Goal: Task Accomplishment & Management: Manage account settings

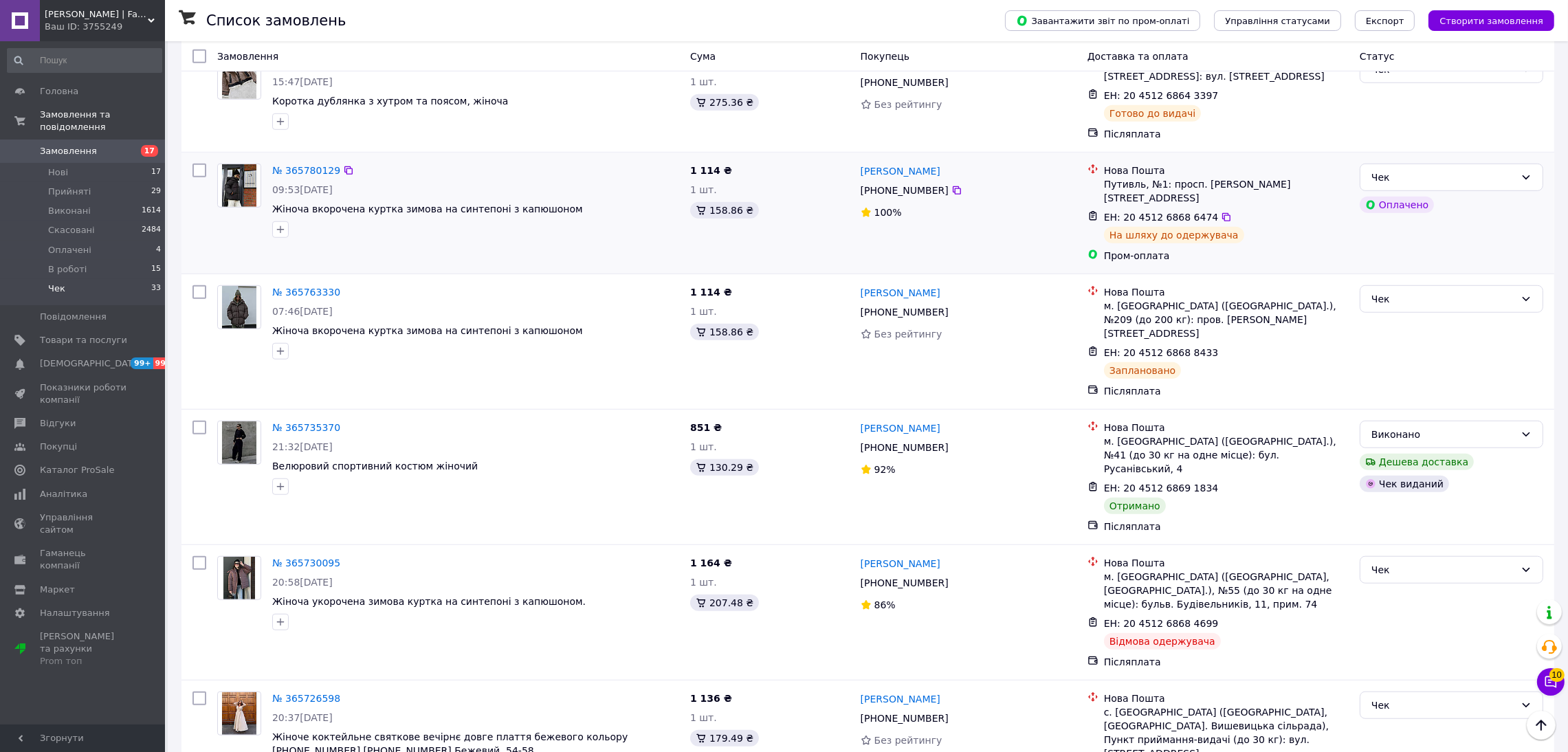
scroll to position [1546, 0]
click at [1416, 561] on div "Чек" at bounding box center [1443, 568] width 143 height 15
drag, startPoint x: 1404, startPoint y: 527, endPoint x: 1385, endPoint y: 508, distance: 26.9
click at [1404, 527] on li "Скасовано" at bounding box center [1452, 527] width 182 height 25
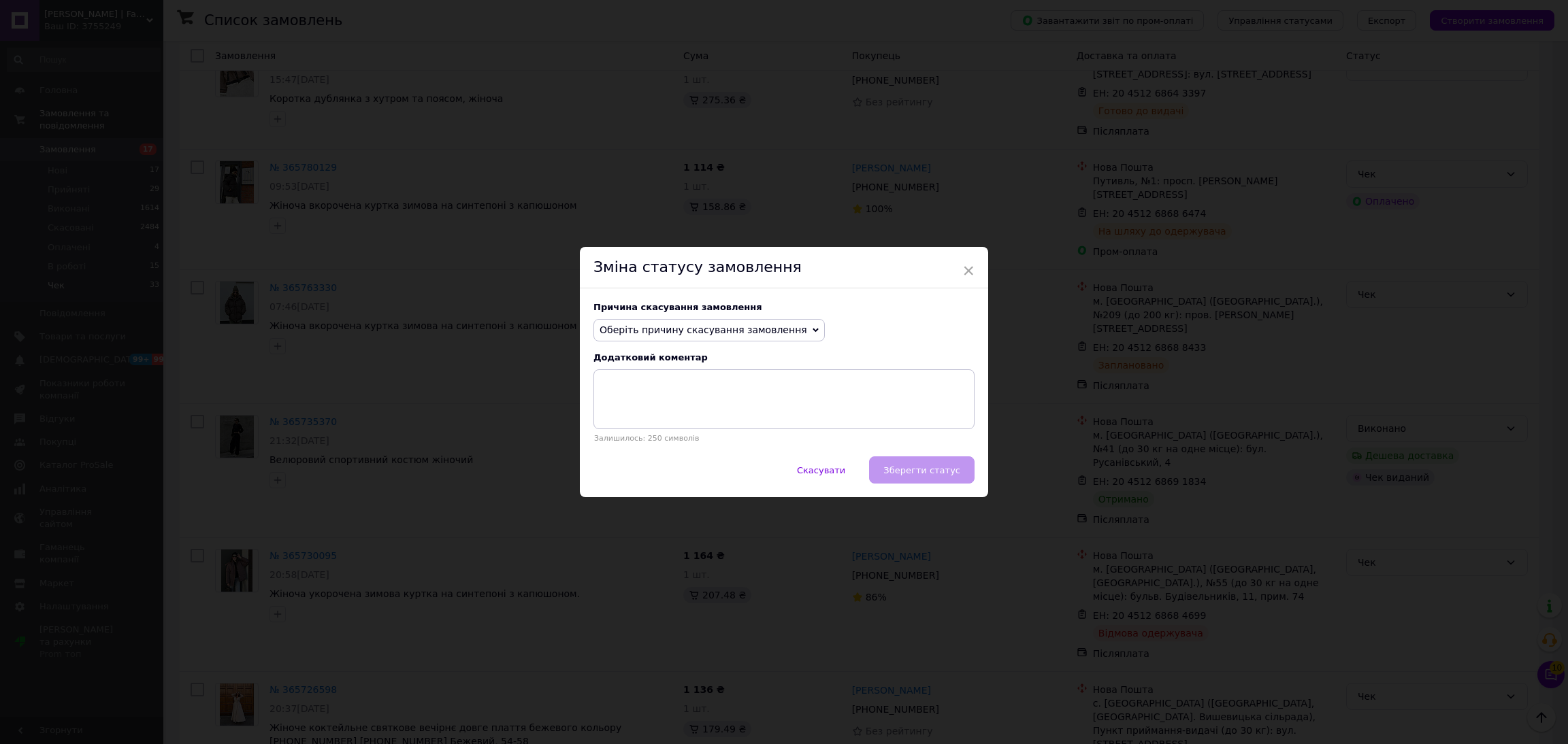
click at [668, 333] on span "Оберіть причину скасування замовлення" at bounding box center [704, 329] width 208 height 10
click at [650, 392] on li "Оплата не надійшла" at bounding box center [709, 395] width 230 height 19
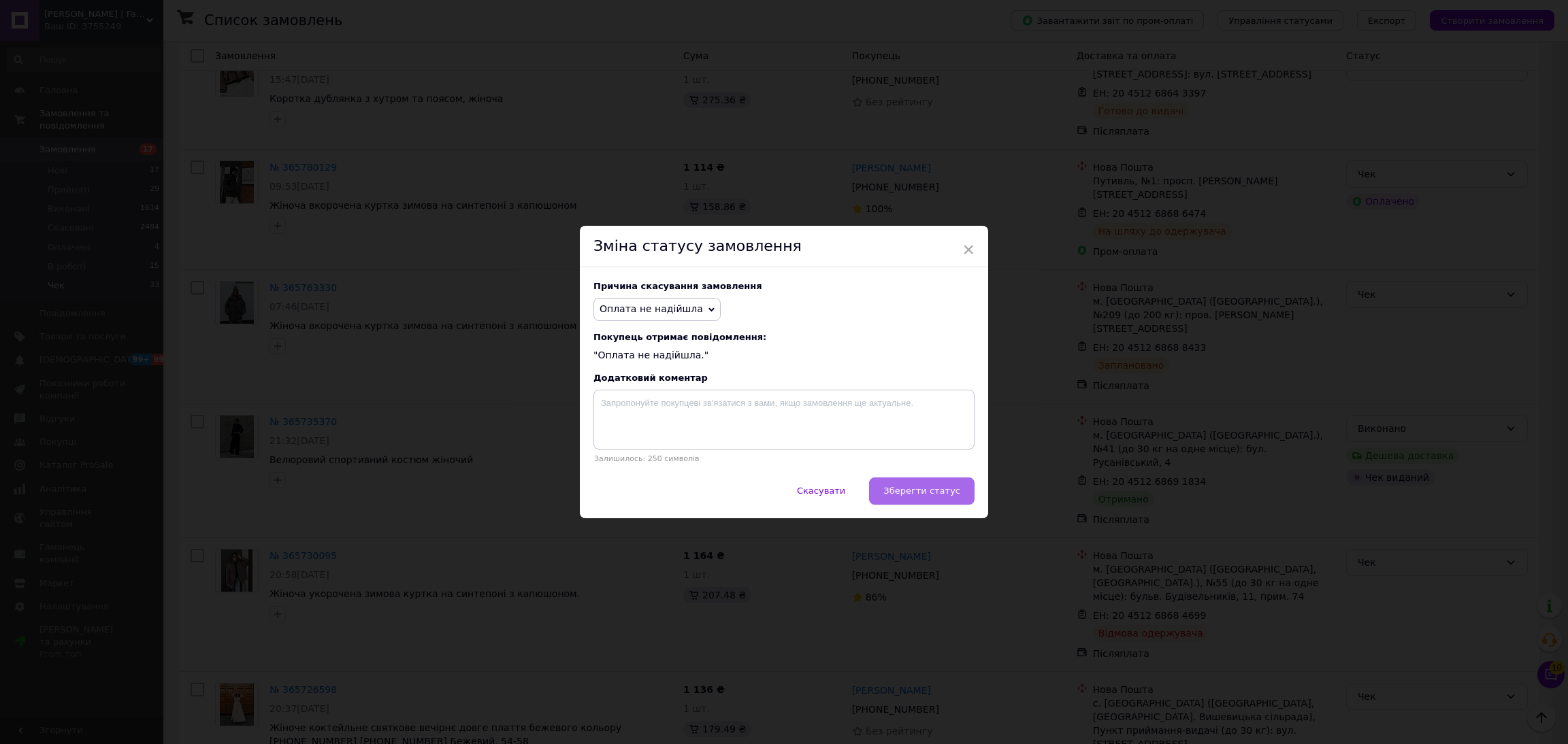
click at [969, 488] on button "Зберегти статус" at bounding box center [922, 491] width 106 height 28
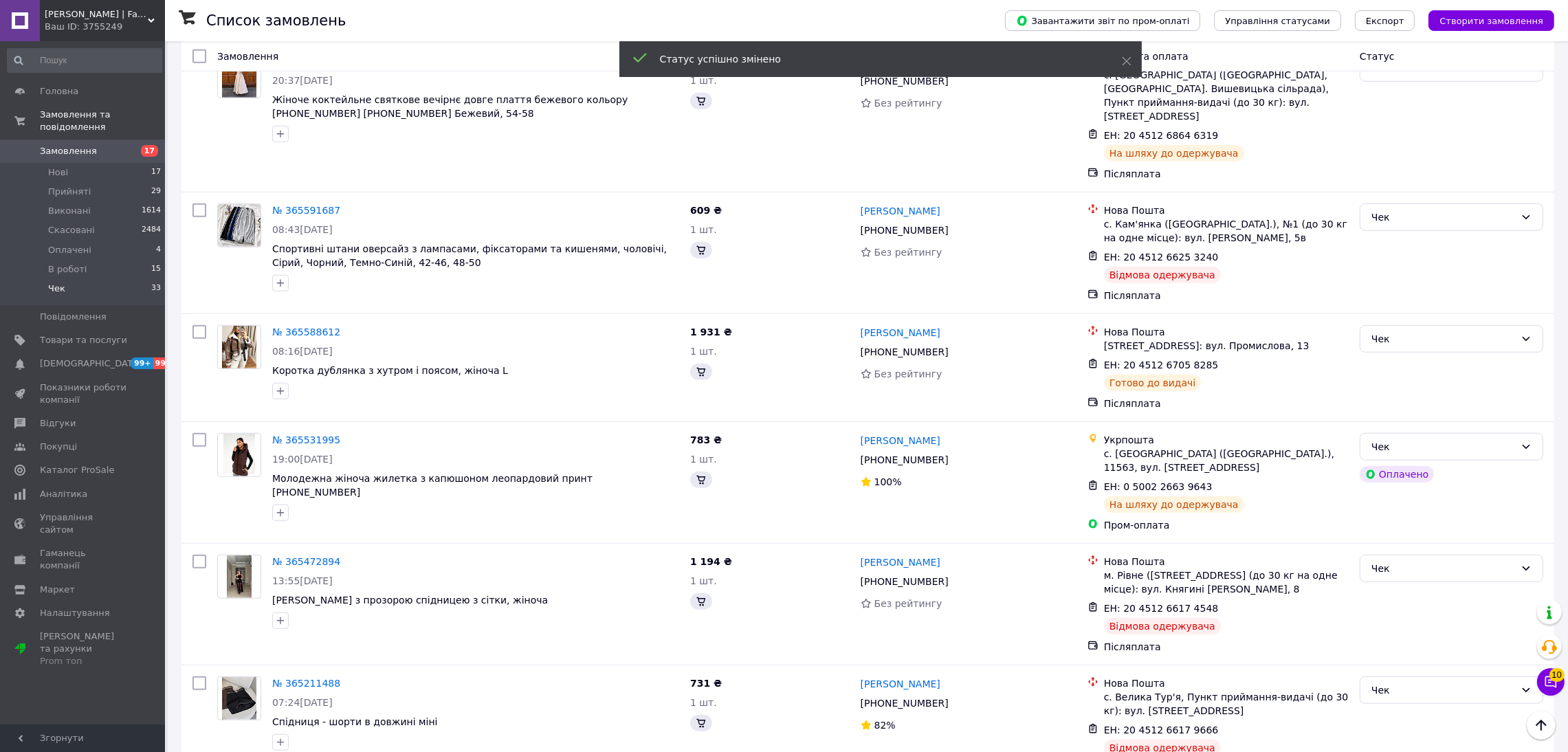
scroll to position [1075, 0]
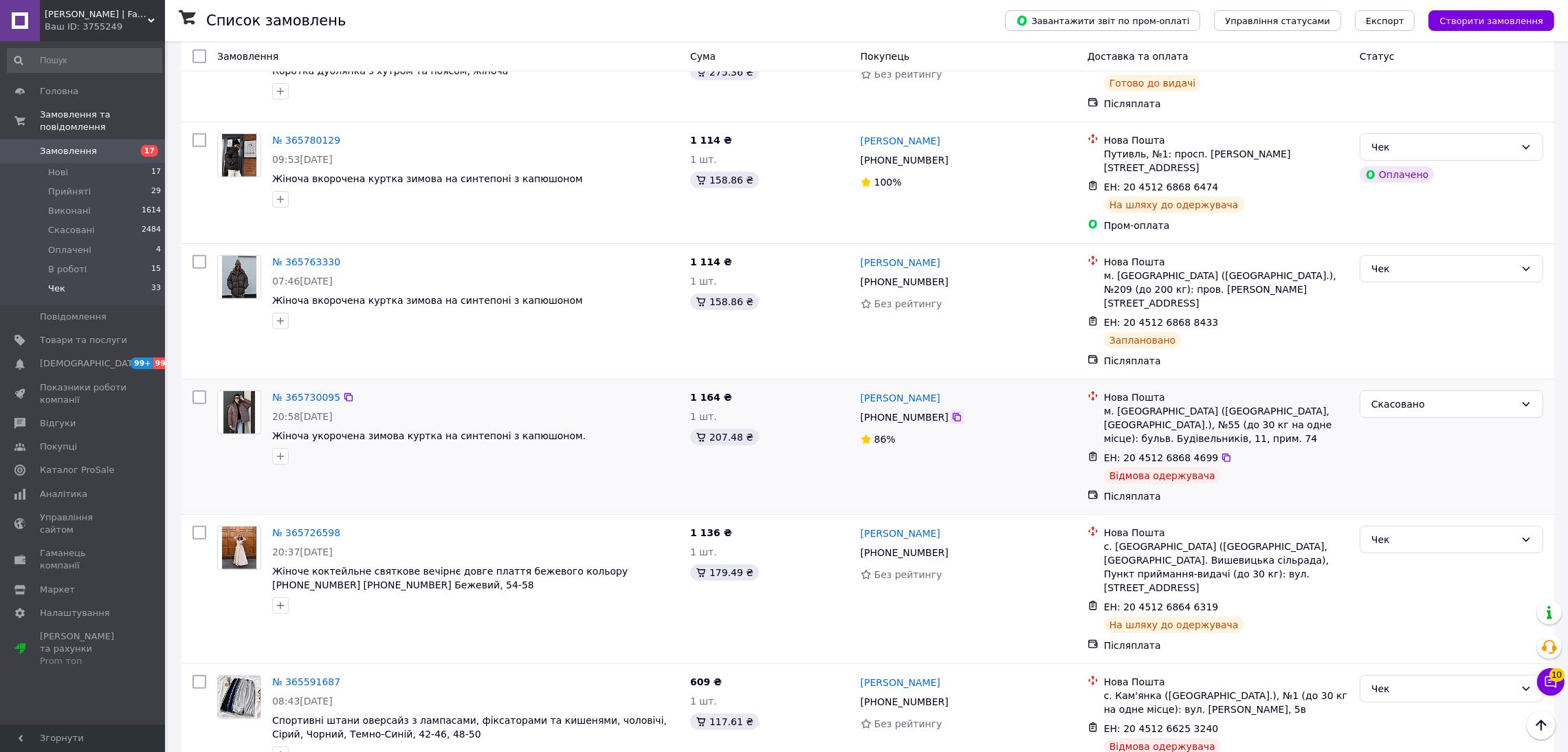
click at [953, 414] on icon at bounding box center [957, 417] width 9 height 9
click at [1397, 681] on div "Чек" at bounding box center [1443, 689] width 143 height 15
click at [1381, 676] on li "Скасовано" at bounding box center [1452, 676] width 182 height 25
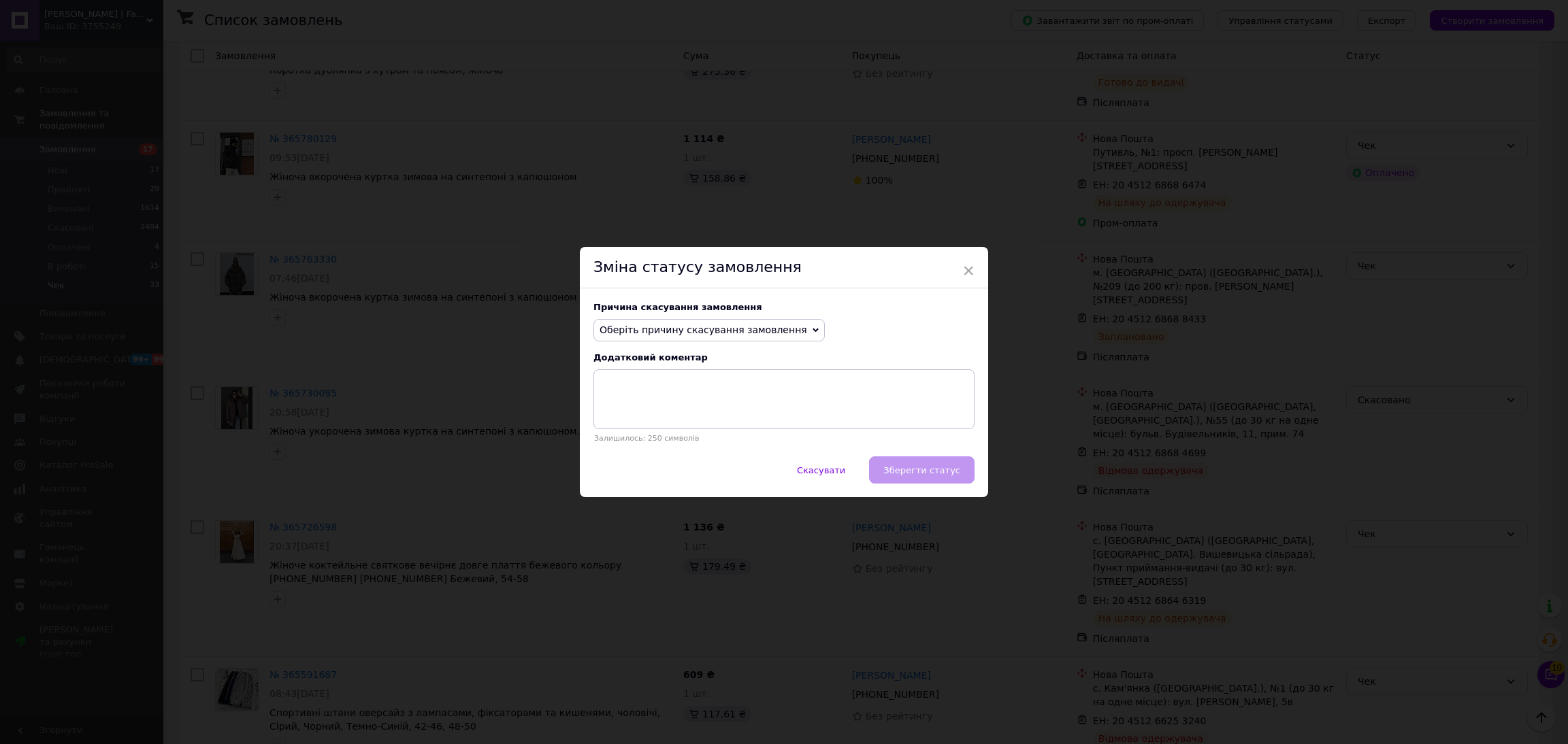
click at [724, 335] on span "Оберіть причину скасування замовлення" at bounding box center [704, 329] width 208 height 10
click at [684, 401] on li "Оплата не надійшла" at bounding box center [709, 395] width 230 height 19
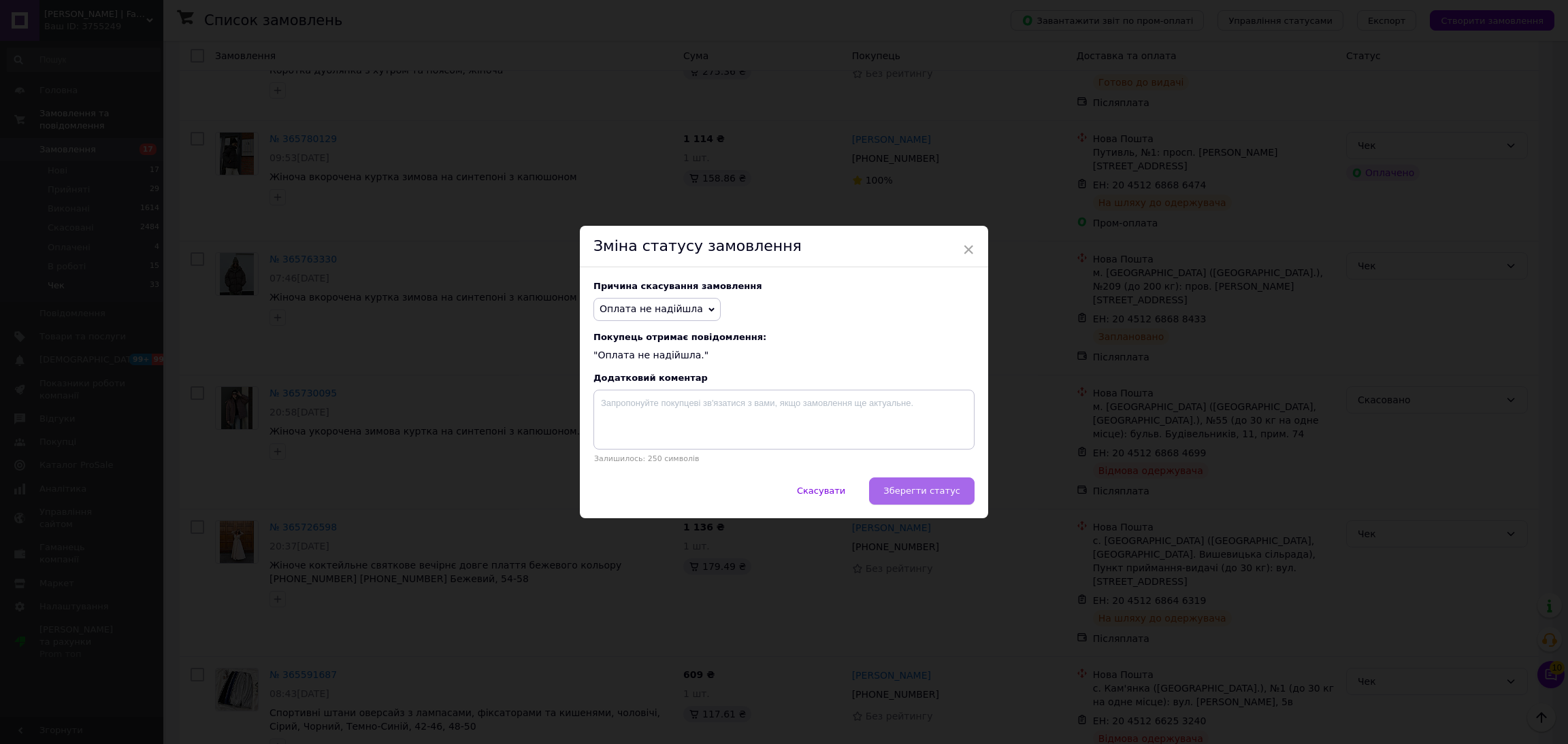
click at [891, 491] on button "Зберегти статус" at bounding box center [922, 491] width 106 height 28
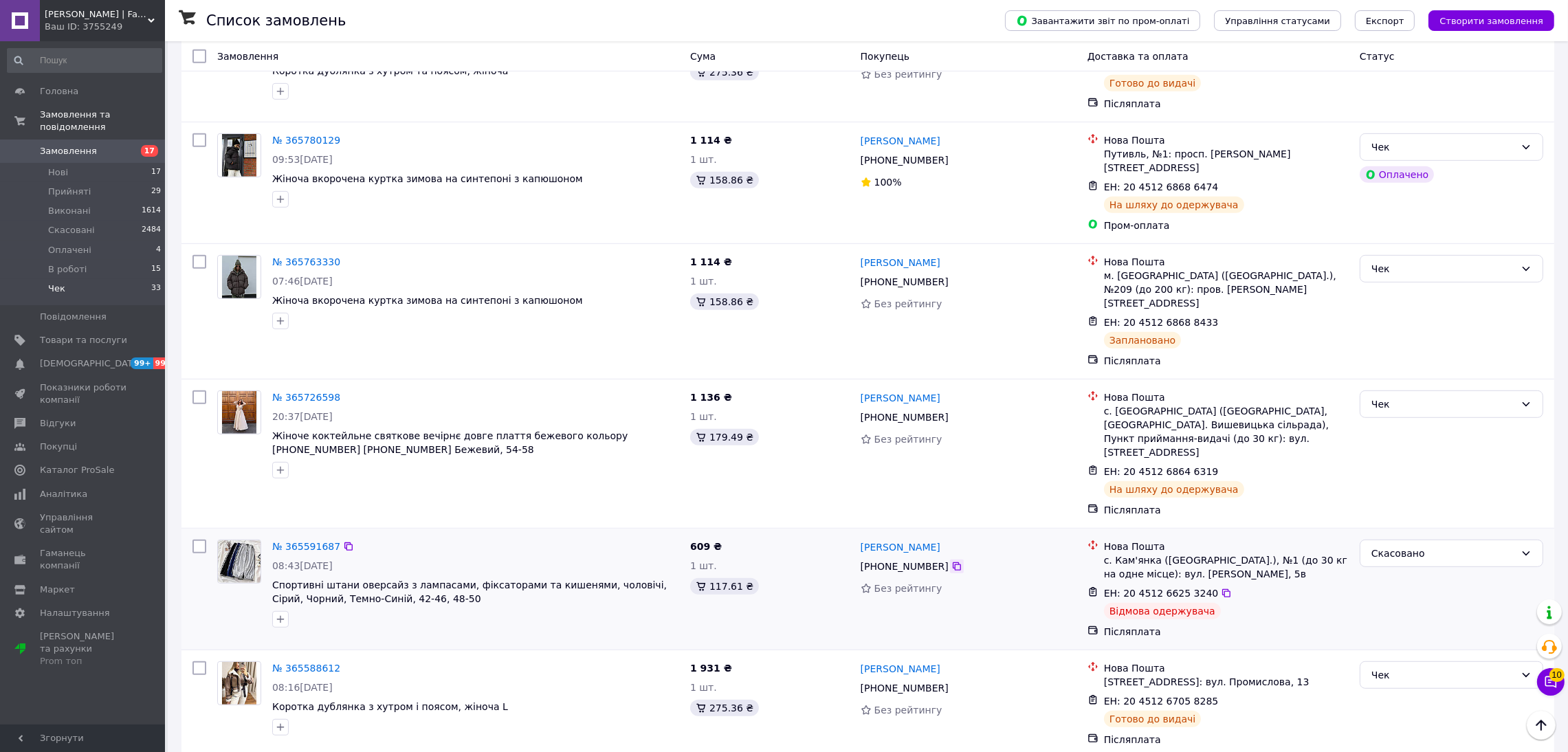
click at [953, 563] on icon at bounding box center [957, 566] width 9 height 9
click at [343, 541] on icon at bounding box center [348, 546] width 11 height 11
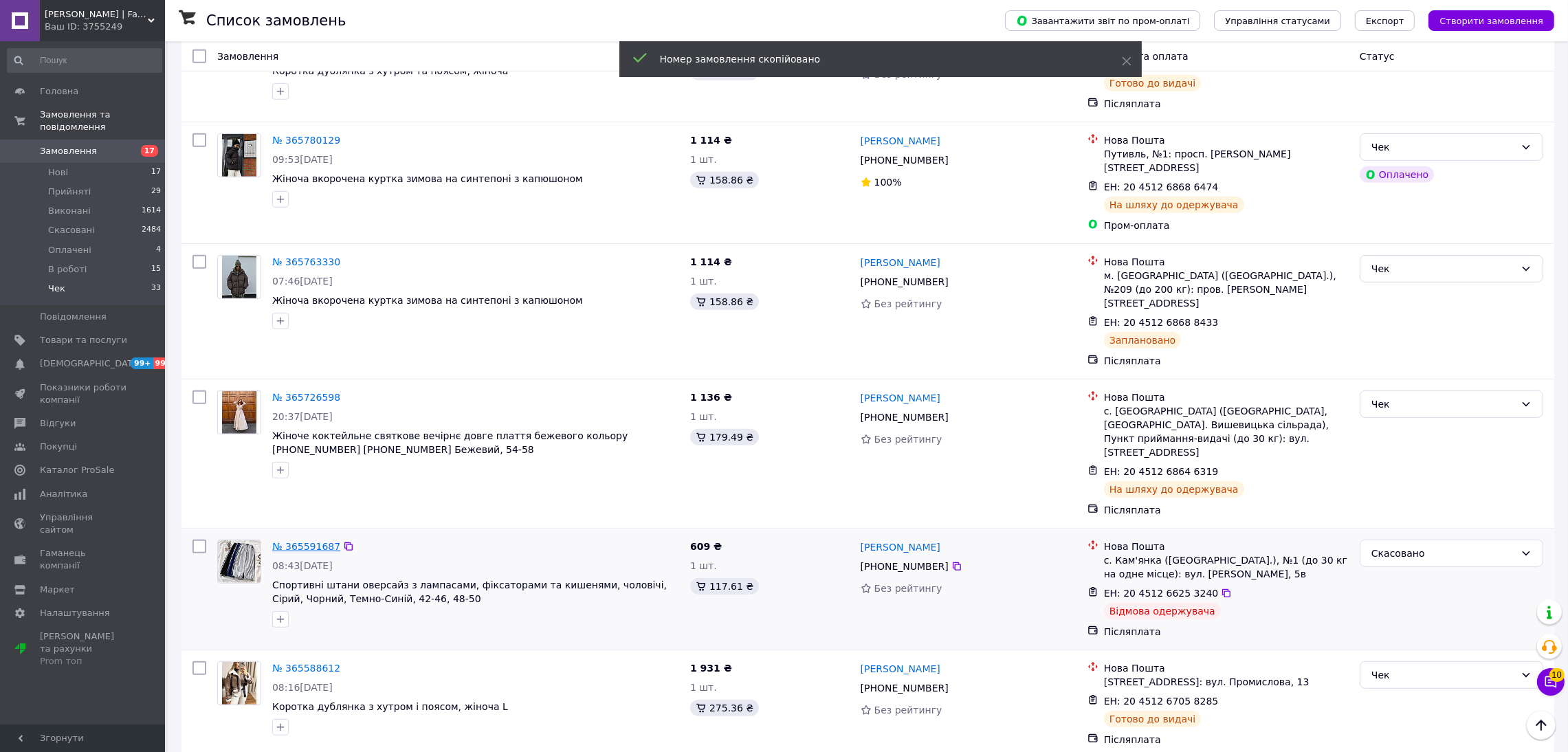
click at [315, 541] on link "№ 365591687" at bounding box center [306, 546] width 68 height 11
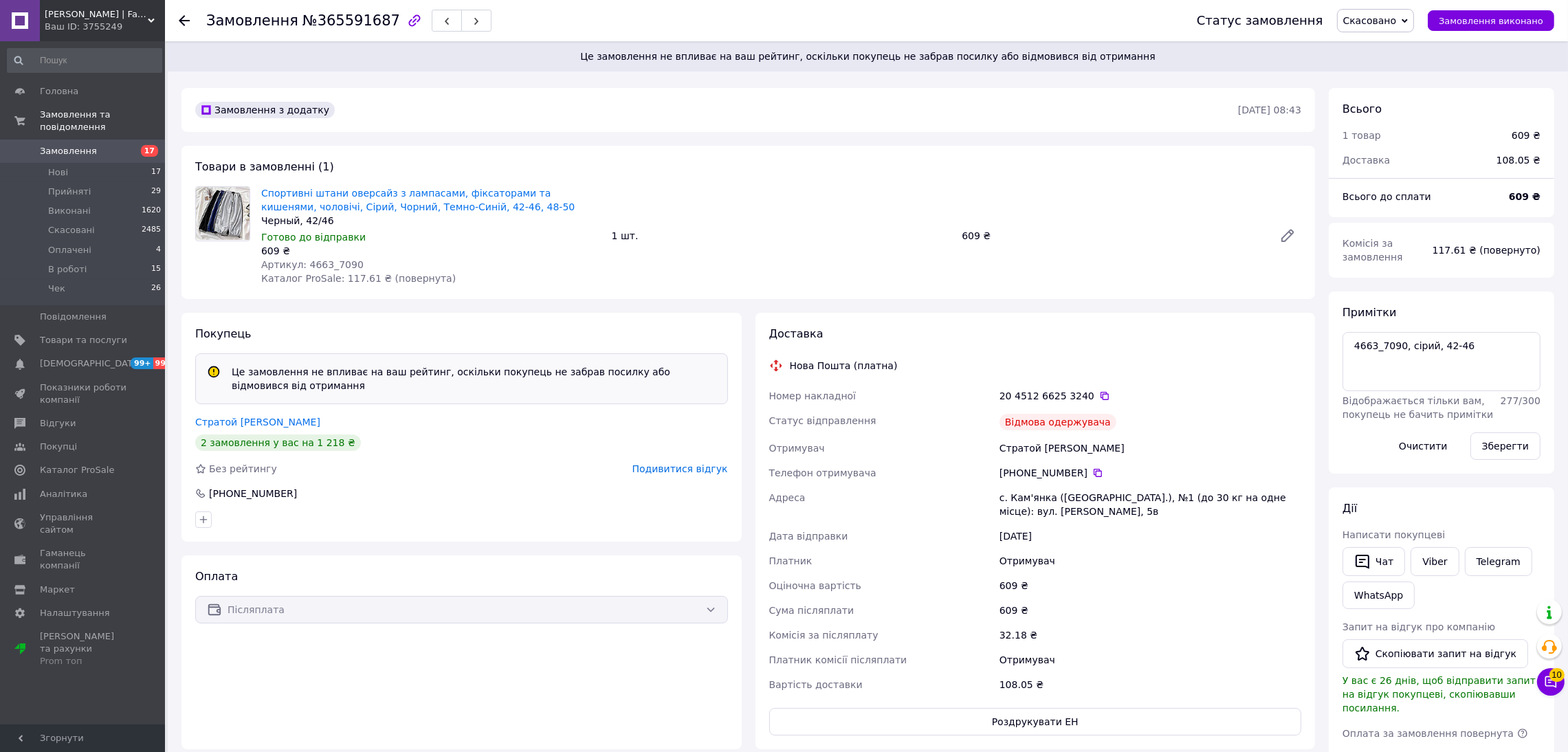
scroll to position [6, 0]
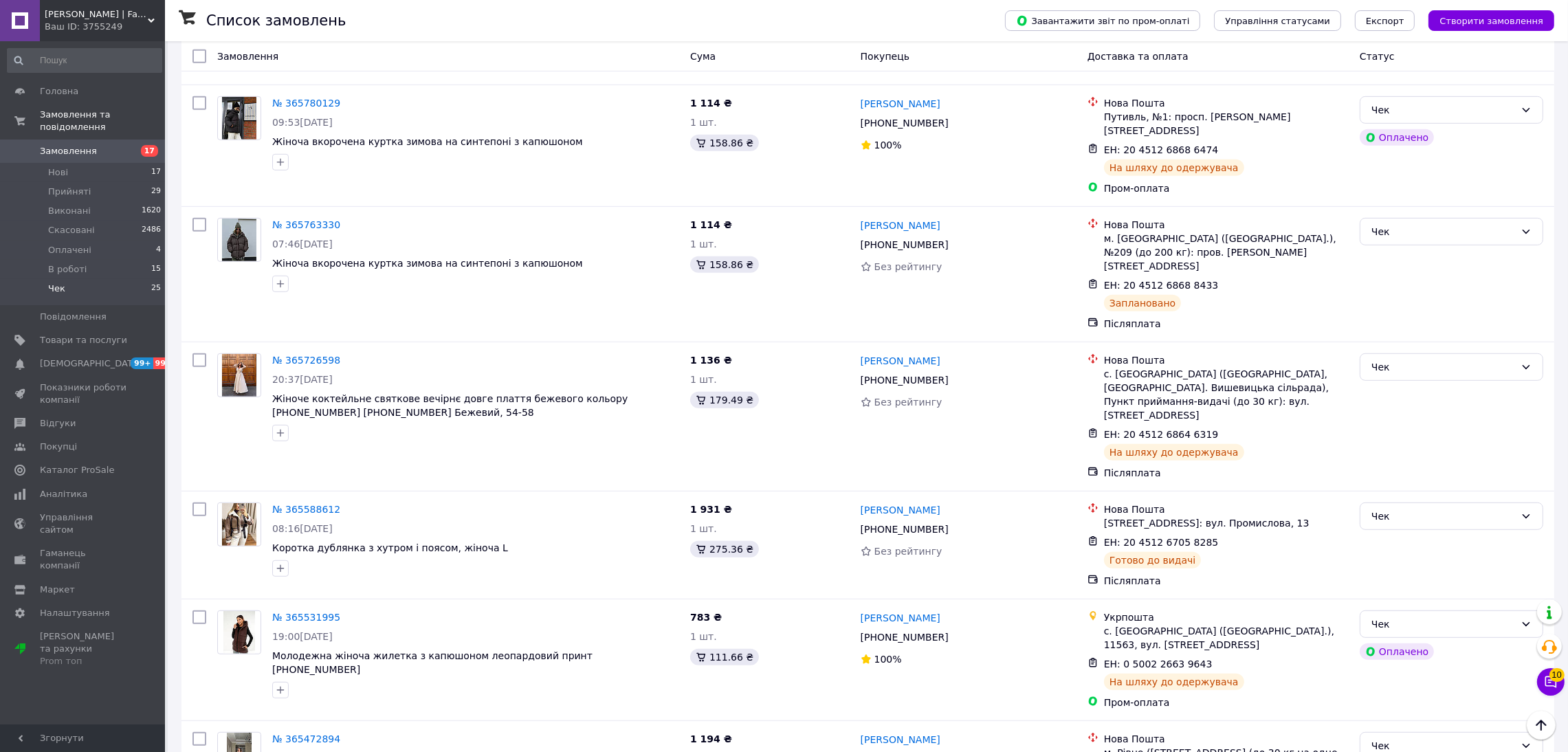
scroll to position [1546, 0]
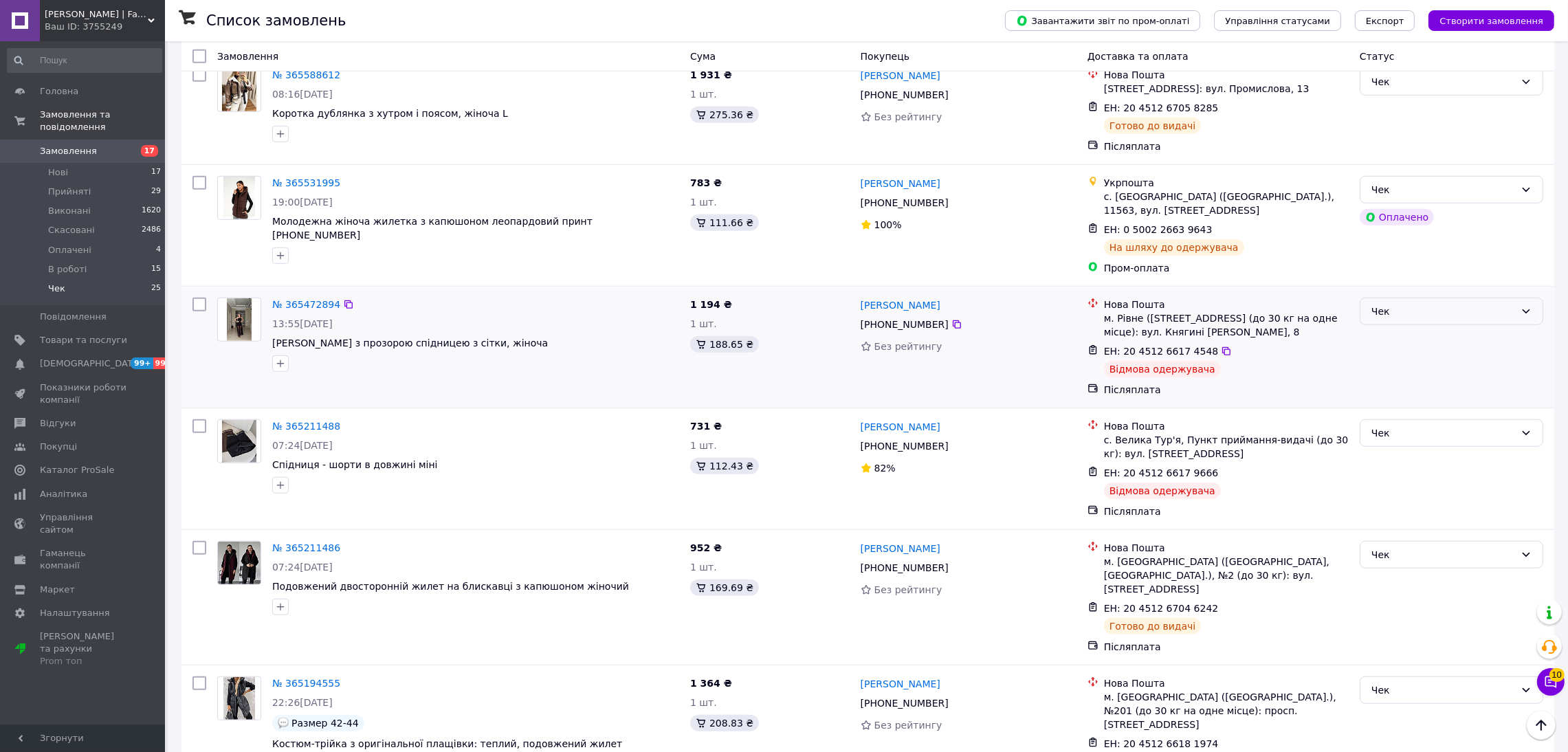
click at [1508, 304] on div "Чек" at bounding box center [1443, 312] width 143 height 15
click at [1402, 298] on li "Скасовано" at bounding box center [1452, 299] width 182 height 25
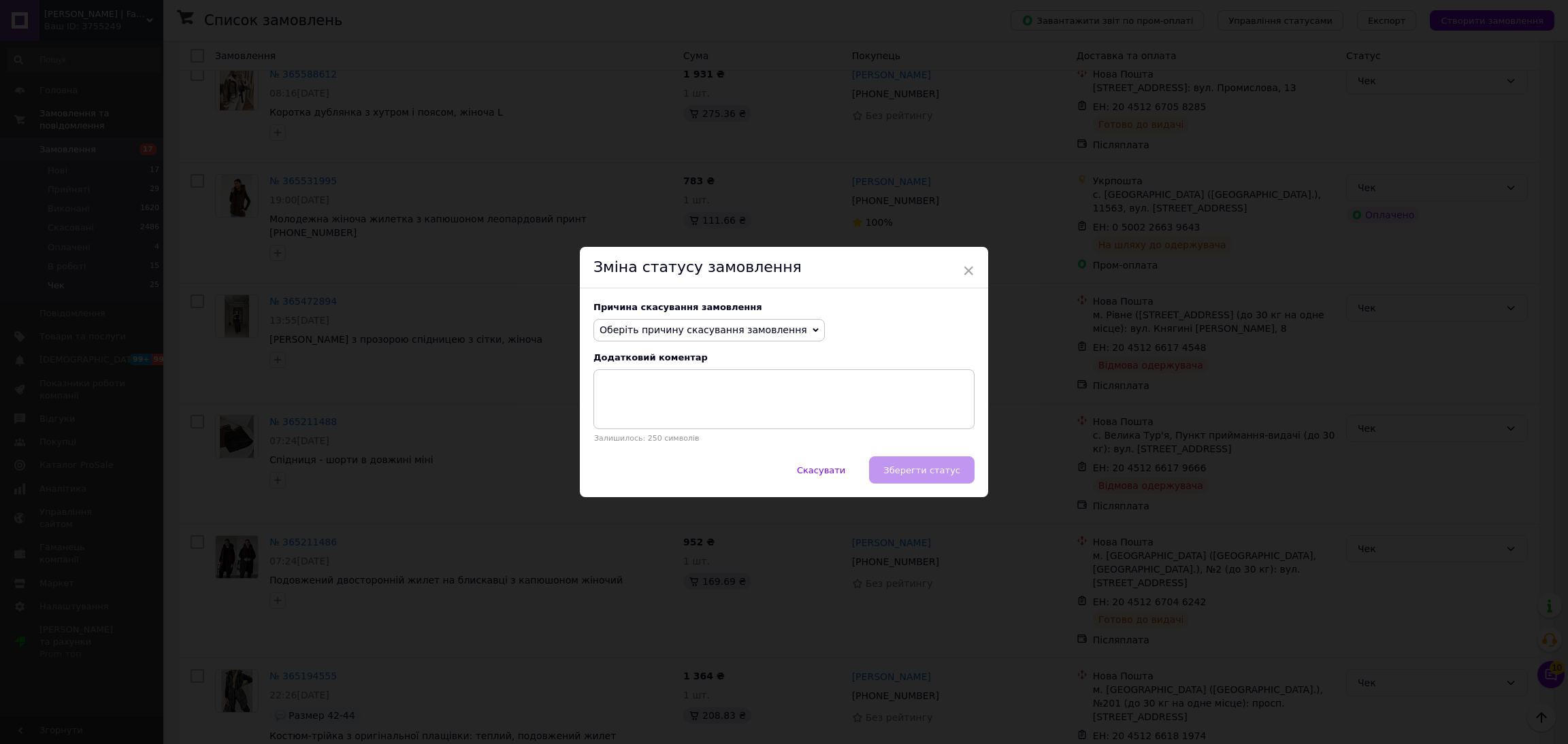
click at [736, 327] on span "Оберіть причину скасування замовлення" at bounding box center [704, 329] width 208 height 10
click at [658, 401] on li "Оплата не надійшла" at bounding box center [709, 395] width 230 height 19
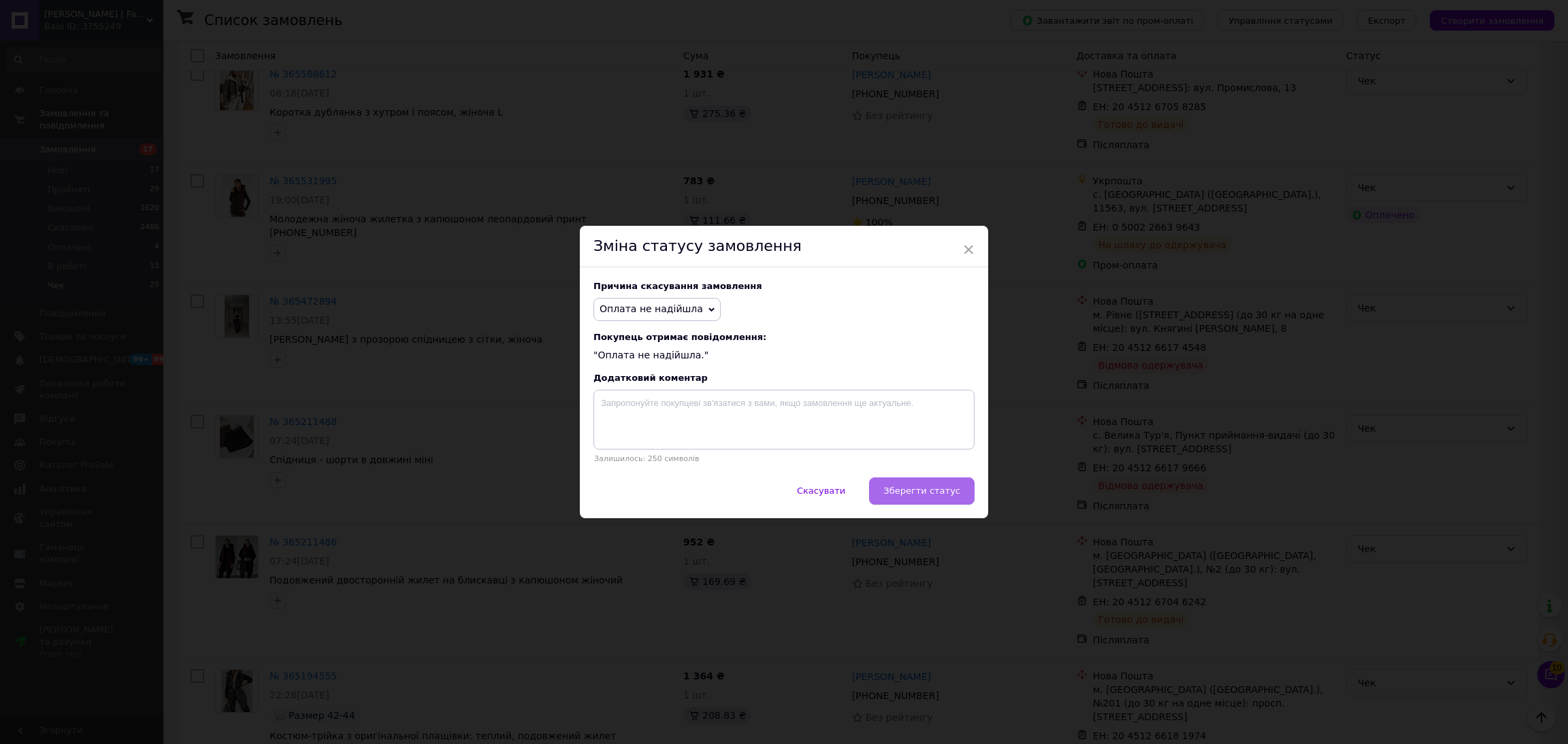
click at [912, 495] on span "Зберегти статус" at bounding box center [922, 490] width 77 height 10
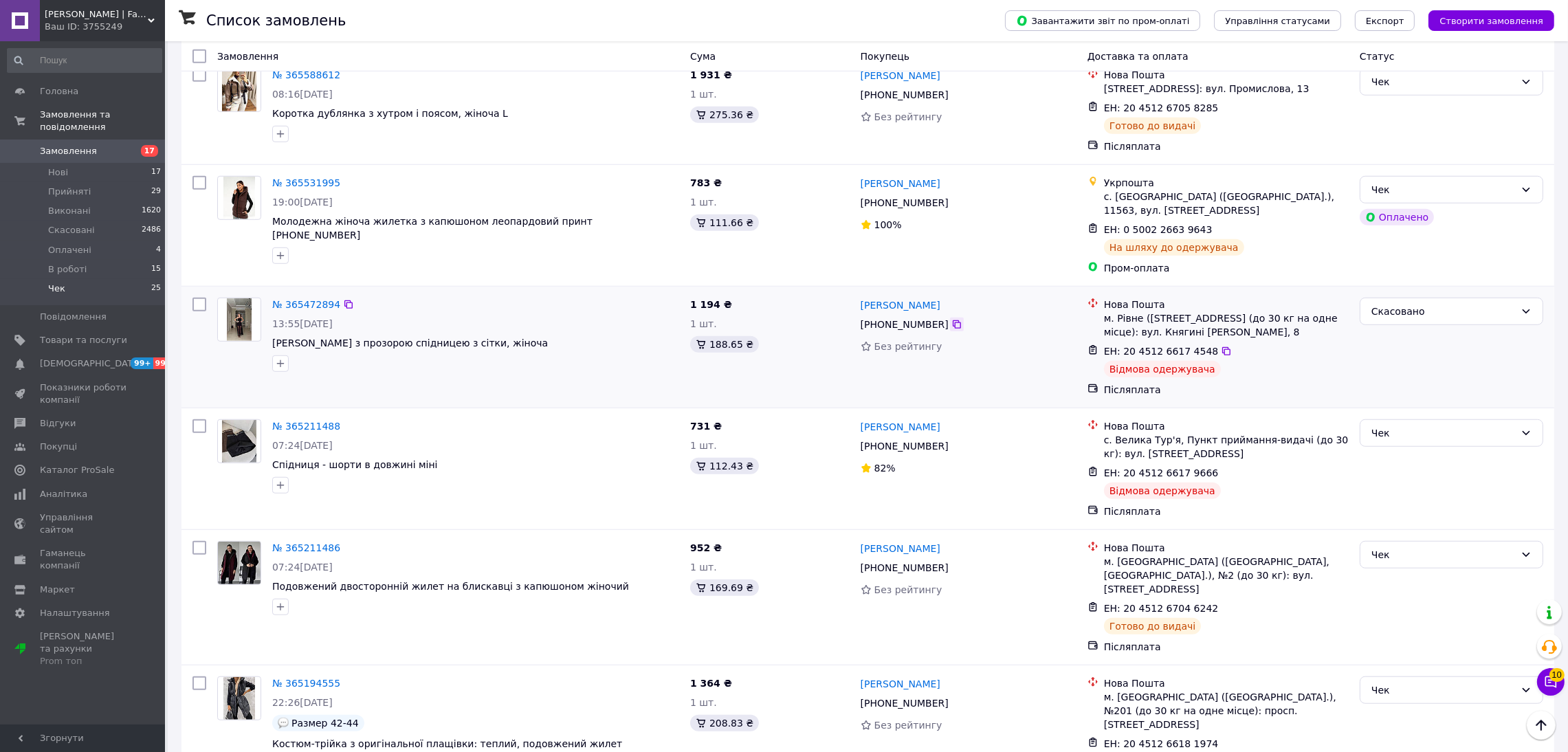
click at [951, 319] on icon at bounding box center [956, 324] width 11 height 11
click at [1409, 425] on div "Чек" at bounding box center [1443, 433] width 143 height 15
click at [1404, 424] on li "Скасовано" at bounding box center [1452, 421] width 182 height 25
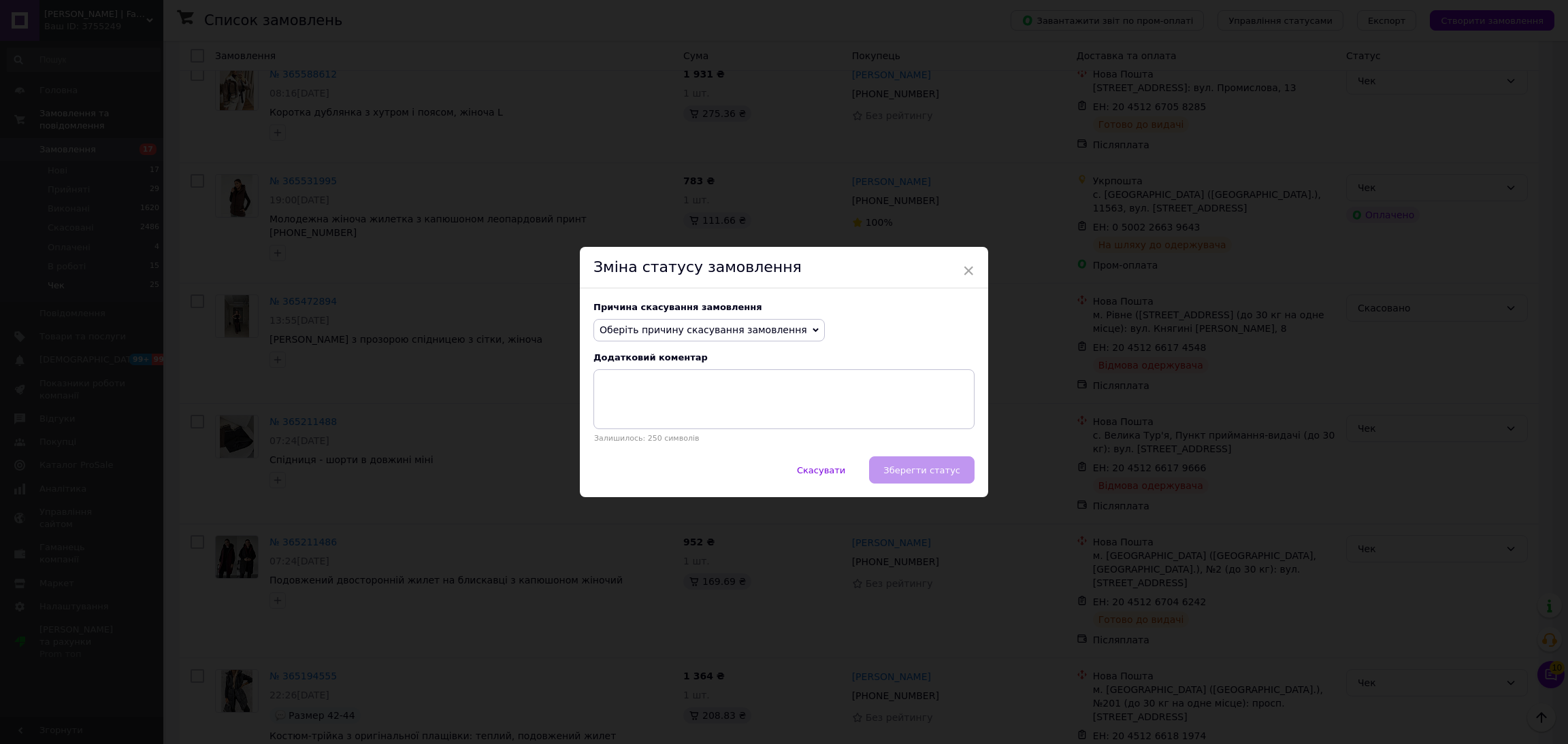
drag, startPoint x: 772, startPoint y: 322, endPoint x: 734, endPoint y: 353, distance: 49.0
click at [769, 323] on span "Оберіть причину скасування замовлення" at bounding box center [708, 330] width 231 height 23
click at [675, 394] on li "Оплата не надійшла" at bounding box center [709, 395] width 230 height 19
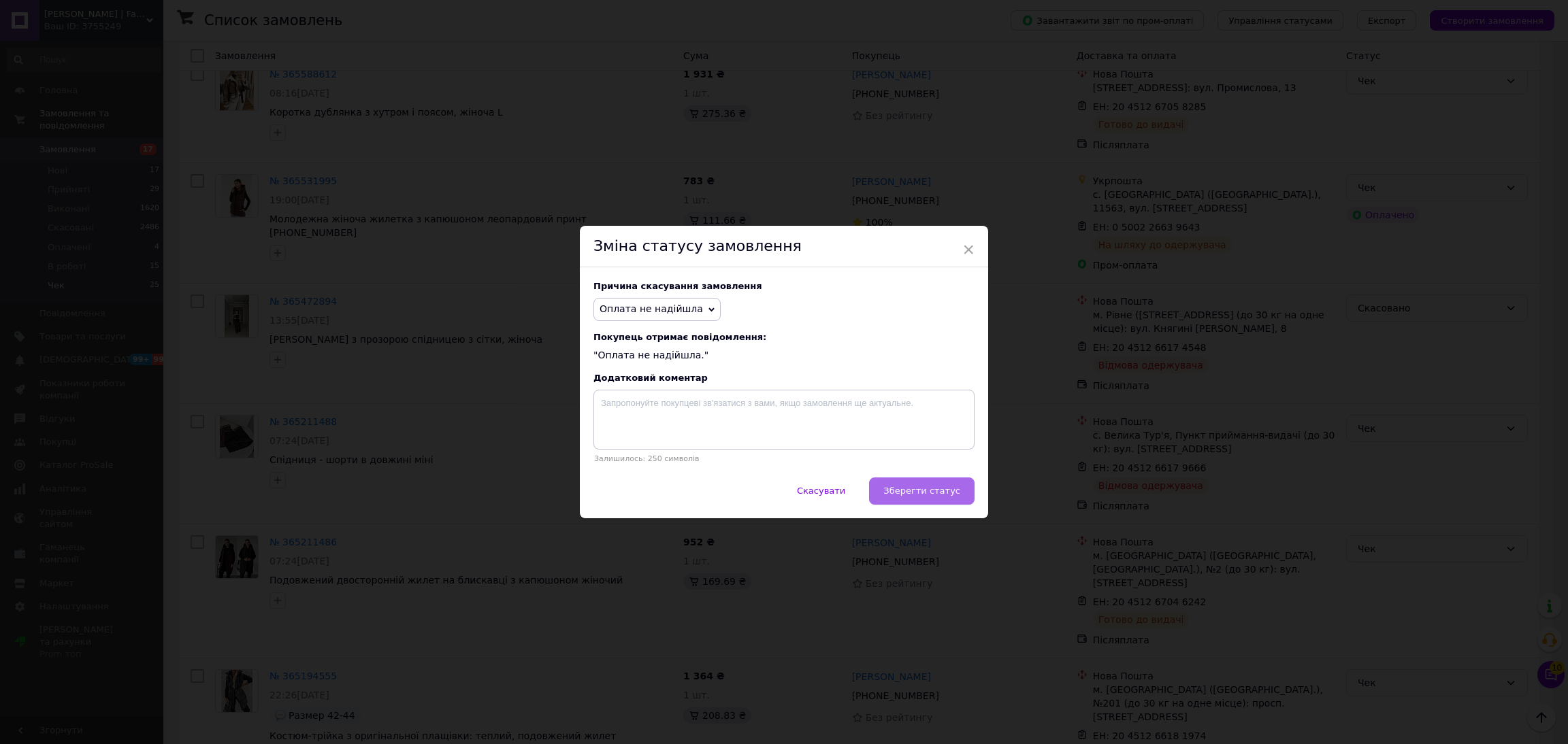
click at [908, 488] on span "Зберегти статус" at bounding box center [922, 490] width 77 height 10
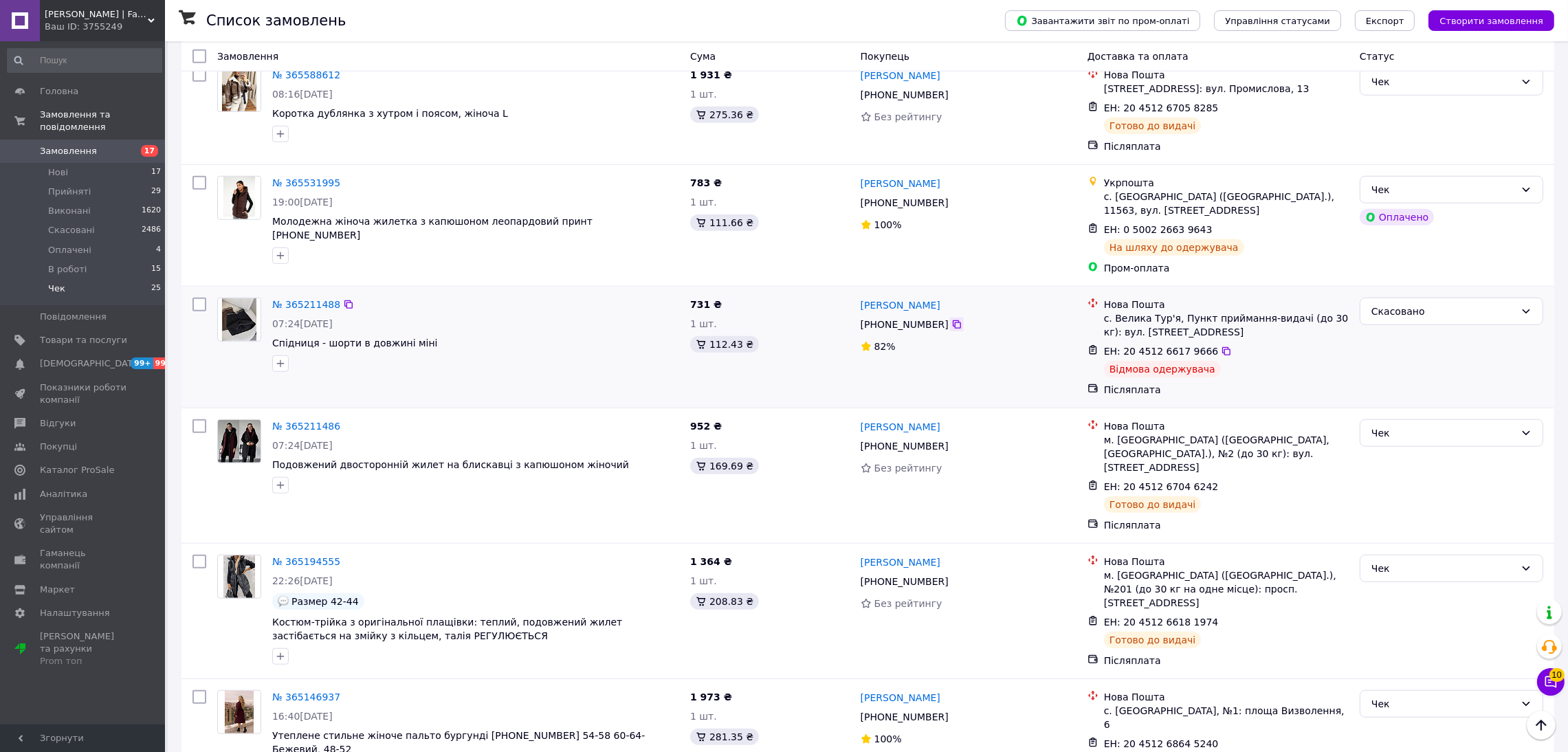
click at [953, 320] on icon at bounding box center [957, 324] width 9 height 9
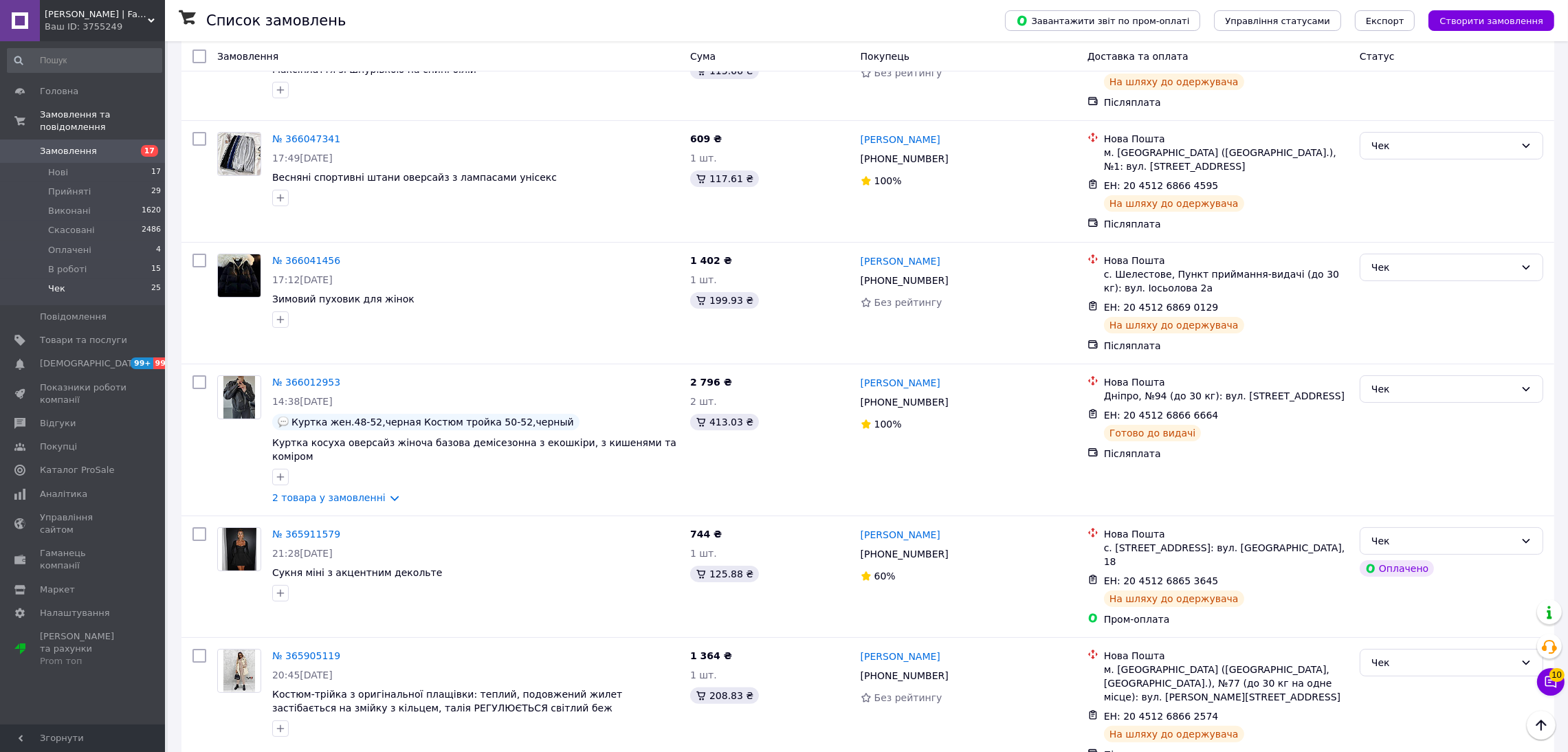
scroll to position [0, 0]
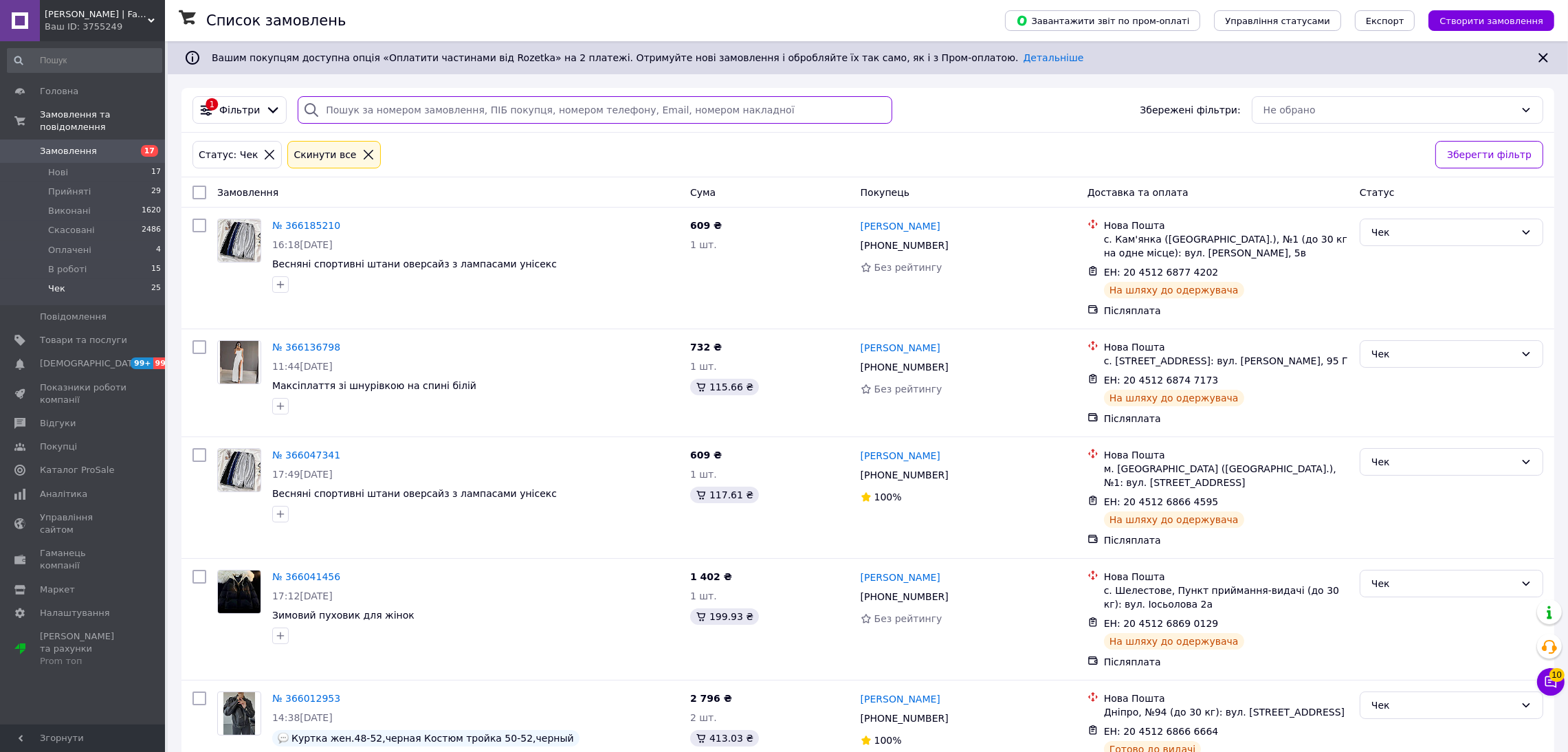
click at [341, 111] on input "search" at bounding box center [595, 110] width 594 height 28
click at [91, 182] on li "Прийняті 29" at bounding box center [85, 191] width 169 height 19
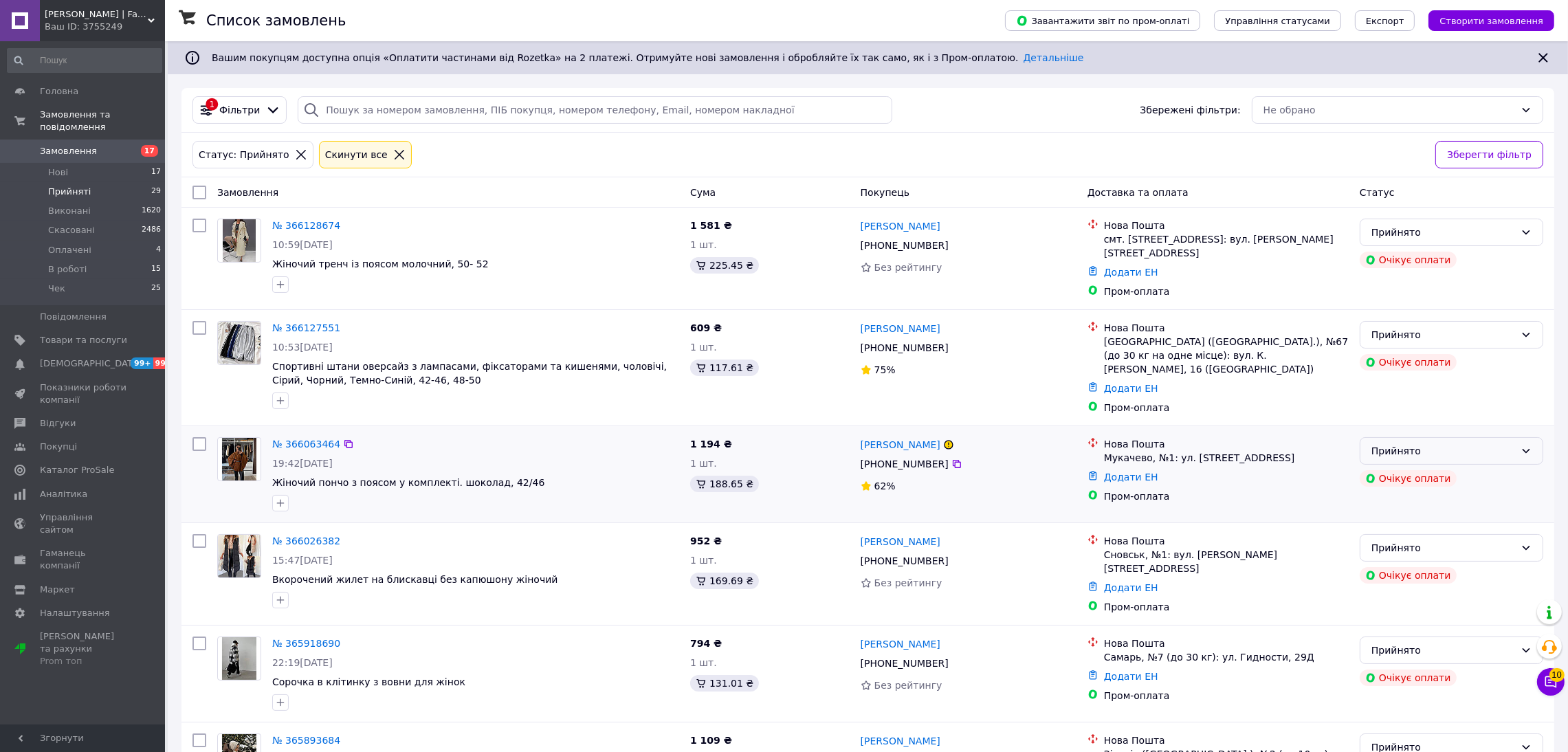
click at [1426, 443] on div "Прийнято" at bounding box center [1443, 451] width 143 height 15
click at [1030, 442] on div "Віолетта Трощак" at bounding box center [968, 444] width 218 height 17
click at [344, 439] on icon at bounding box center [348, 443] width 9 height 9
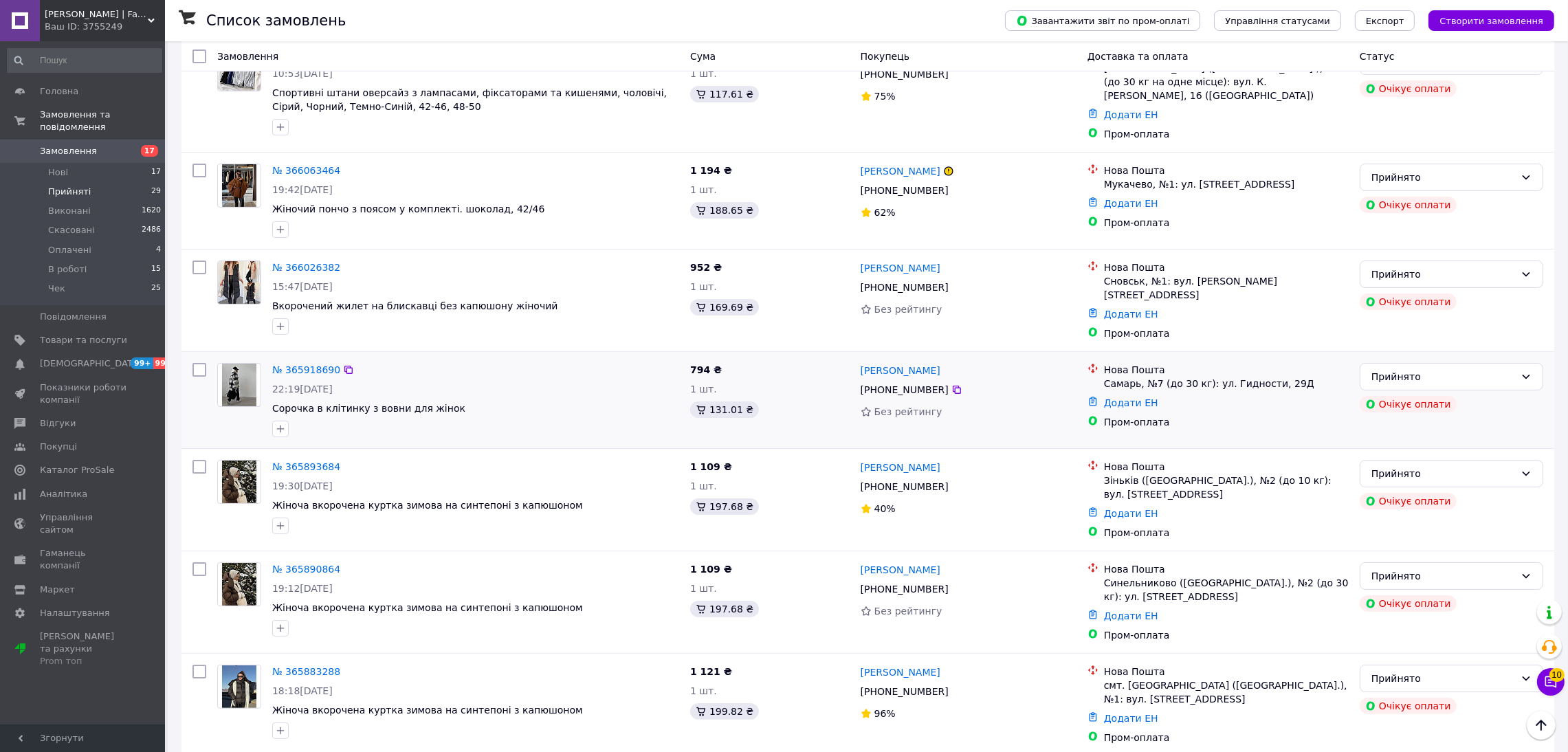
scroll to position [309, 0]
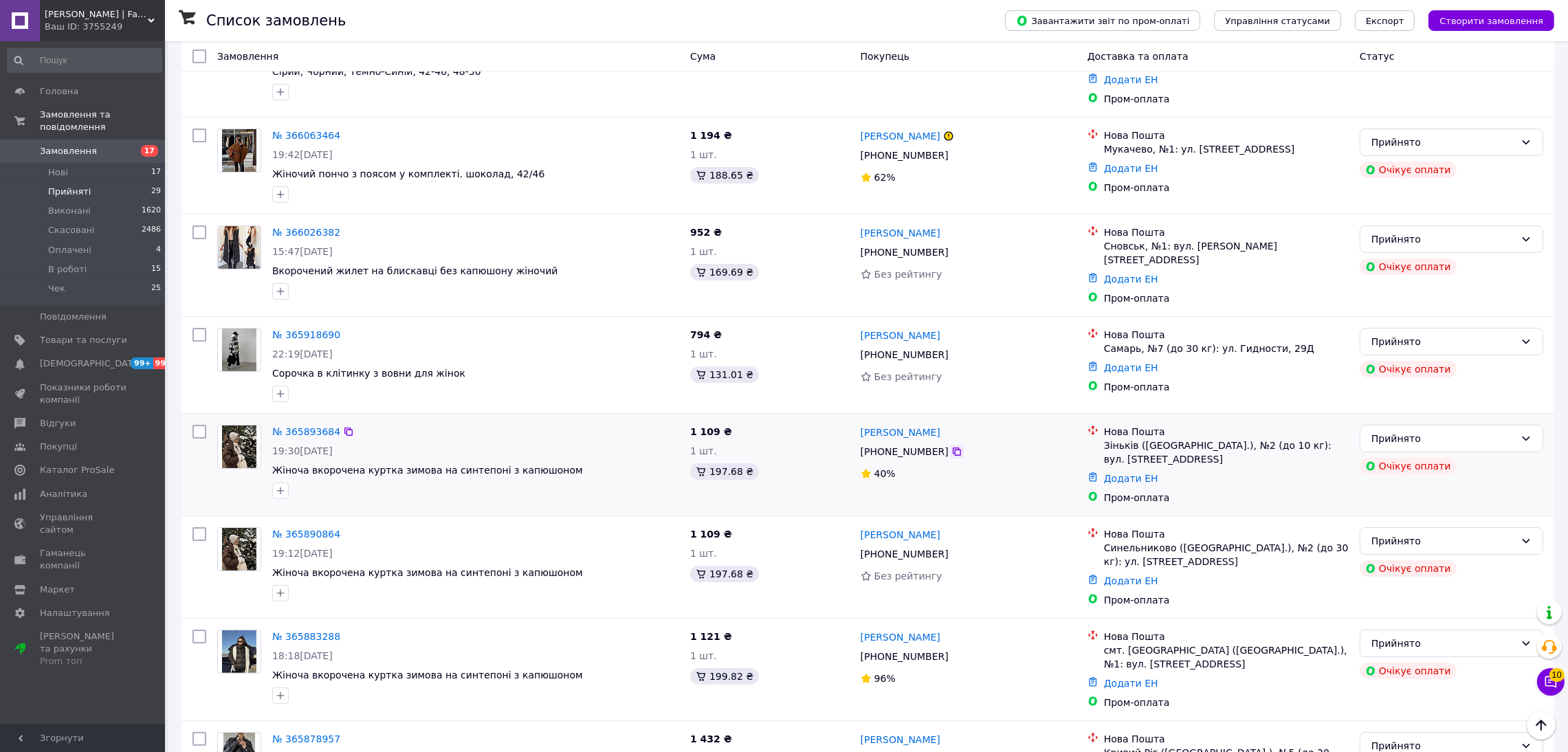
click at [951, 446] on icon at bounding box center [956, 451] width 11 height 11
click at [1515, 428] on div "Прийнято" at bounding box center [1452, 439] width 184 height 28
click at [1419, 483] on li "Скасовано" at bounding box center [1452, 484] width 182 height 25
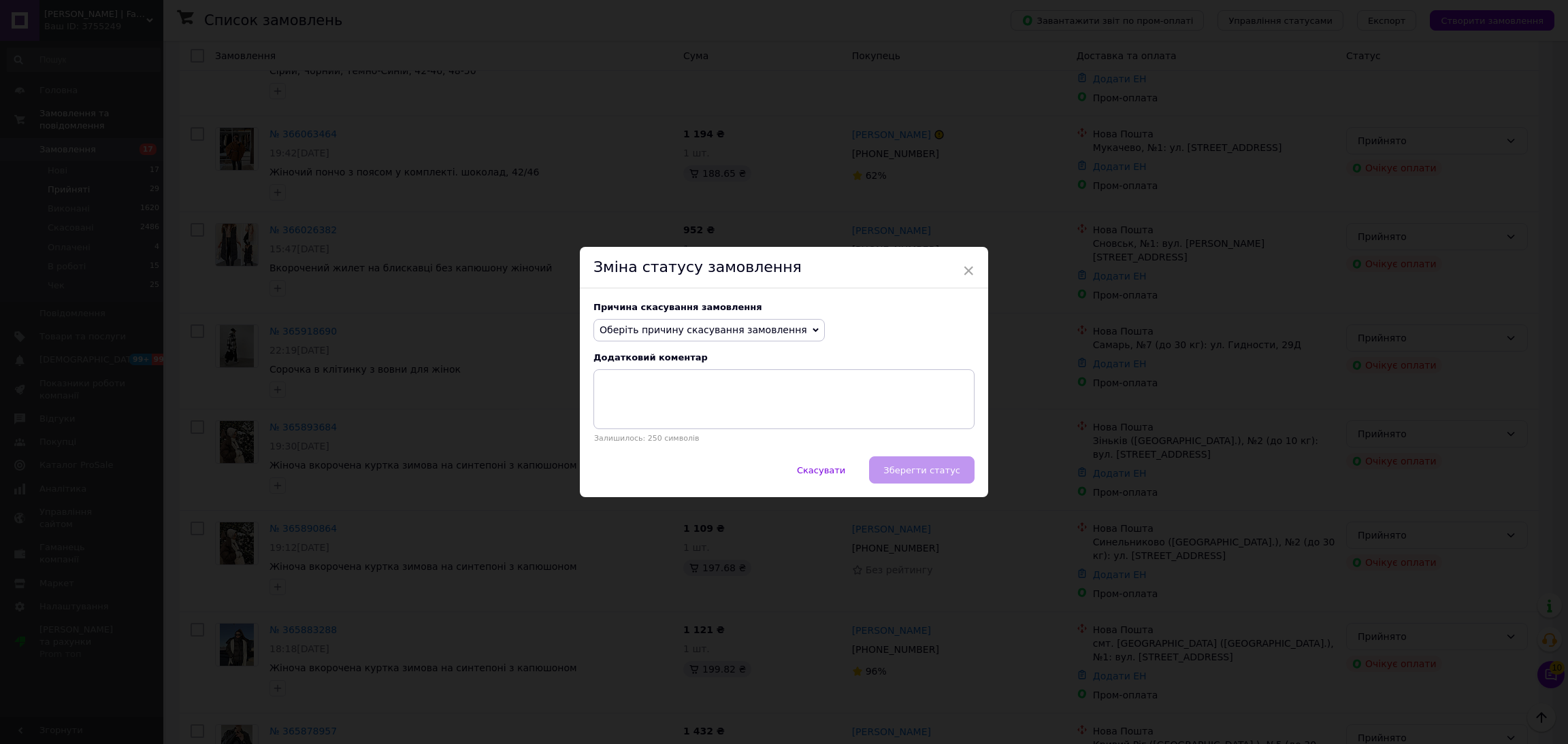
click at [682, 335] on span "Оберіть причину скасування замовлення" at bounding box center [704, 329] width 208 height 10
click at [665, 400] on li "Оплата не надійшла" at bounding box center [709, 395] width 230 height 19
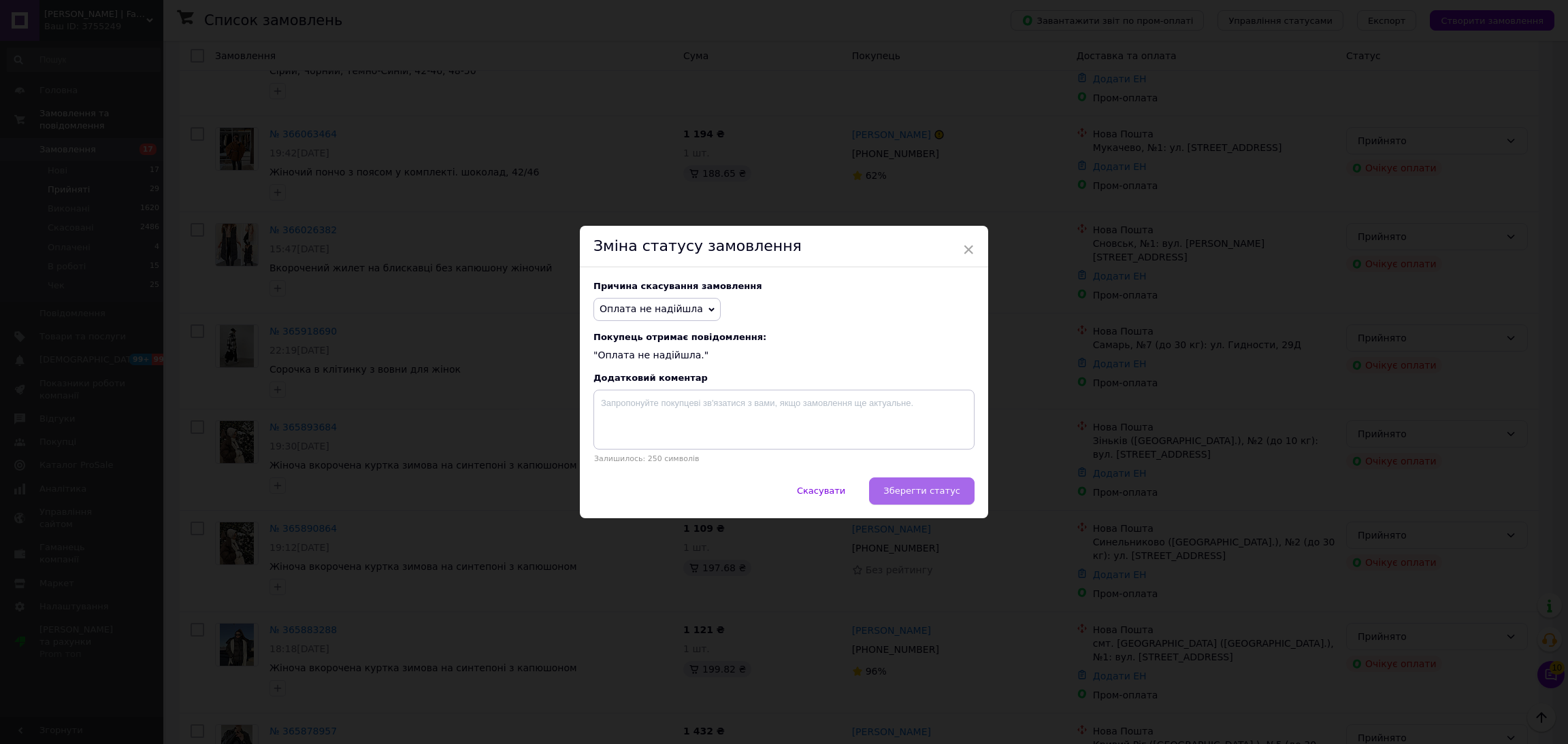
click at [913, 495] on span "Зберегти статус" at bounding box center [922, 490] width 77 height 10
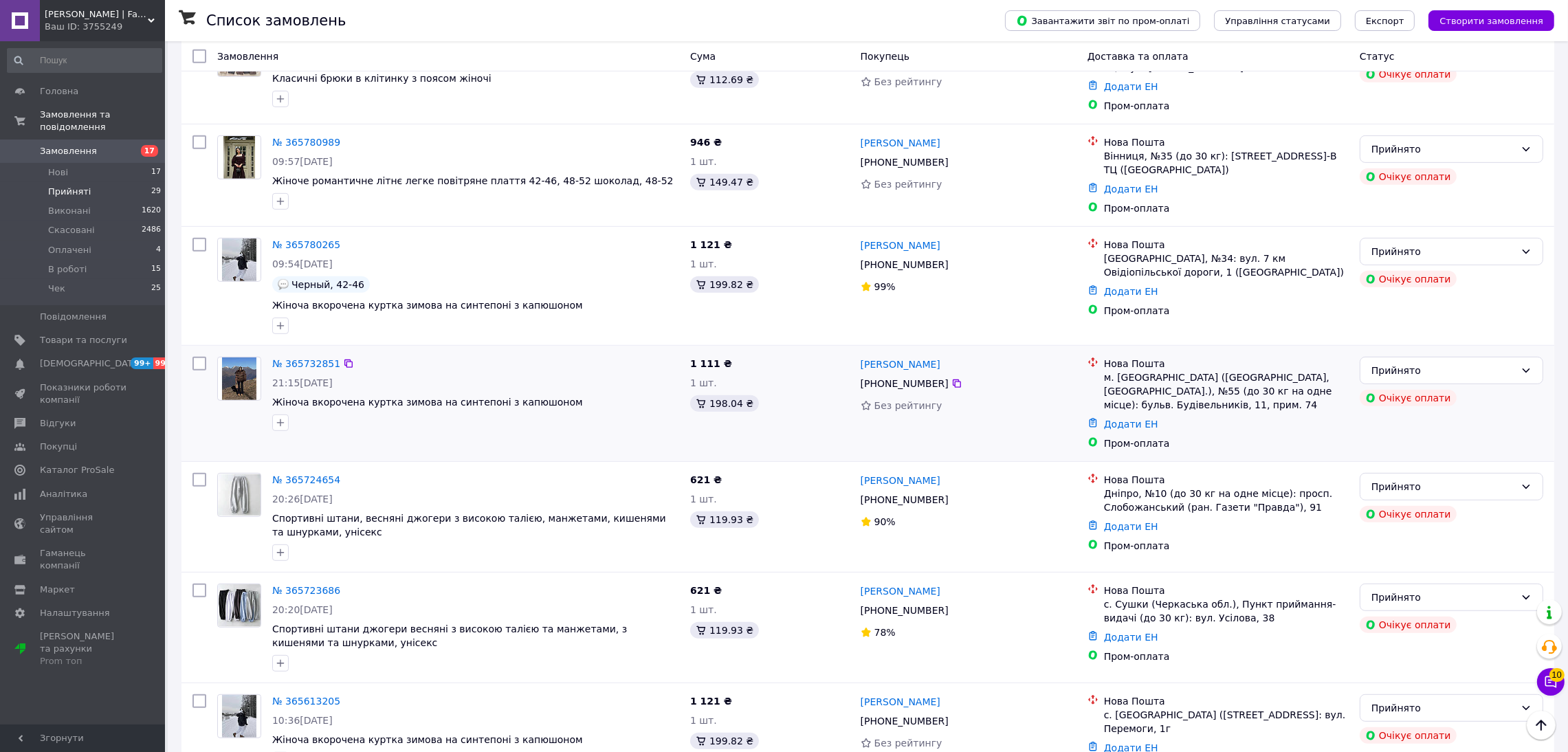
scroll to position [1237, 0]
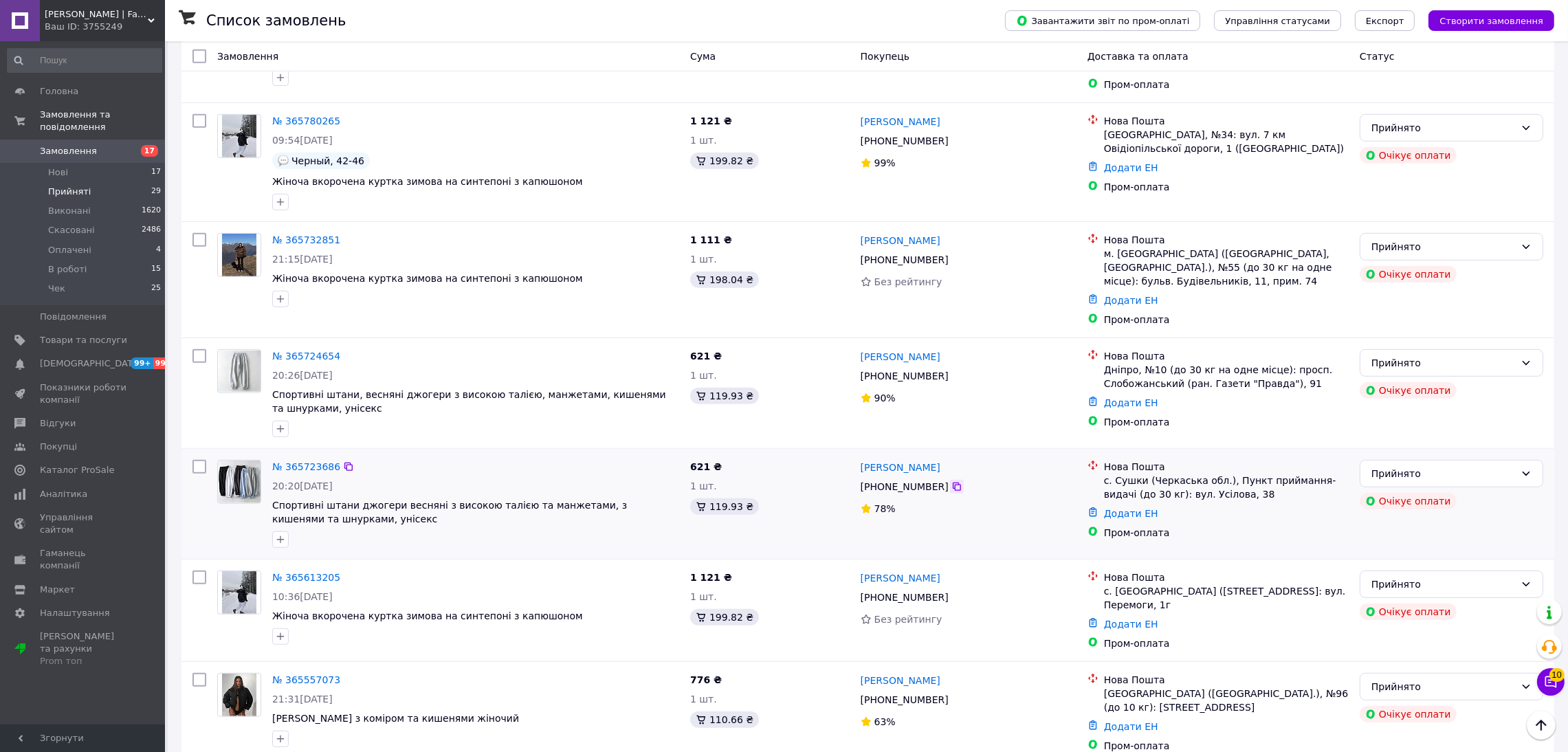
click at [951, 481] on icon at bounding box center [956, 486] width 11 height 11
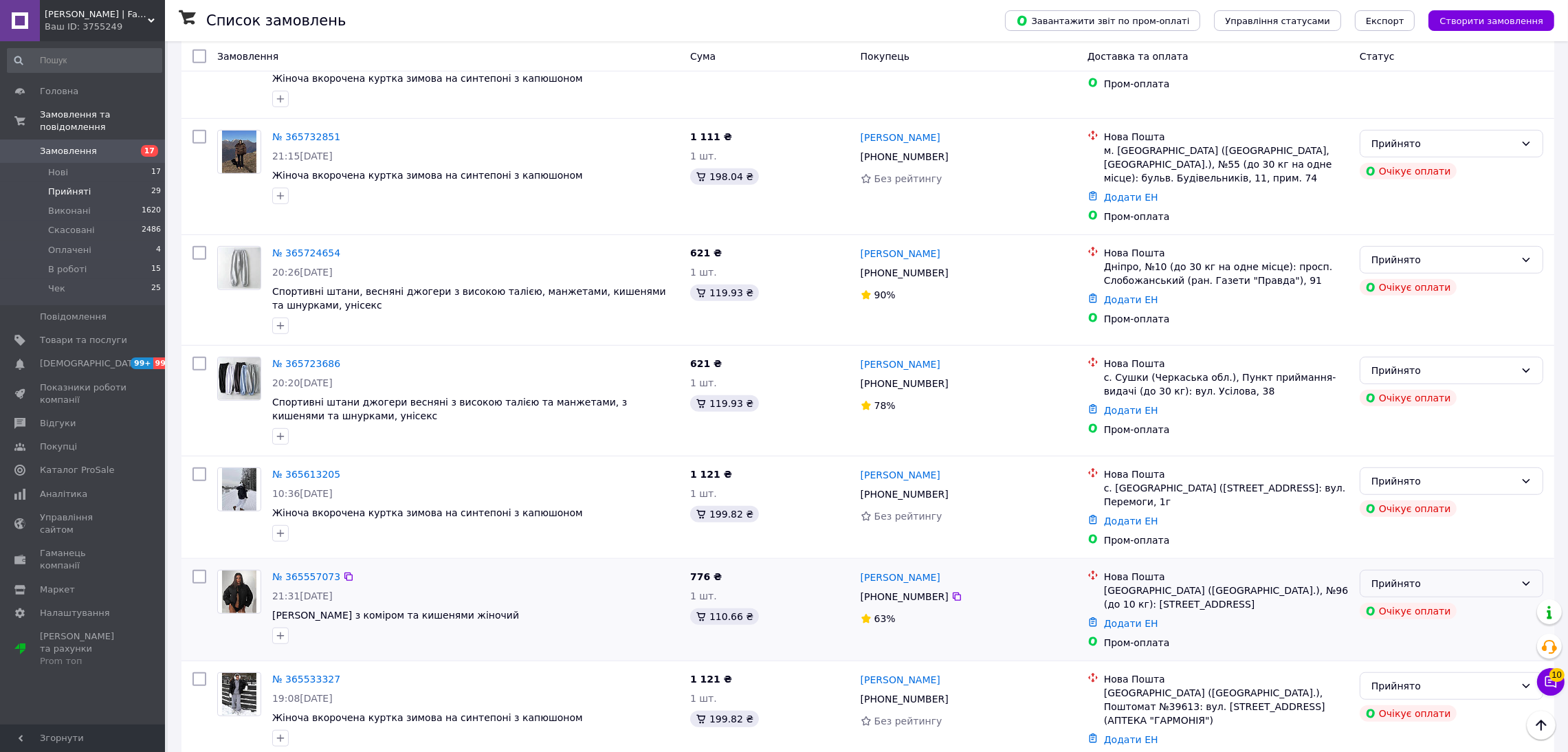
click at [1407, 576] on div "Прийнято" at bounding box center [1443, 584] width 143 height 15
click at [1383, 623] on li "Скасовано" at bounding box center [1452, 622] width 182 height 25
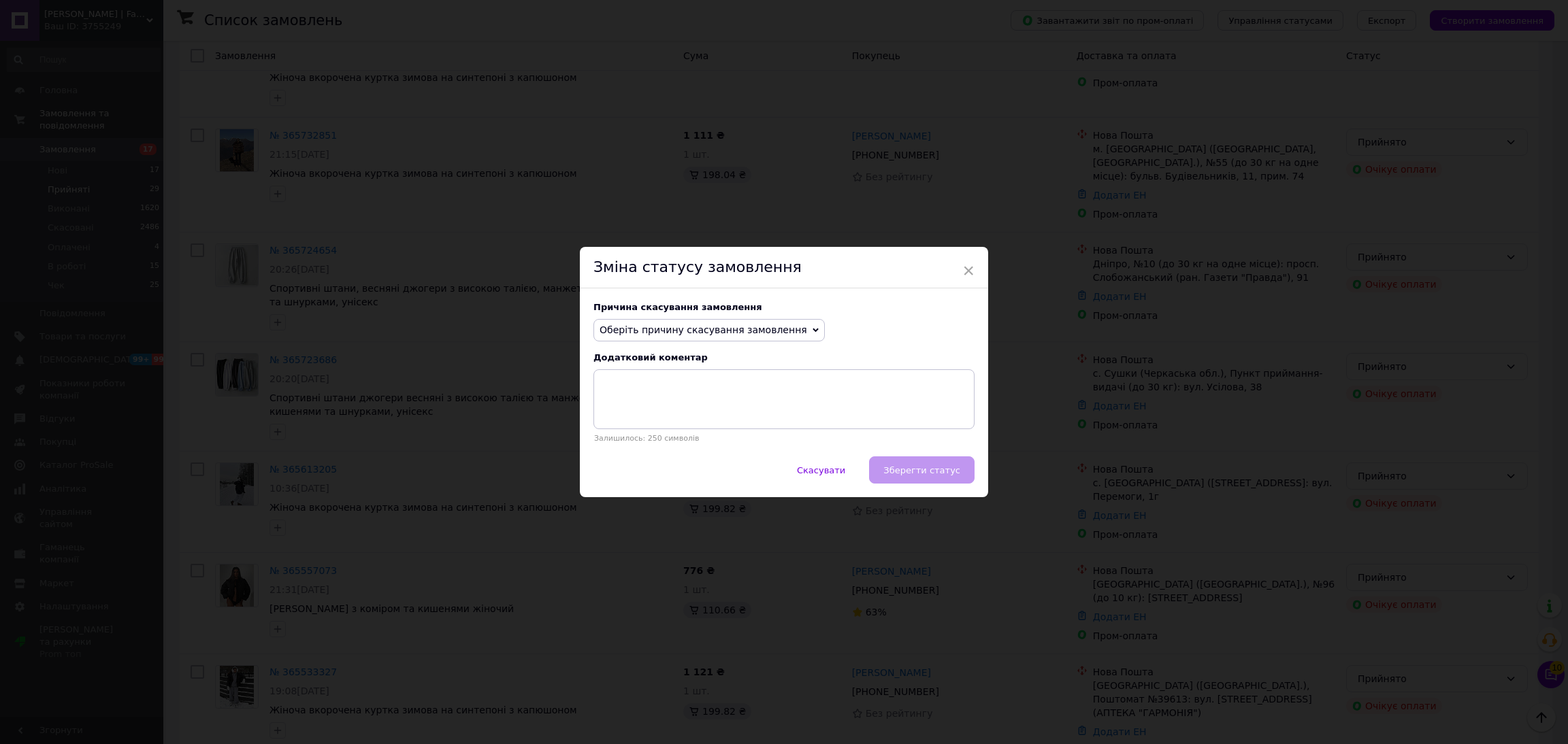
click at [784, 338] on span "Оберіть причину скасування замовлення" at bounding box center [708, 330] width 231 height 23
click at [683, 388] on li "Оплата не надійшла" at bounding box center [709, 395] width 230 height 19
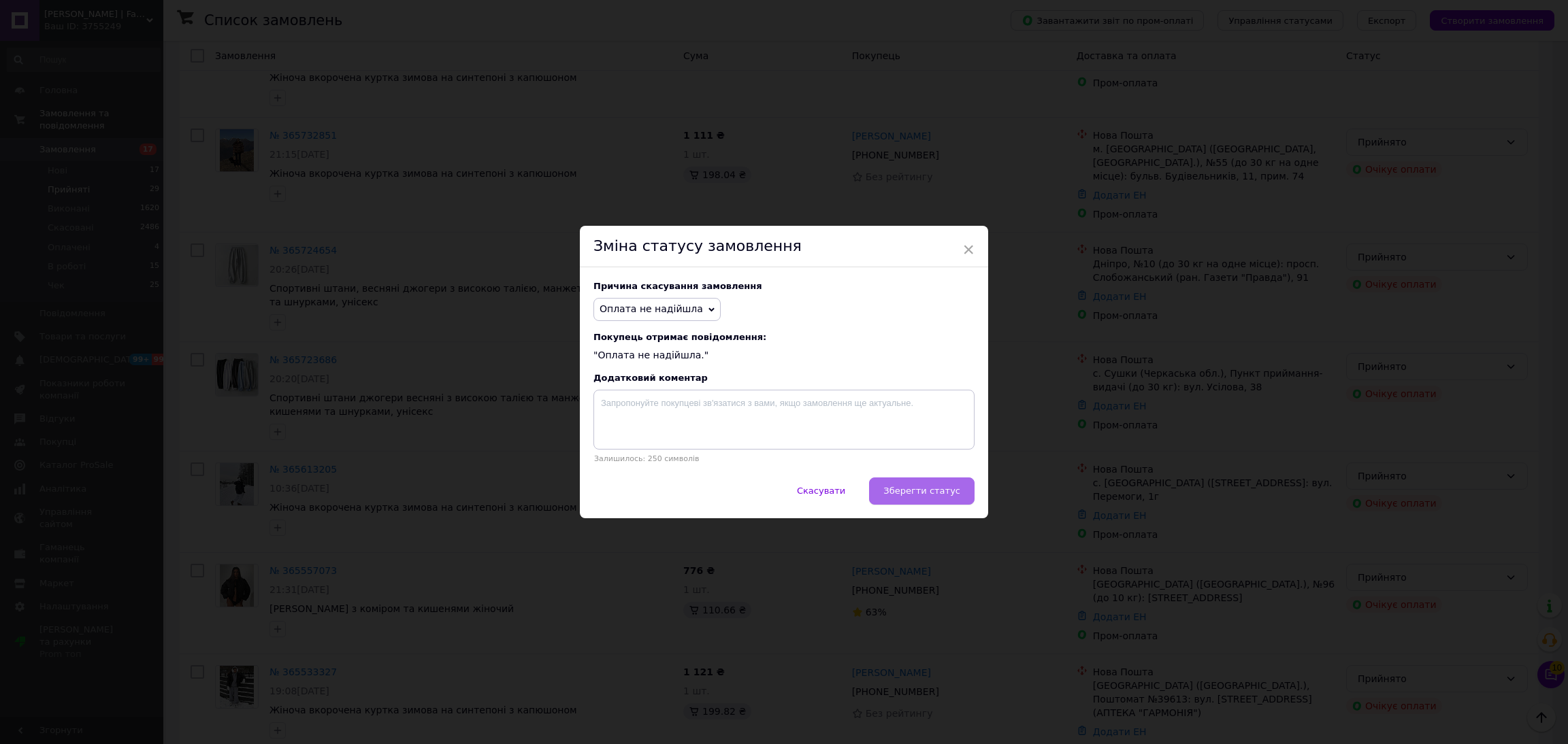
click at [891, 483] on button "Зберегти статус" at bounding box center [922, 491] width 106 height 28
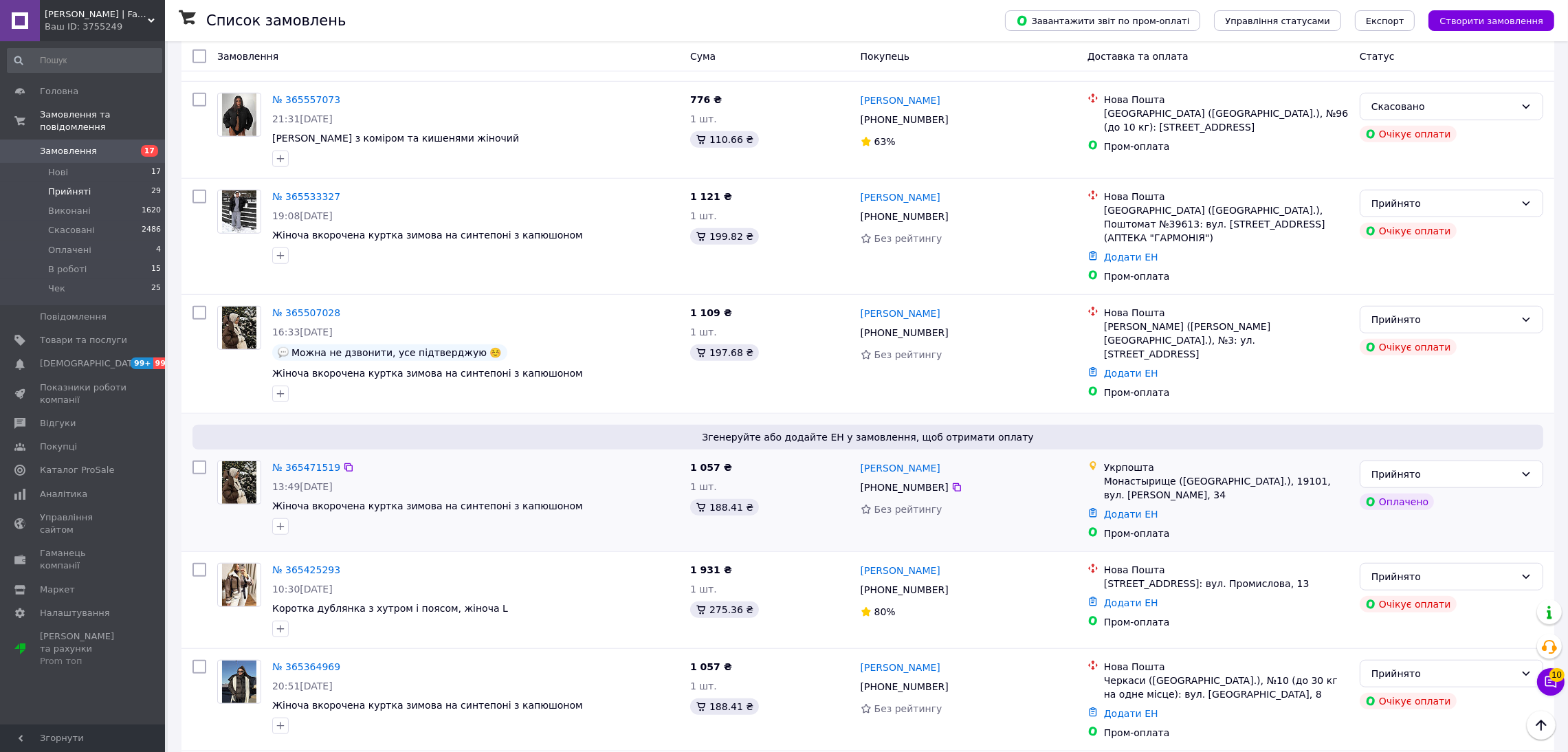
scroll to position [1655, 0]
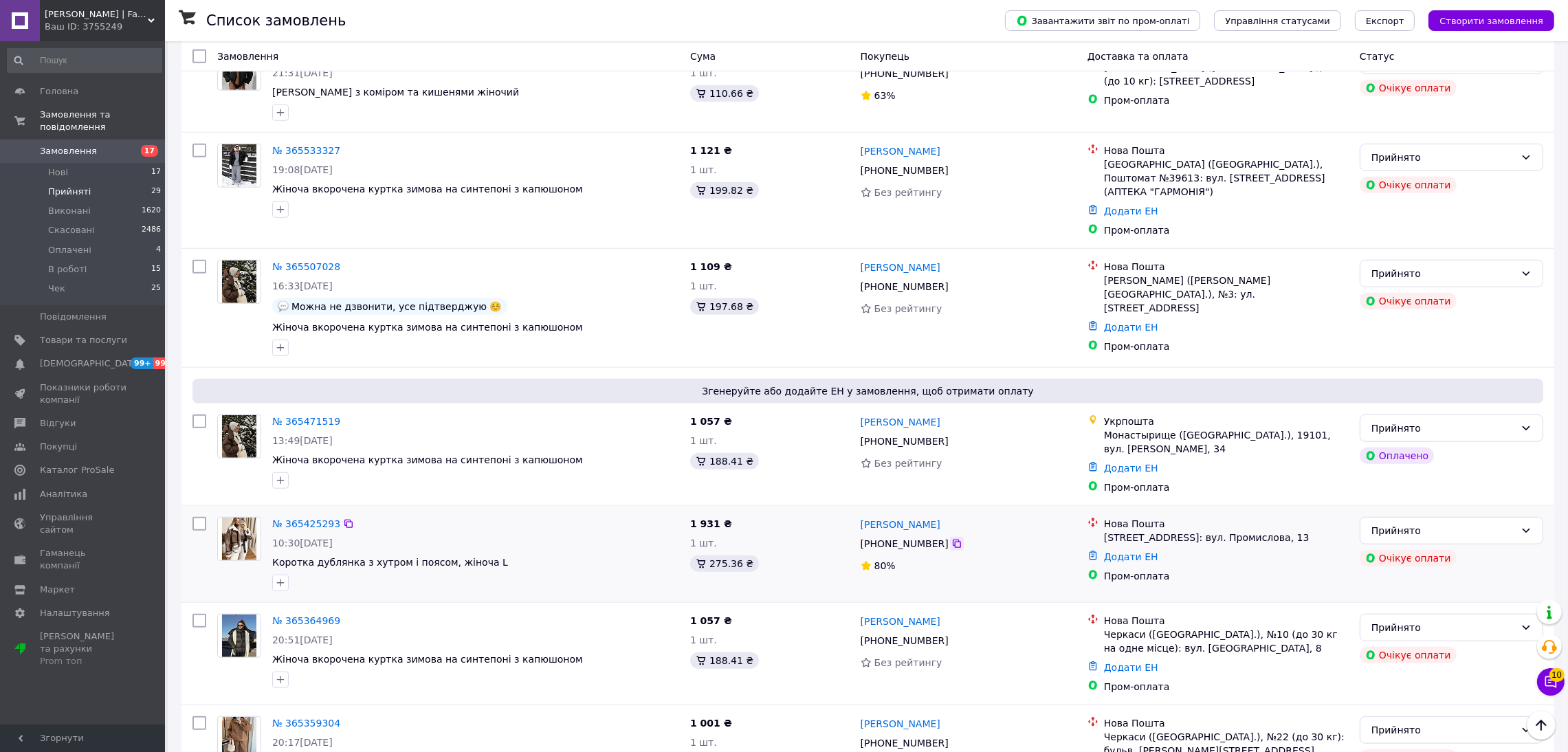
click at [951, 539] on icon at bounding box center [956, 543] width 11 height 11
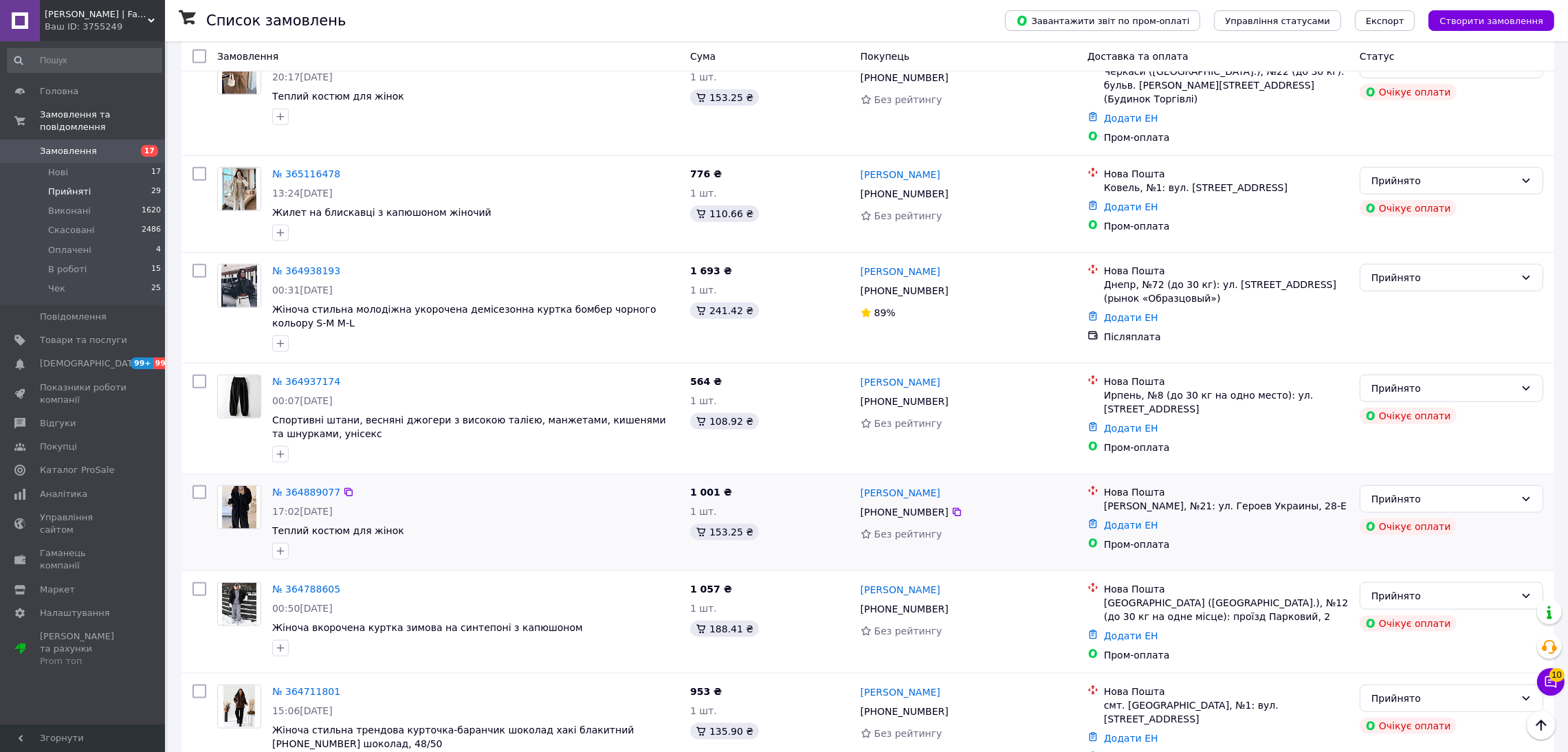
scroll to position [2366, 0]
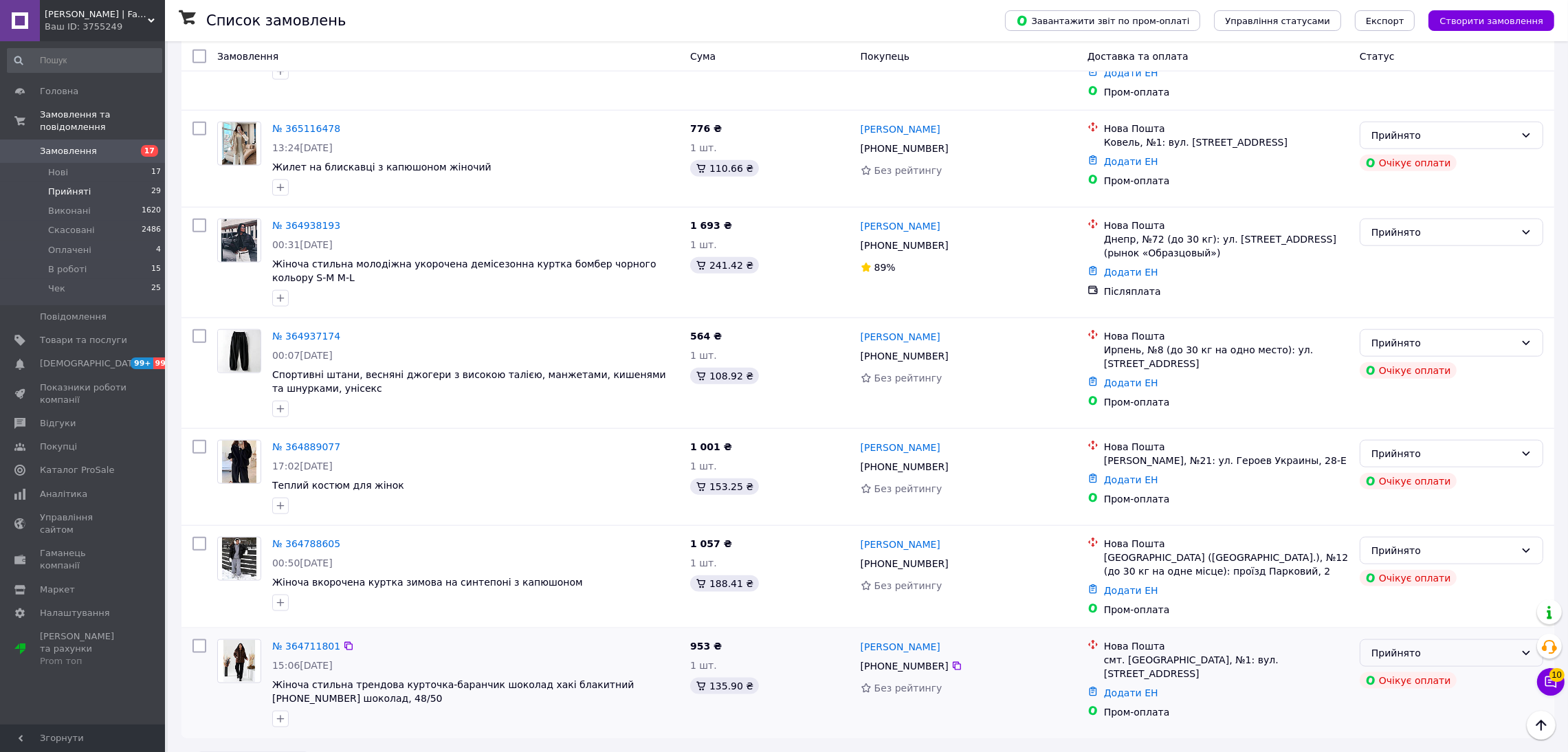
click at [1496, 645] on div "Прийнято" at bounding box center [1443, 653] width 143 height 15
click at [1400, 672] on li "Скасовано" at bounding box center [1452, 666] width 182 height 25
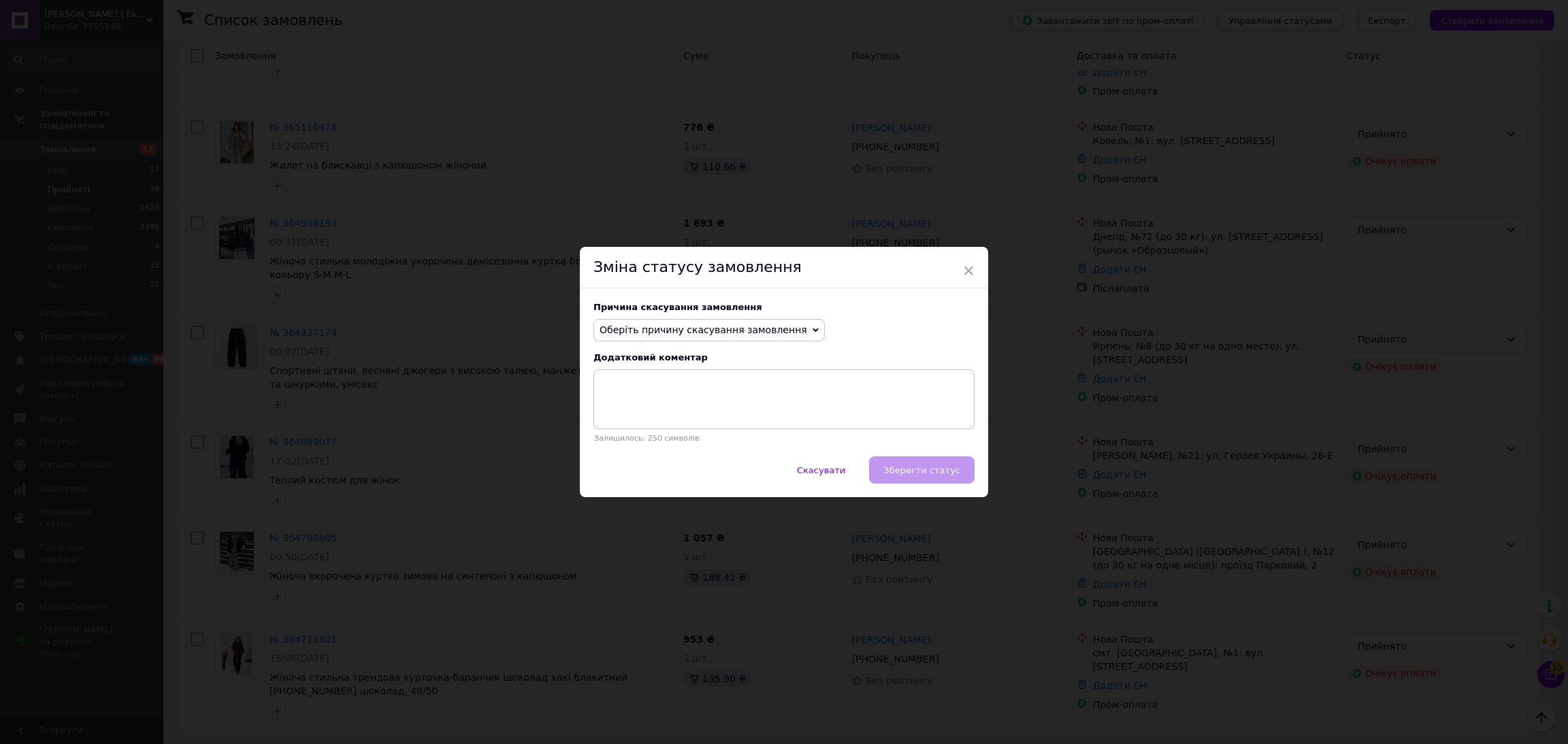
click at [685, 324] on span "Оберіть причину скасування замовлення" at bounding box center [704, 329] width 208 height 10
click at [633, 398] on li "Оплата не надійшла" at bounding box center [709, 395] width 230 height 19
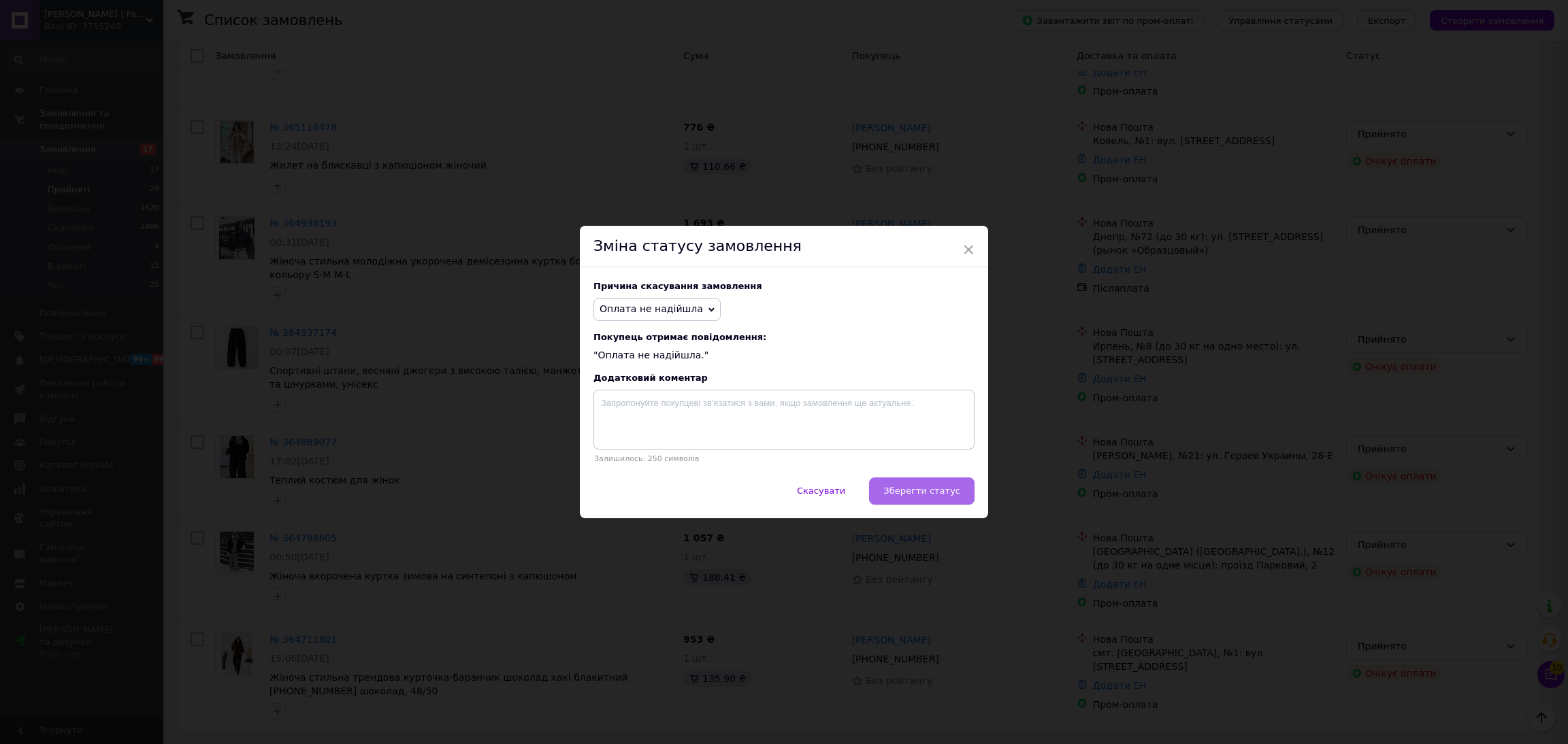
click at [928, 487] on span "Зберегти статус" at bounding box center [922, 490] width 77 height 10
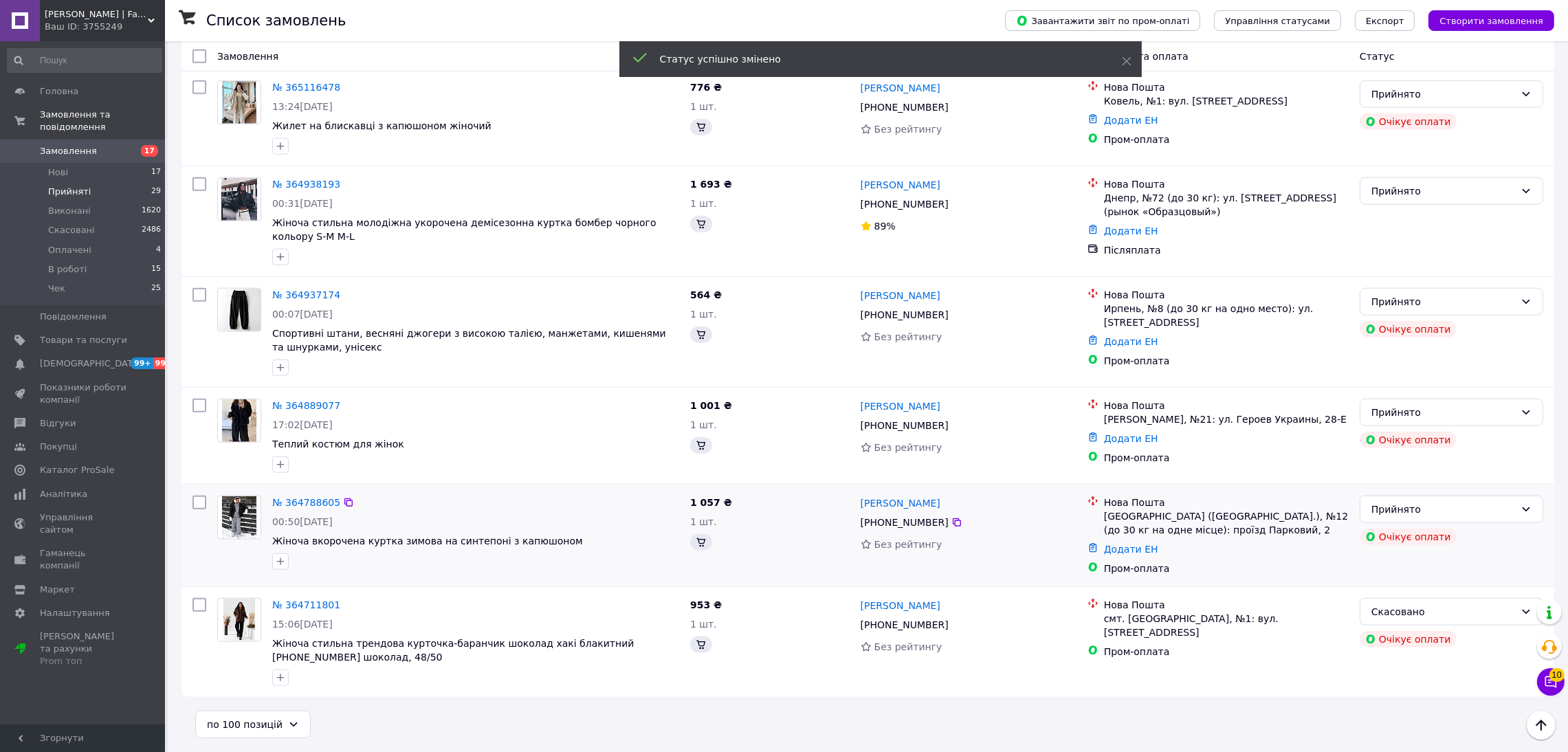
scroll to position [2269, 0]
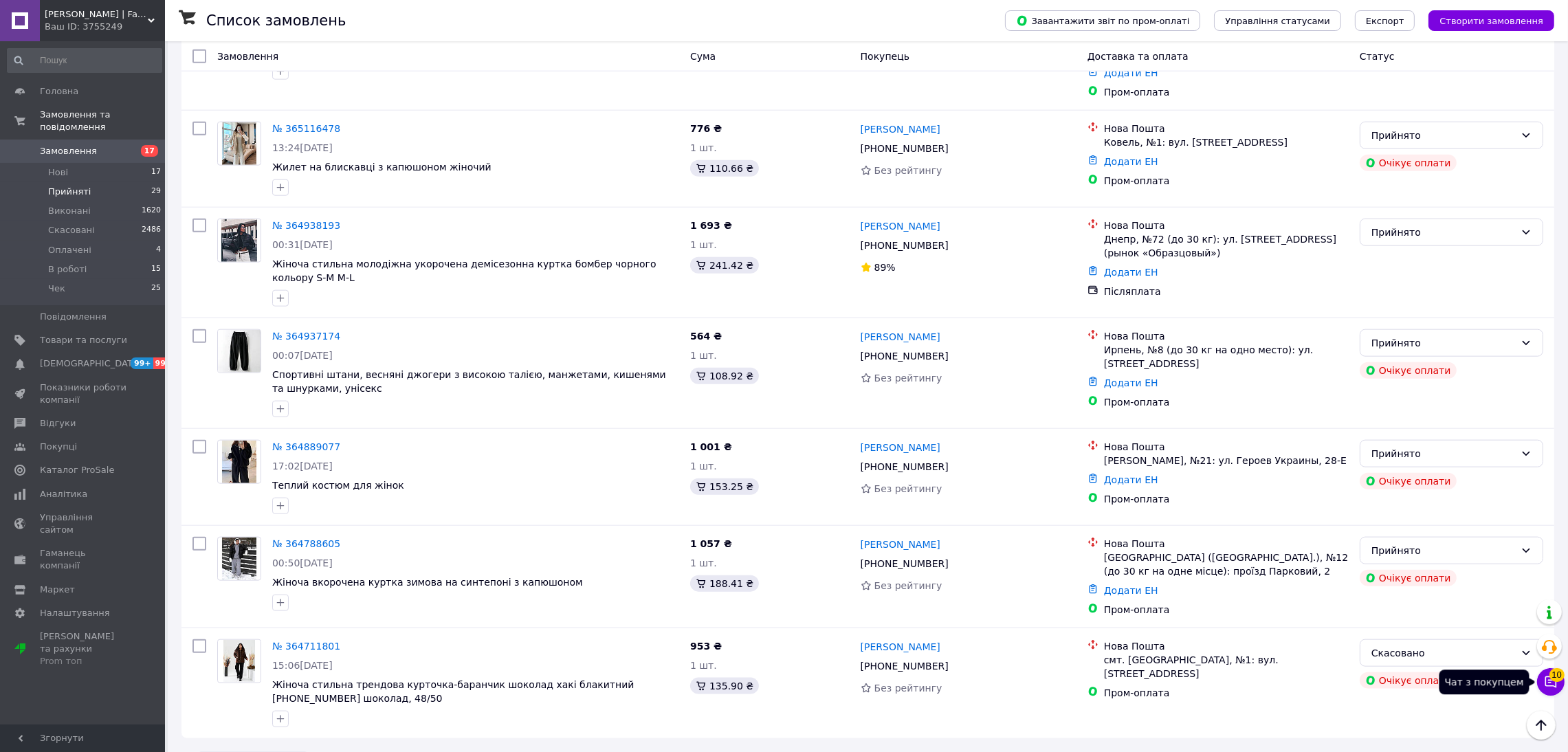
click at [1555, 682] on icon at bounding box center [1551, 682] width 13 height 13
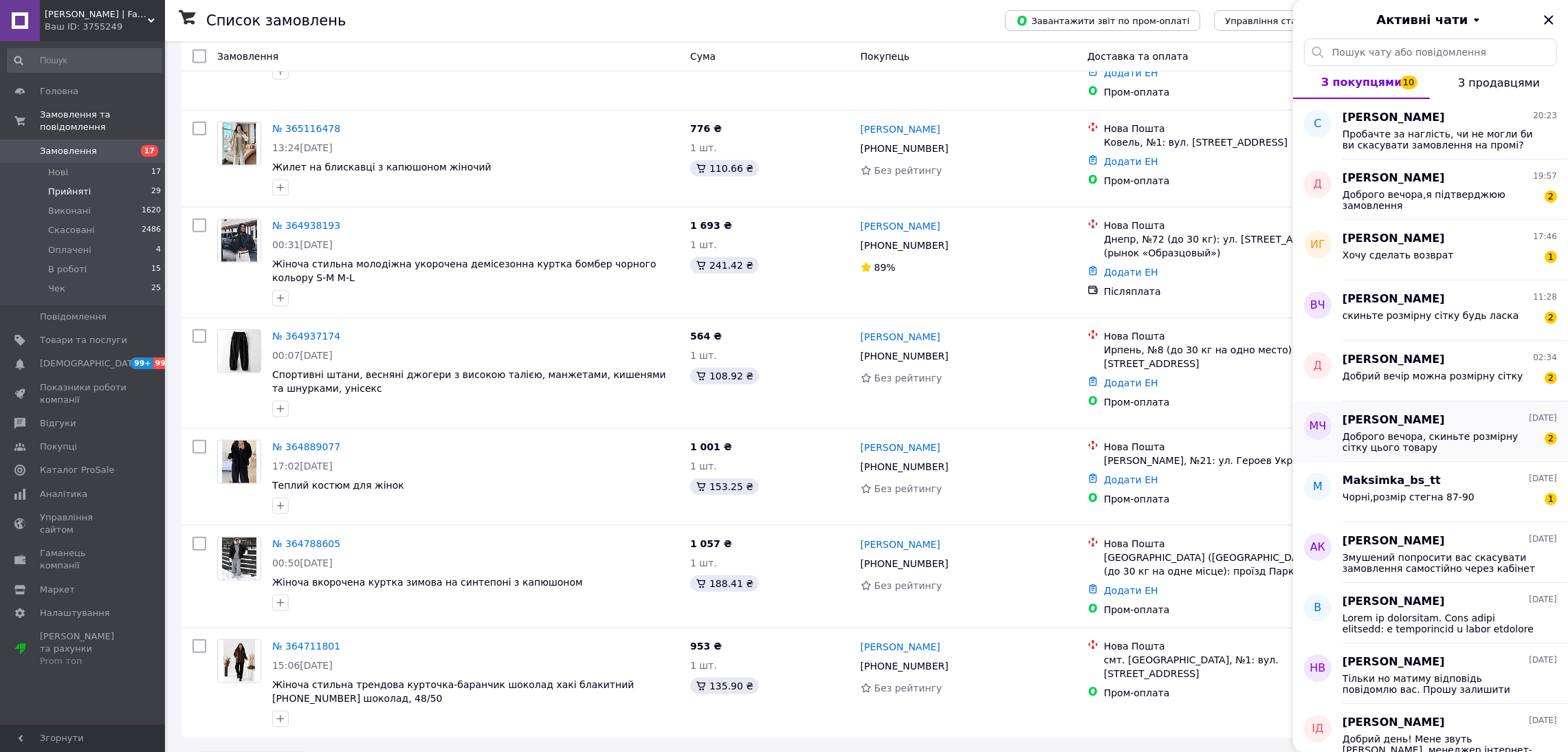
click at [1337, 417] on div "МЧ" at bounding box center [1318, 431] width 49 height 61
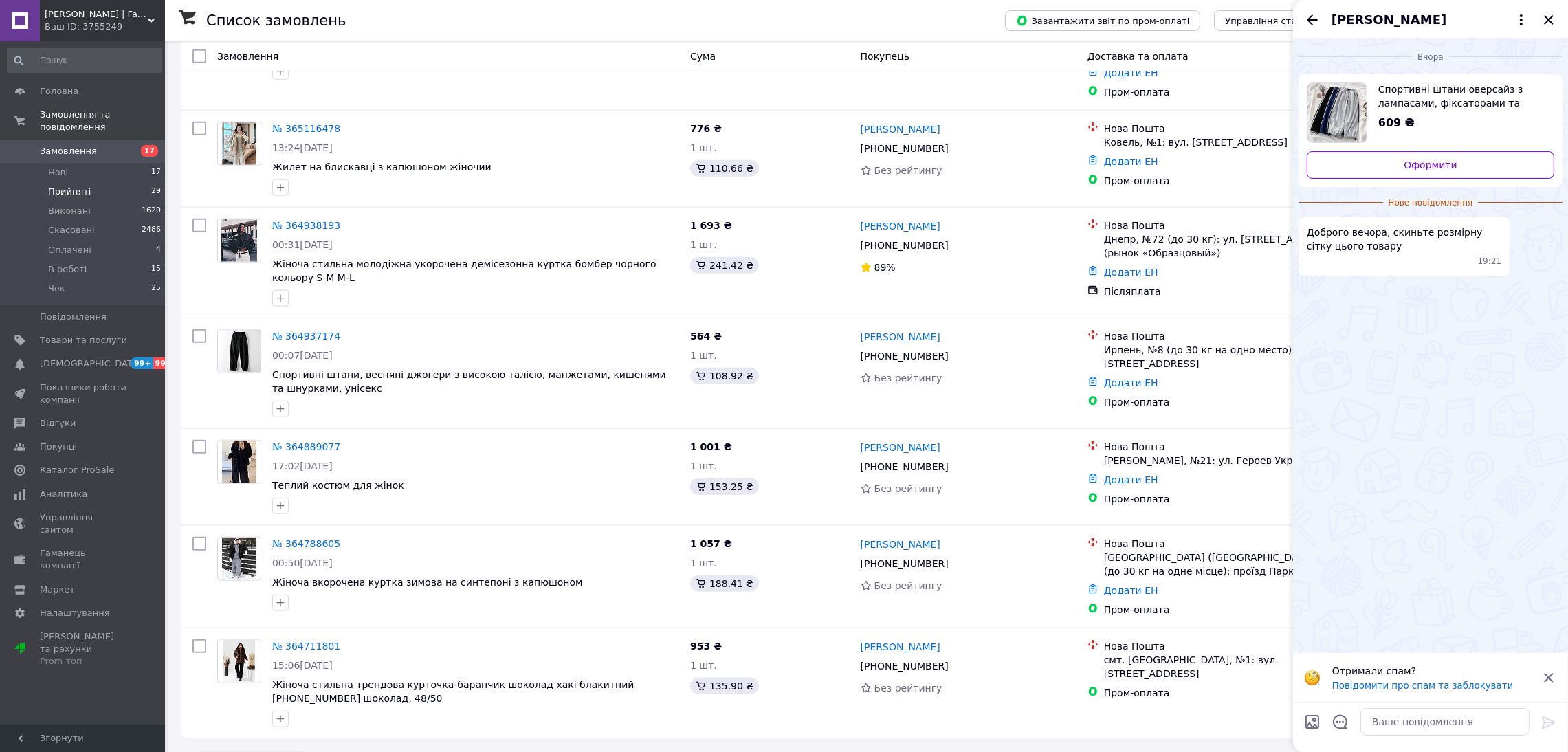
click at [1453, 90] on span "Спортивні штани оверсайз з лампасами, фіксаторами та кишенями, чоловічі, Сірий,…" at bounding box center [1461, 96] width 165 height 28
click at [1462, 722] on textarea at bounding box center [1446, 721] width 169 height 28
paste textarea "➡️Розмір: 42-46, 48-50 (oversize) ➡️Тканина: двохнитка ➡️Кольори: Сірий, Чорний…"
type textarea "➡️Розмір: 42-46, 48-50 (oversize) ➡️Тканина: двохнитка ➡️Кольори: Сірий, Чорний…"
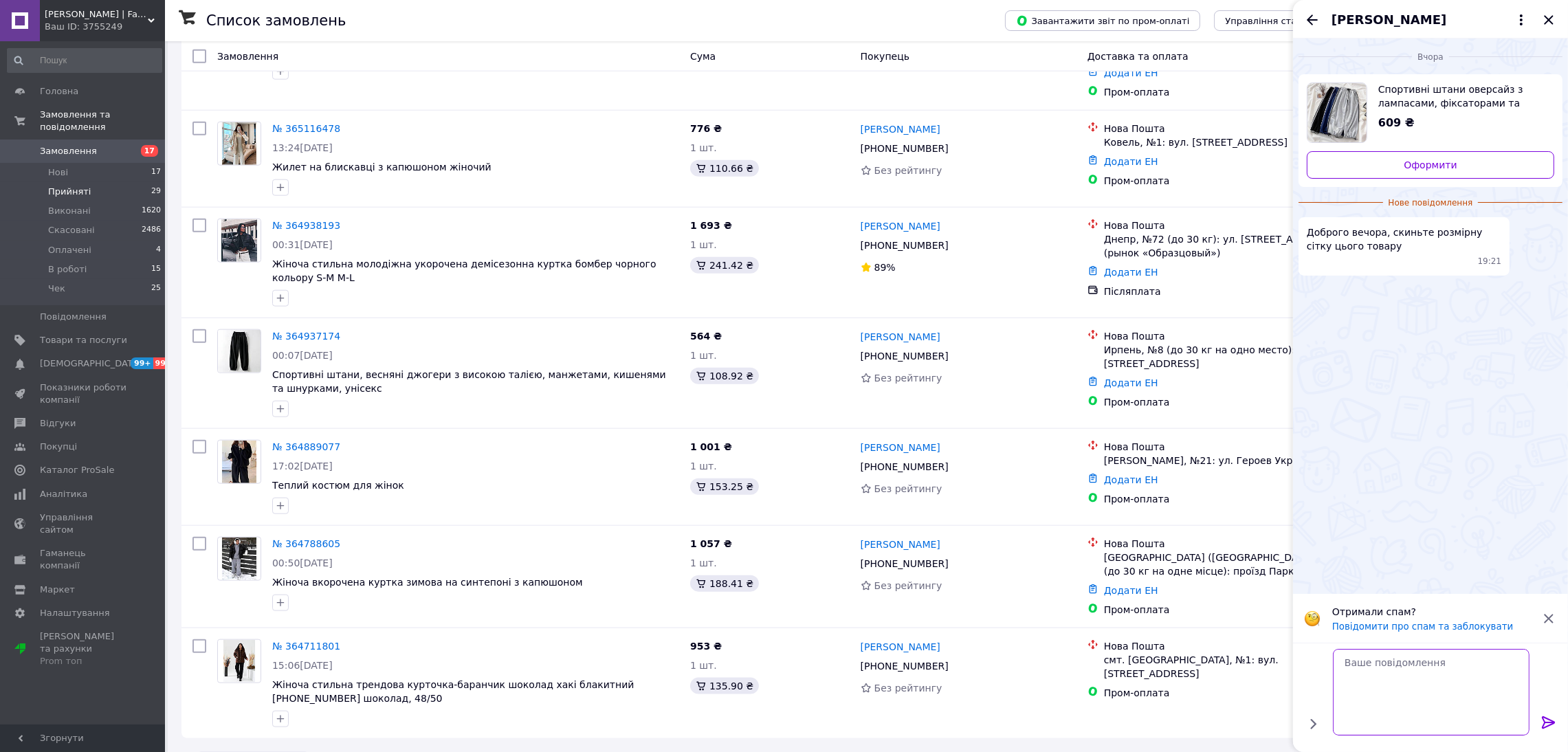
scroll to position [0, 0]
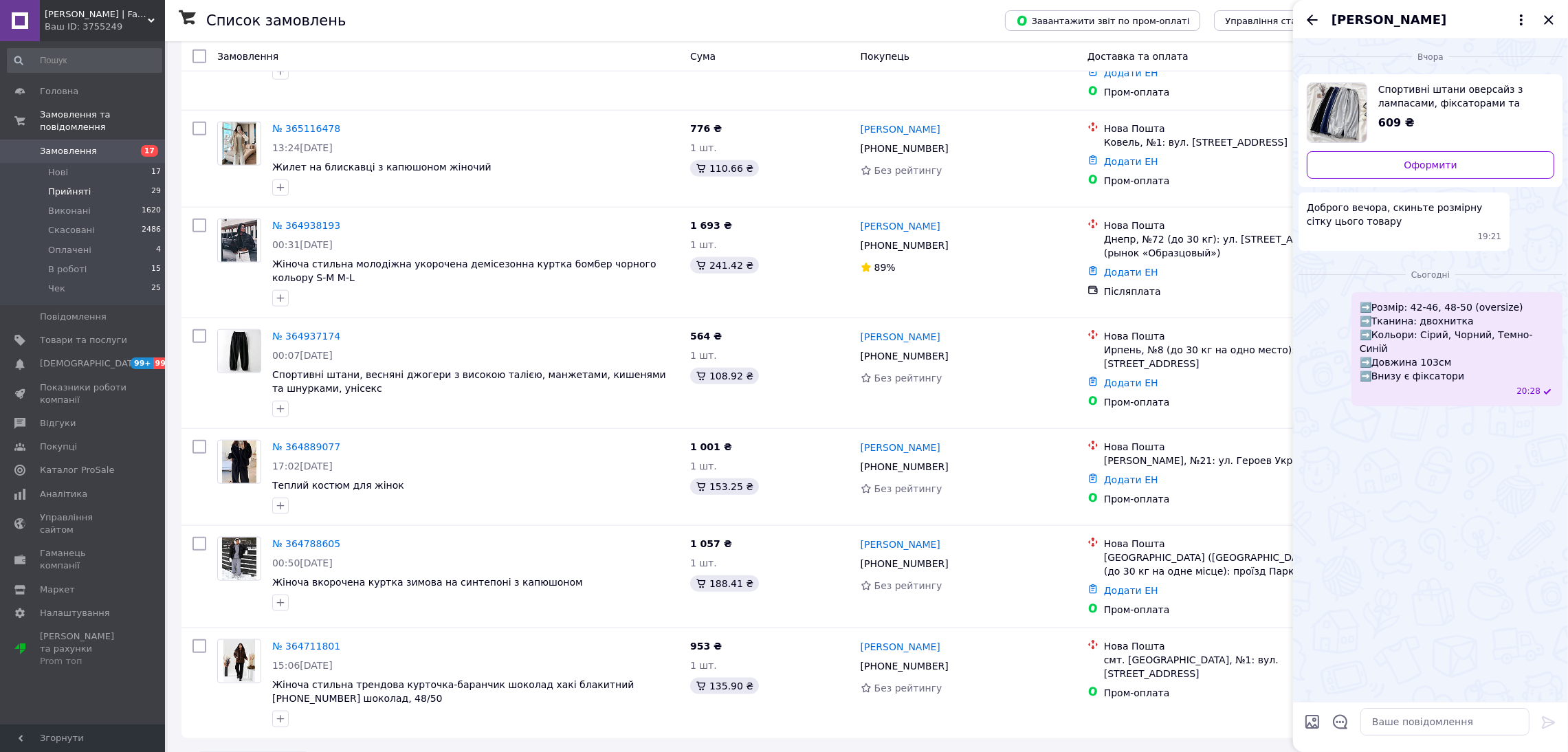
click at [1315, 719] on input "Завантажити файли" at bounding box center [1312, 721] width 16 height 16
type input "C:\fakepath\Screenshot_20231029_231130_monobank.jpg"
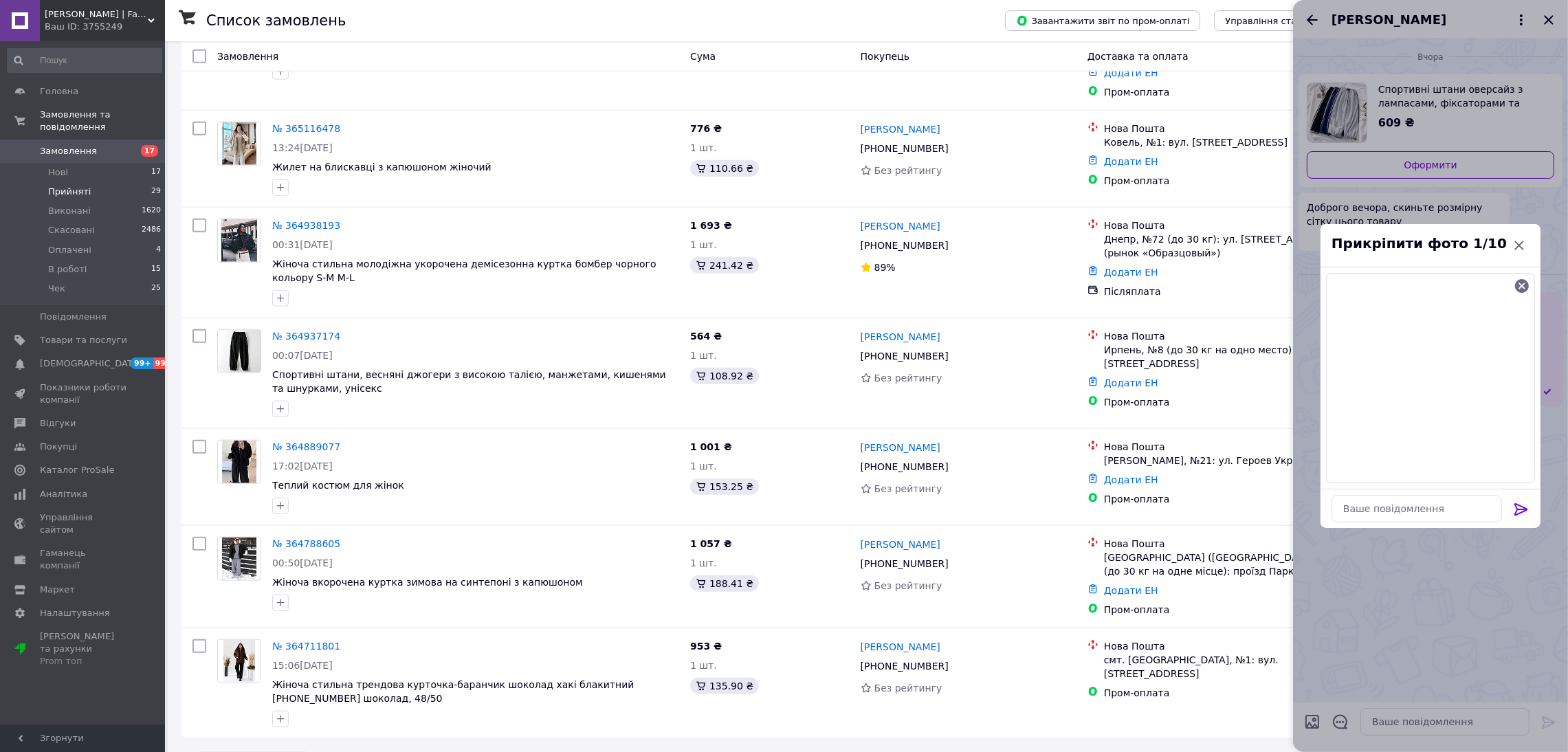
click at [1520, 508] on icon at bounding box center [1521, 509] width 16 height 16
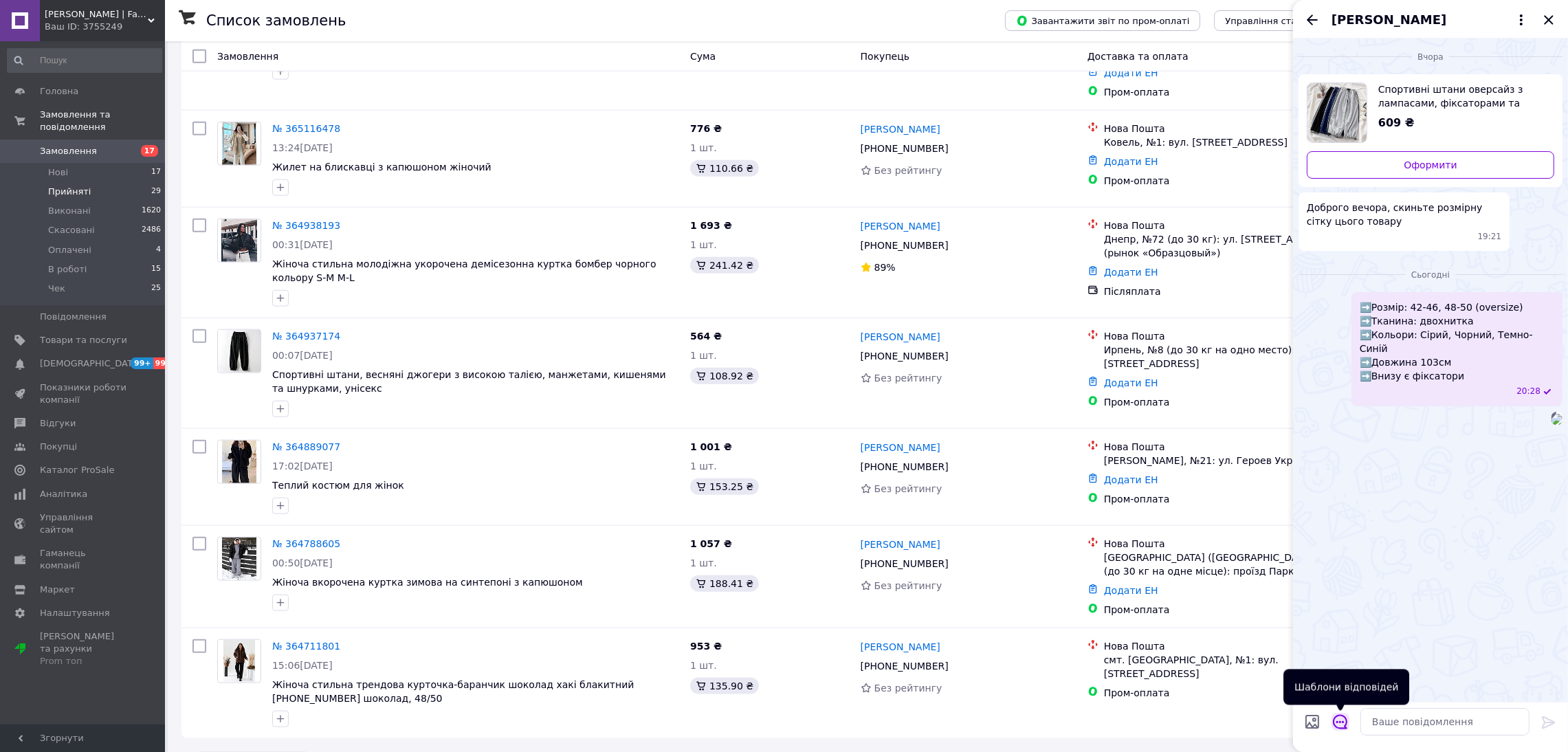
click at [1347, 717] on icon "Відкрити шаблони відповідей" at bounding box center [1341, 722] width 15 height 15
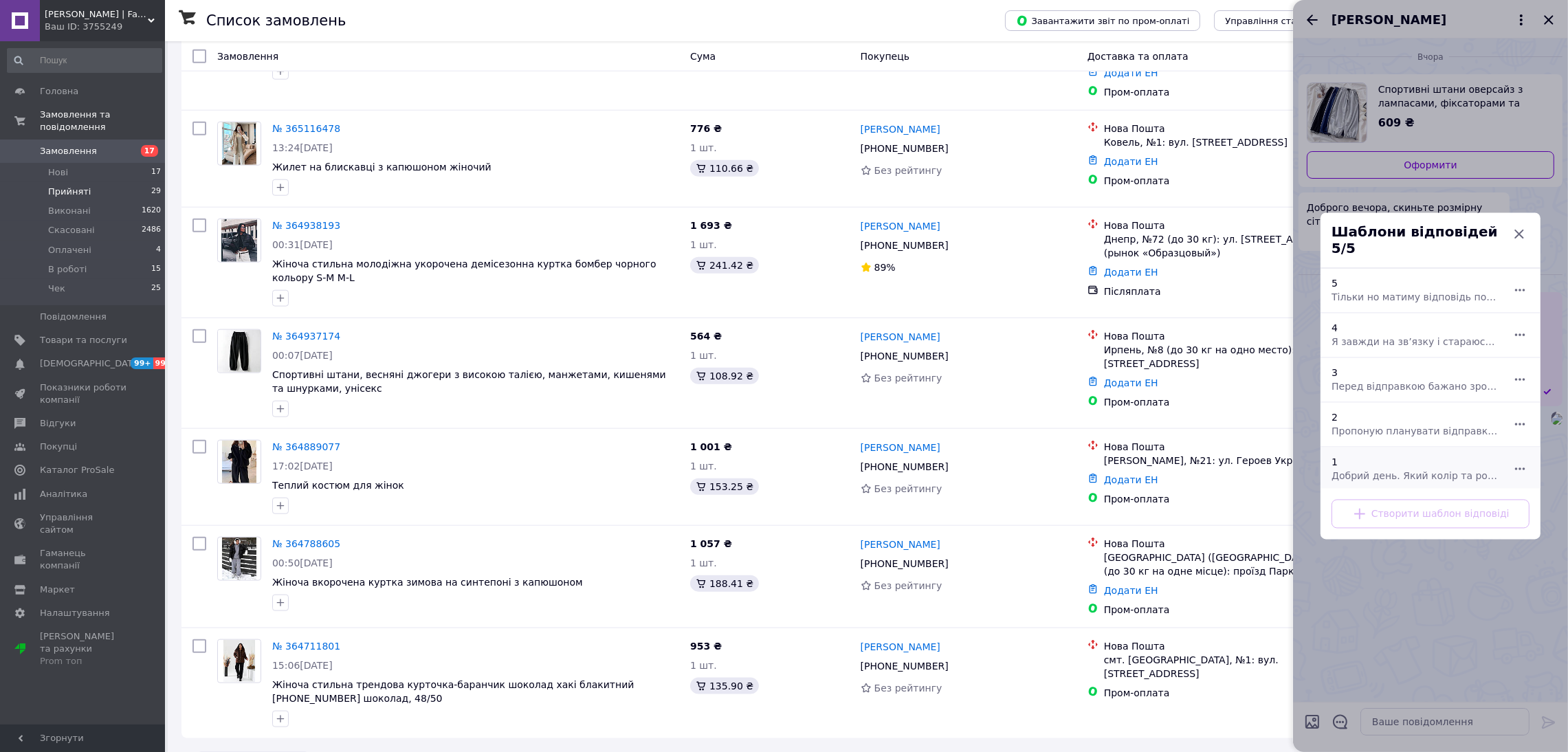
click at [1371, 456] on div "1 Добрий день. Який колір та розмір Ви хочете отримати?" at bounding box center [1416, 469] width 179 height 38
type textarea "Добрий день. Який колір та розмір Ви хочете отримати?"
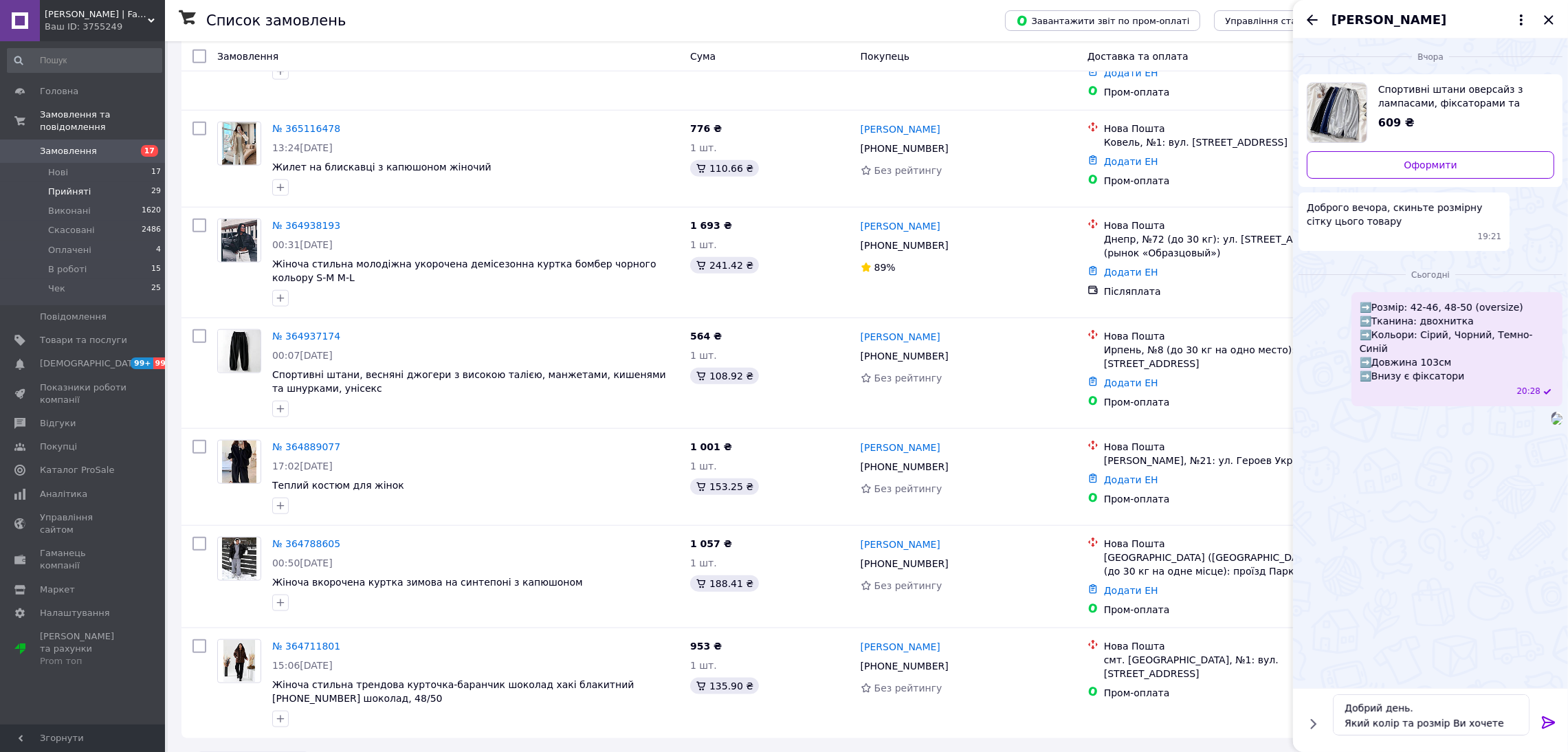
click at [1544, 722] on icon at bounding box center [1549, 722] width 13 height 13
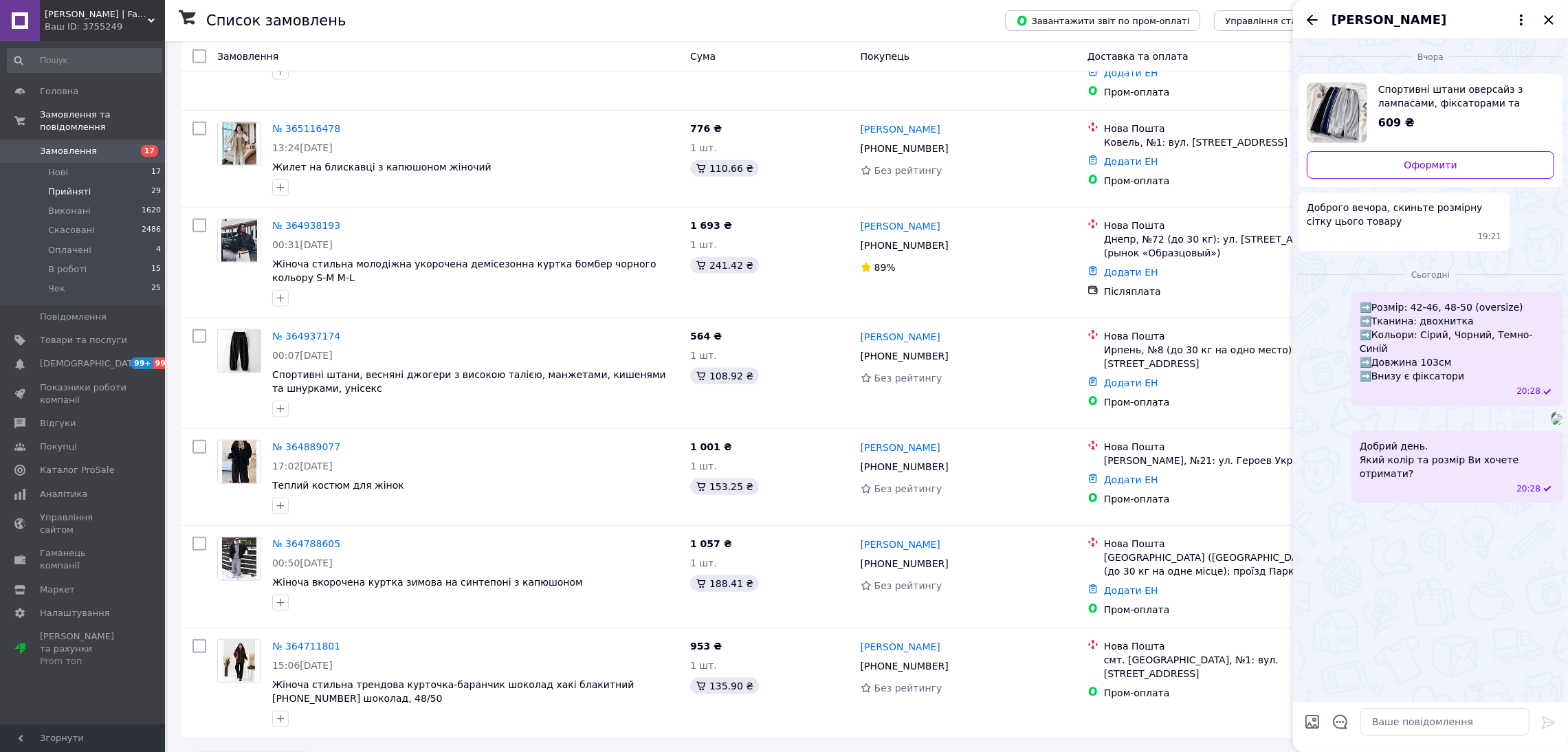
click at [1304, 14] on icon "Назад" at bounding box center [1312, 19] width 16 height 16
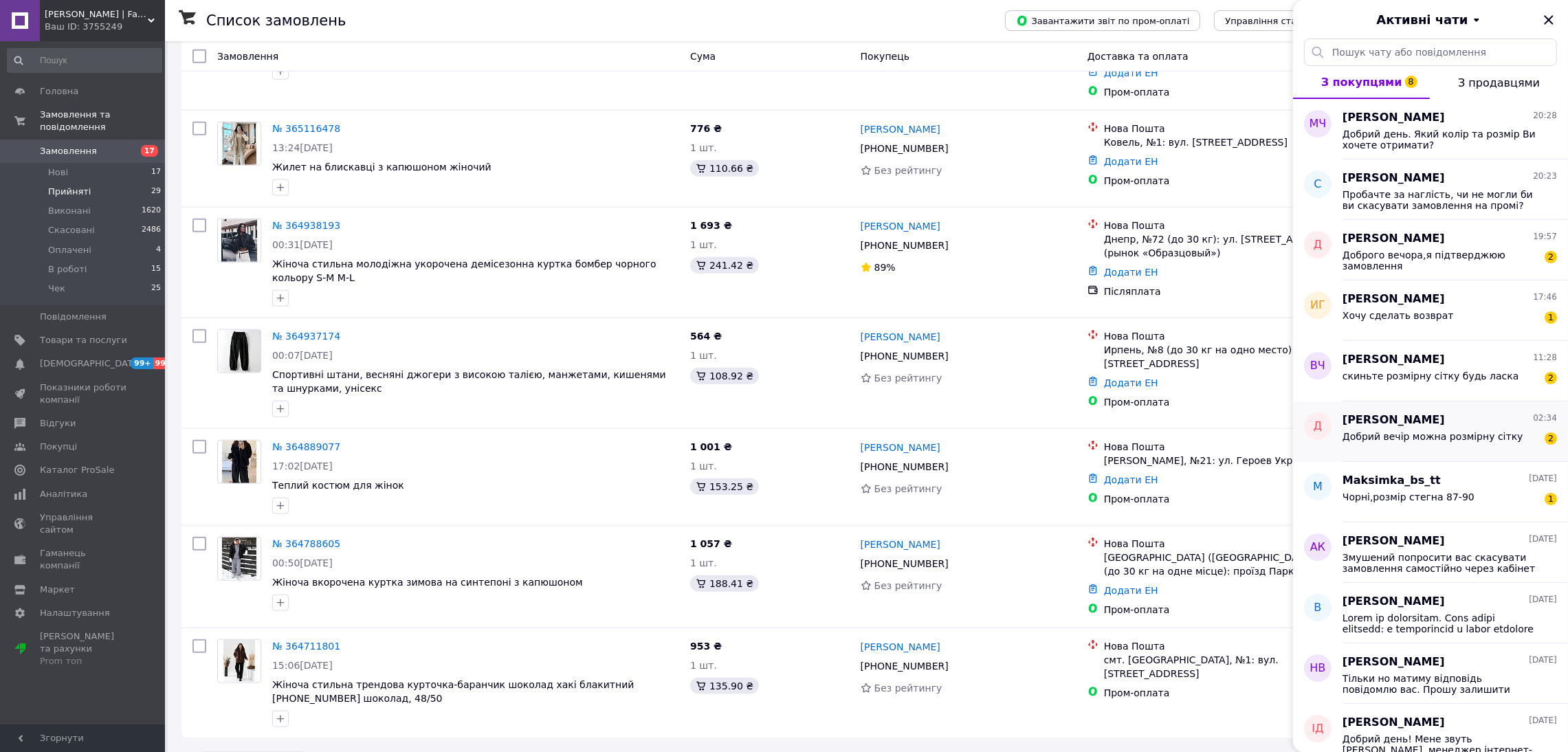
click at [1378, 427] on span "Денис Тищенко" at bounding box center [1394, 420] width 103 height 15
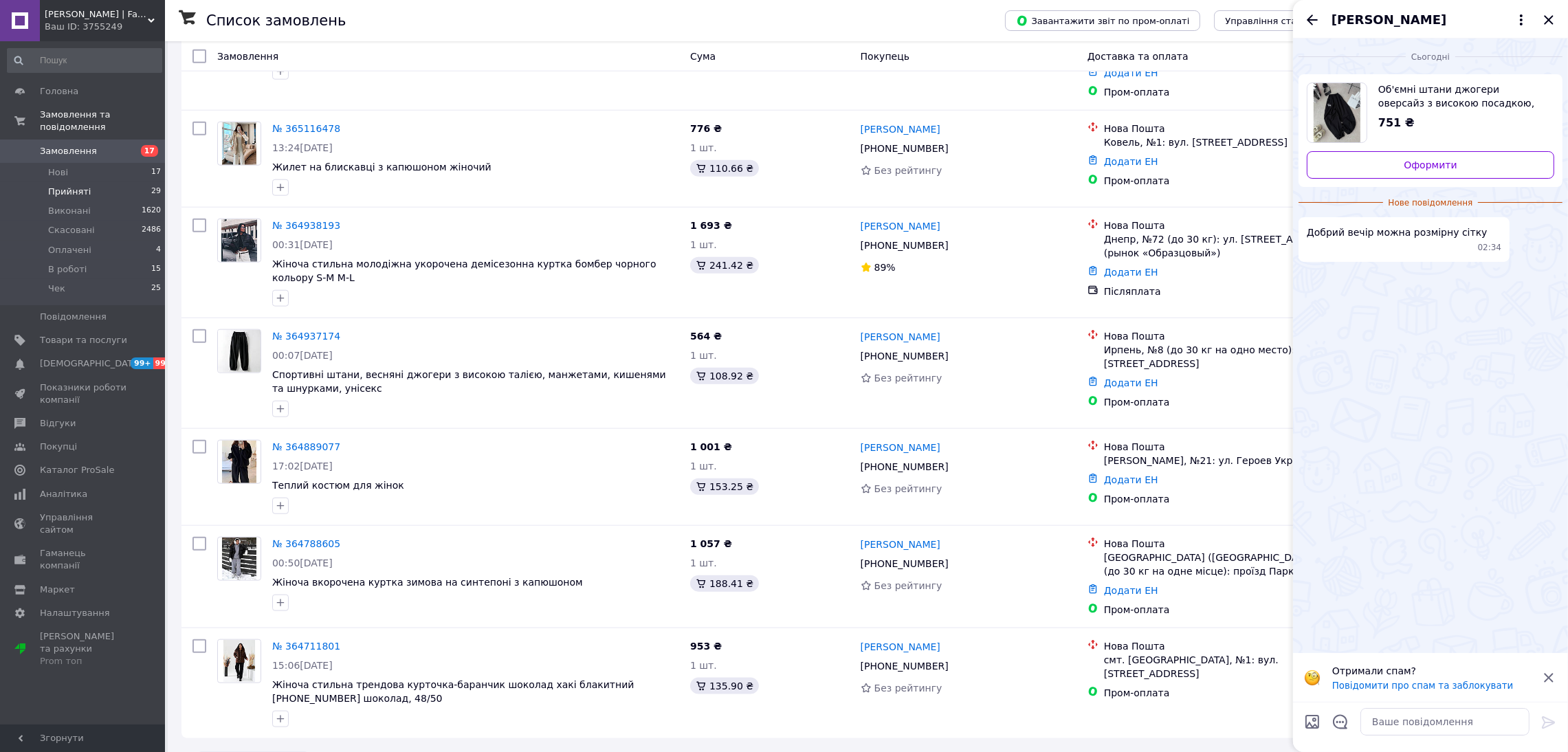
click at [1443, 105] on span "Об'ємні штани джогери оверсайз з високою посадкою, унісекс" at bounding box center [1461, 96] width 165 height 28
click at [1427, 710] on textarea at bounding box center [1446, 721] width 169 height 28
paste textarea "Виміри 231 Обхват талії 62 см Обхват стегон 136 см Довжина зовнішнього шва 105 …"
type textarea "Виміри 231 Обхват талії 62 см Обхват стегон 136 см Довжина зовнішнього шва 105 …"
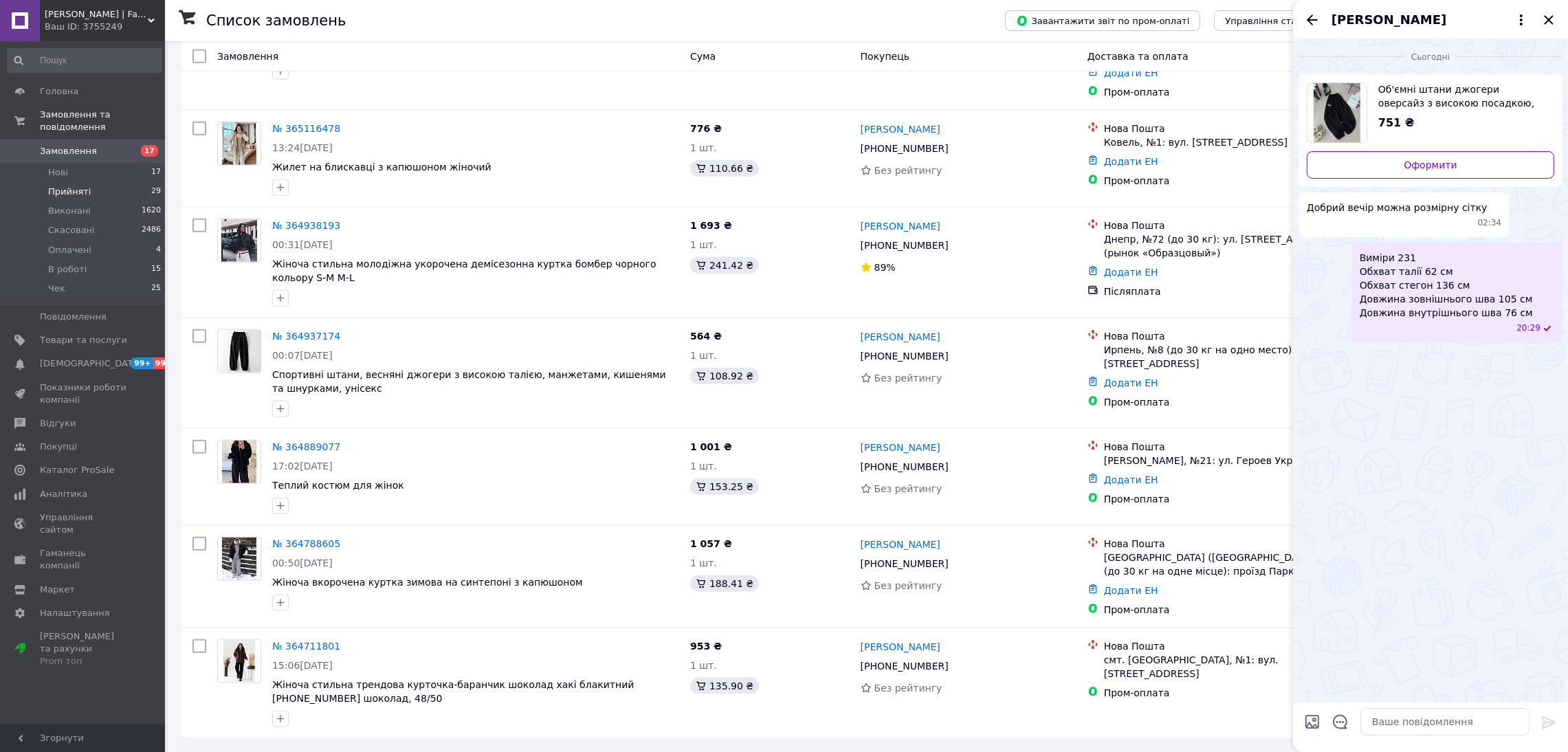
click at [1321, 719] on div at bounding box center [1312, 724] width 28 height 33
click at [1314, 719] on input "Завантажити файли" at bounding box center [1312, 721] width 16 height 16
click at [1340, 717] on icon "Відкрити шаблони відповідей" at bounding box center [1341, 722] width 15 height 15
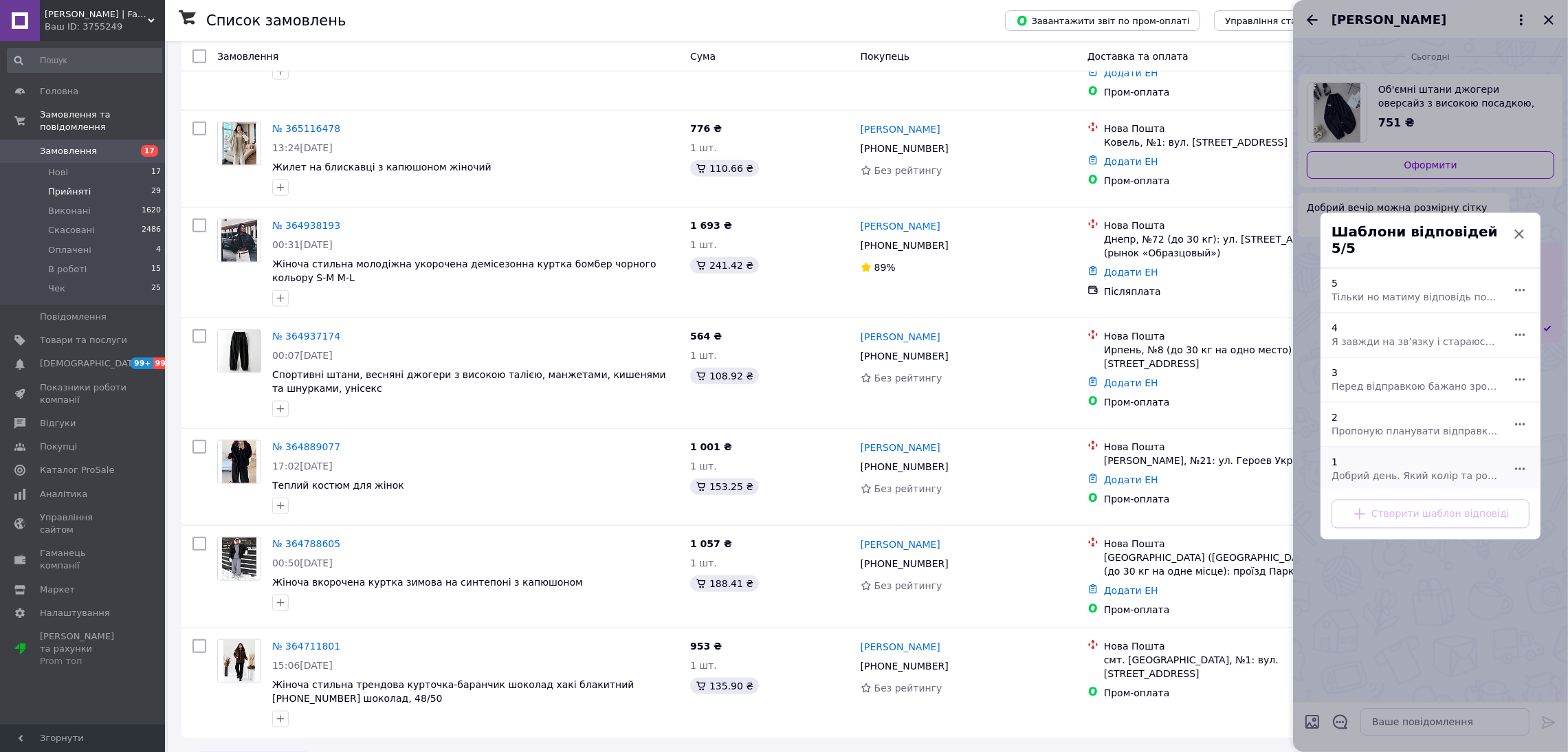
click at [1379, 469] on span "Добрий день. Який колір та розмір Ви хочете отримати?" at bounding box center [1416, 476] width 167 height 13
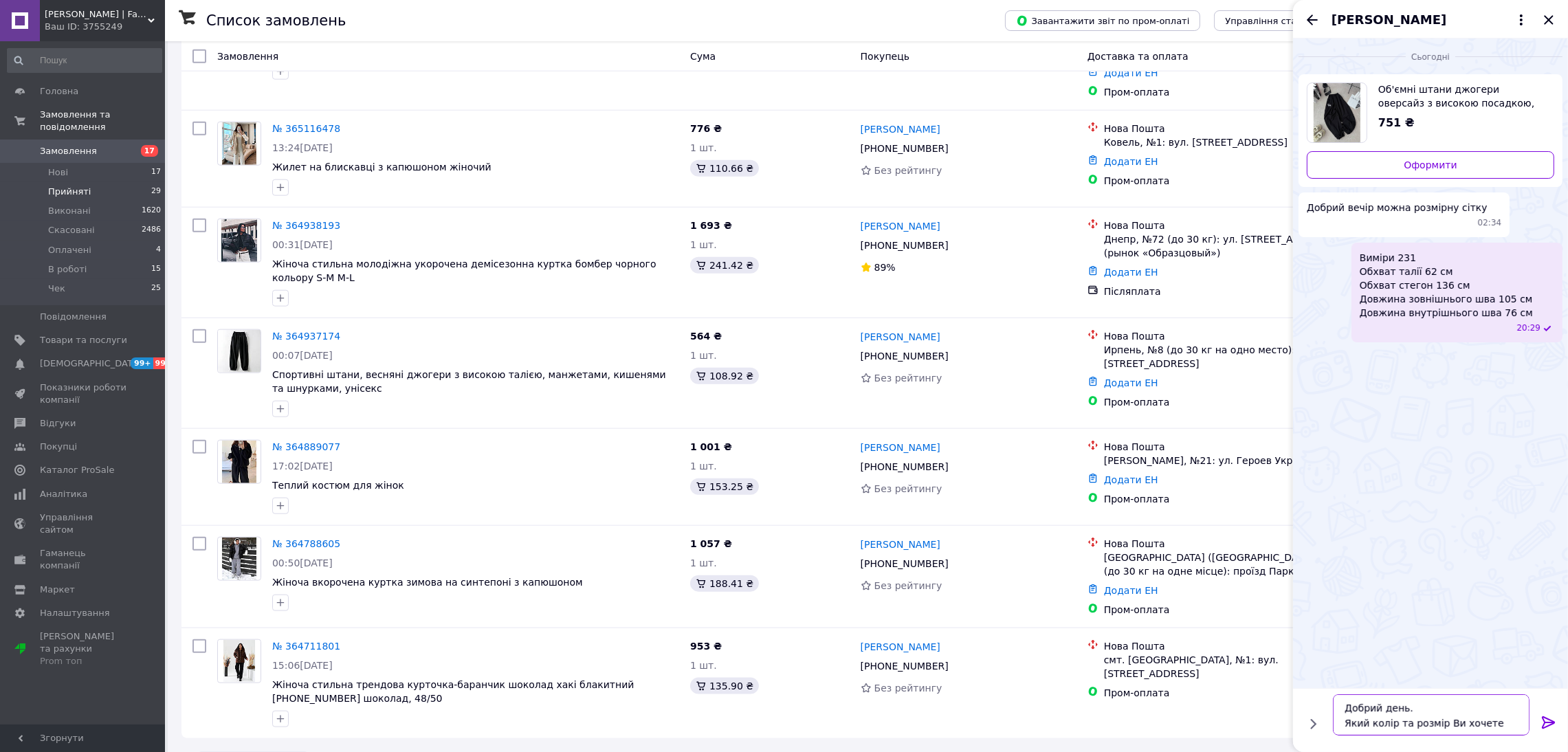
click at [1421, 719] on textarea "Добрий день. Який колір та розмір Ви хочете отримати?" at bounding box center [1431, 714] width 196 height 41
type textarea "Добрий день. Який колір Ви хочете отримати?"
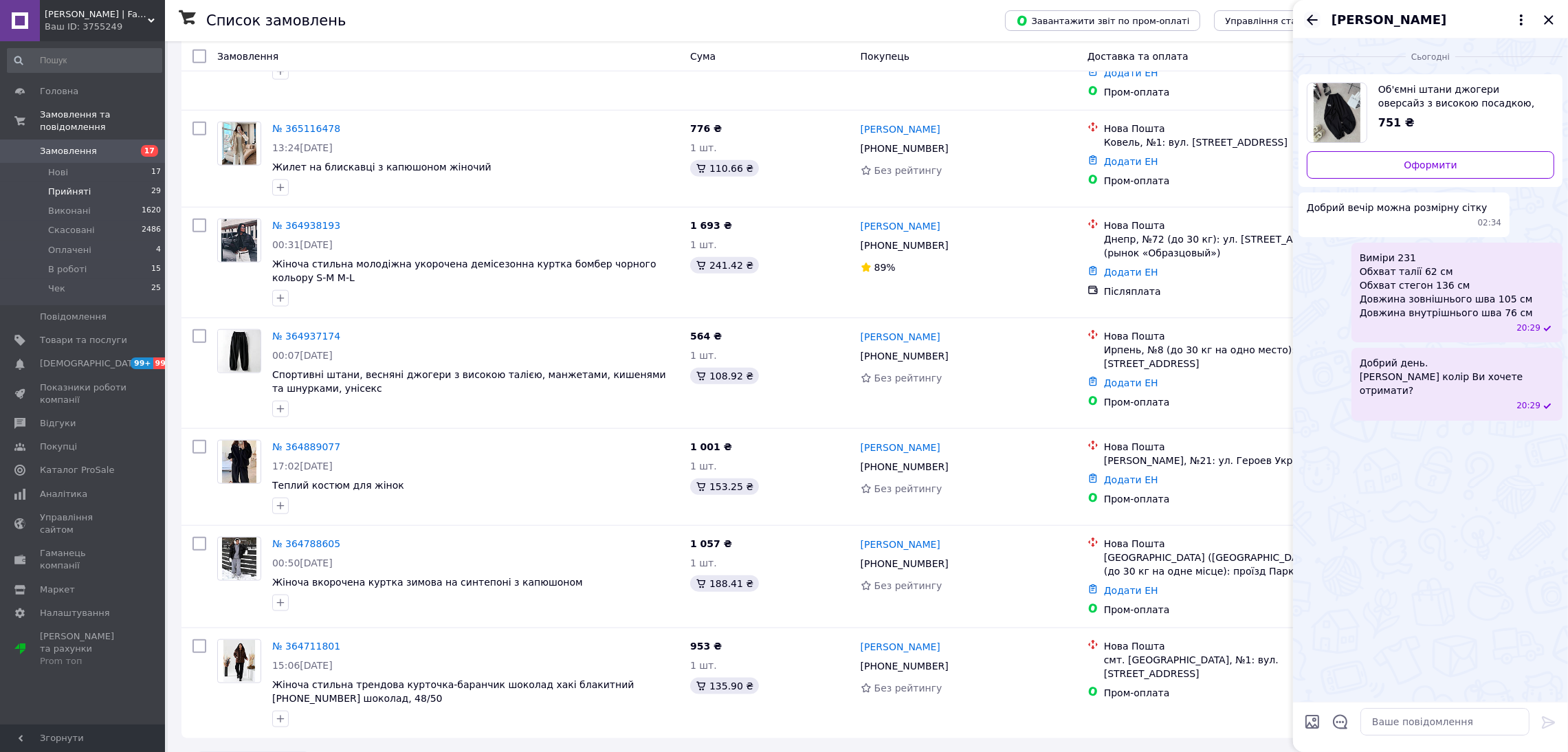
click at [1306, 16] on icon "Назад" at bounding box center [1312, 19] width 16 height 16
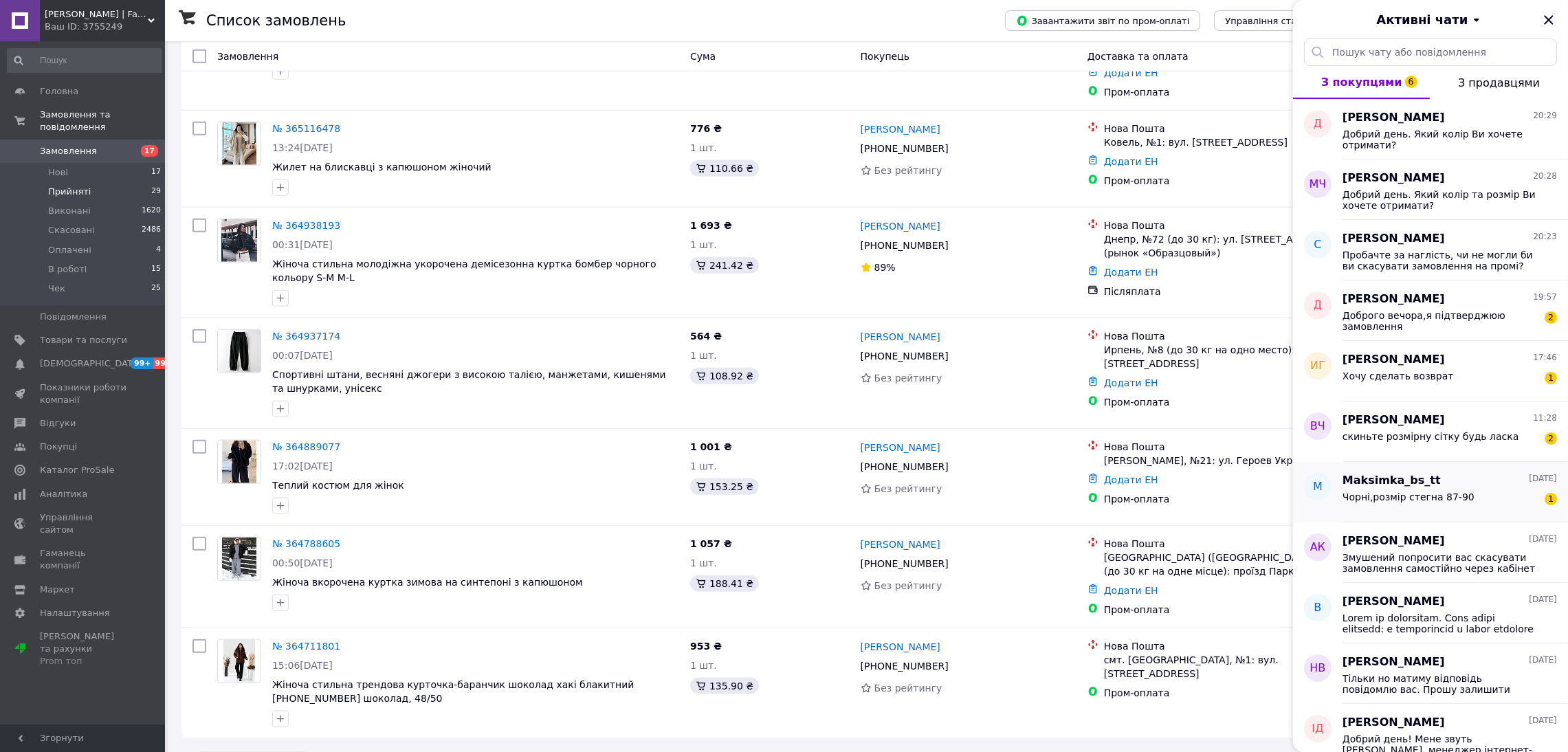
click at [1361, 495] on span "Чорні,розмір стегна 87-90" at bounding box center [1408, 496] width 132 height 11
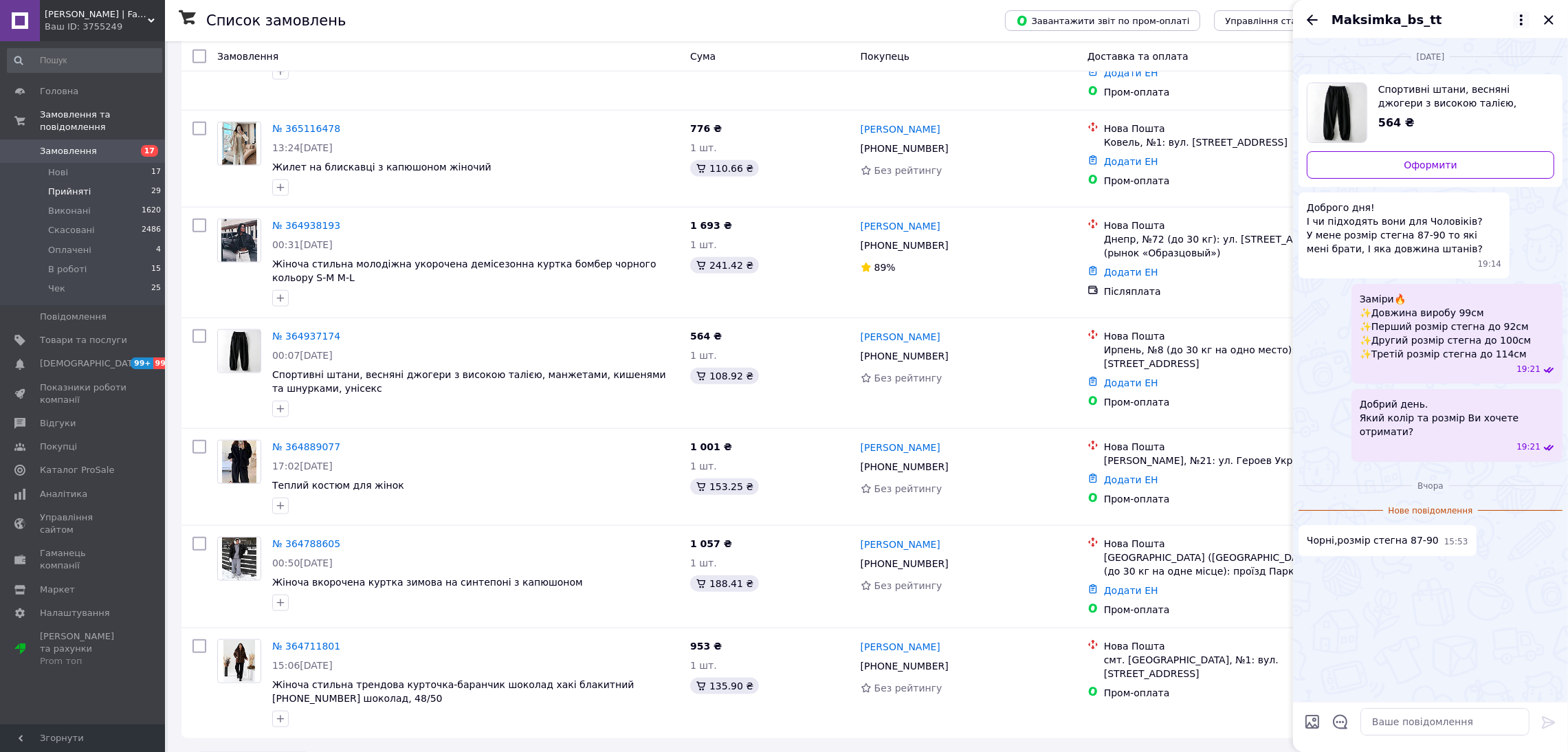
click at [1521, 14] on icon at bounding box center [1521, 19] width 3 height 11
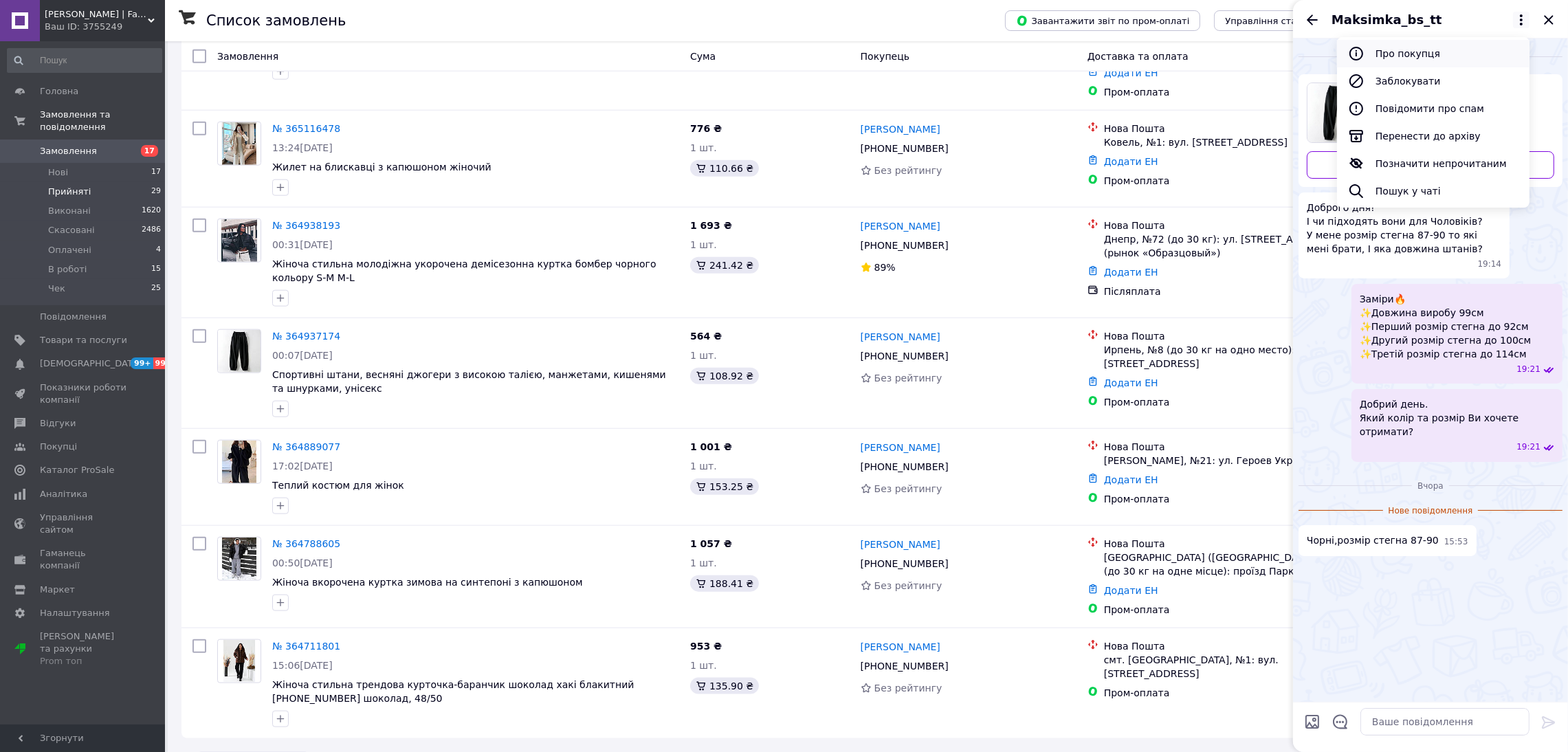
click at [1463, 53] on button "Про покупця" at bounding box center [1433, 53] width 192 height 28
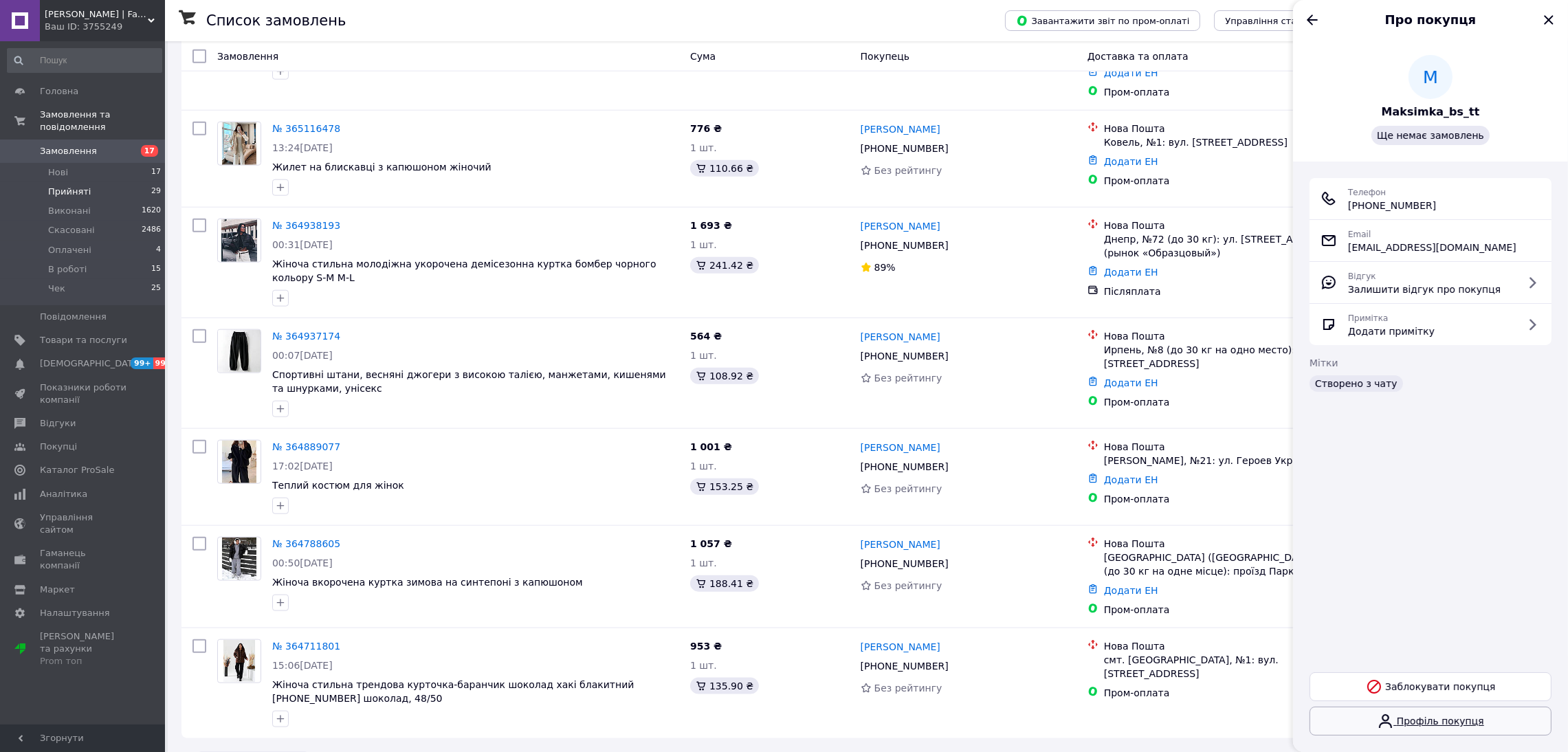
click at [1425, 719] on link "Профіль покупця" at bounding box center [1431, 721] width 242 height 29
click at [1318, 12] on icon "Назад" at bounding box center [1312, 19] width 16 height 16
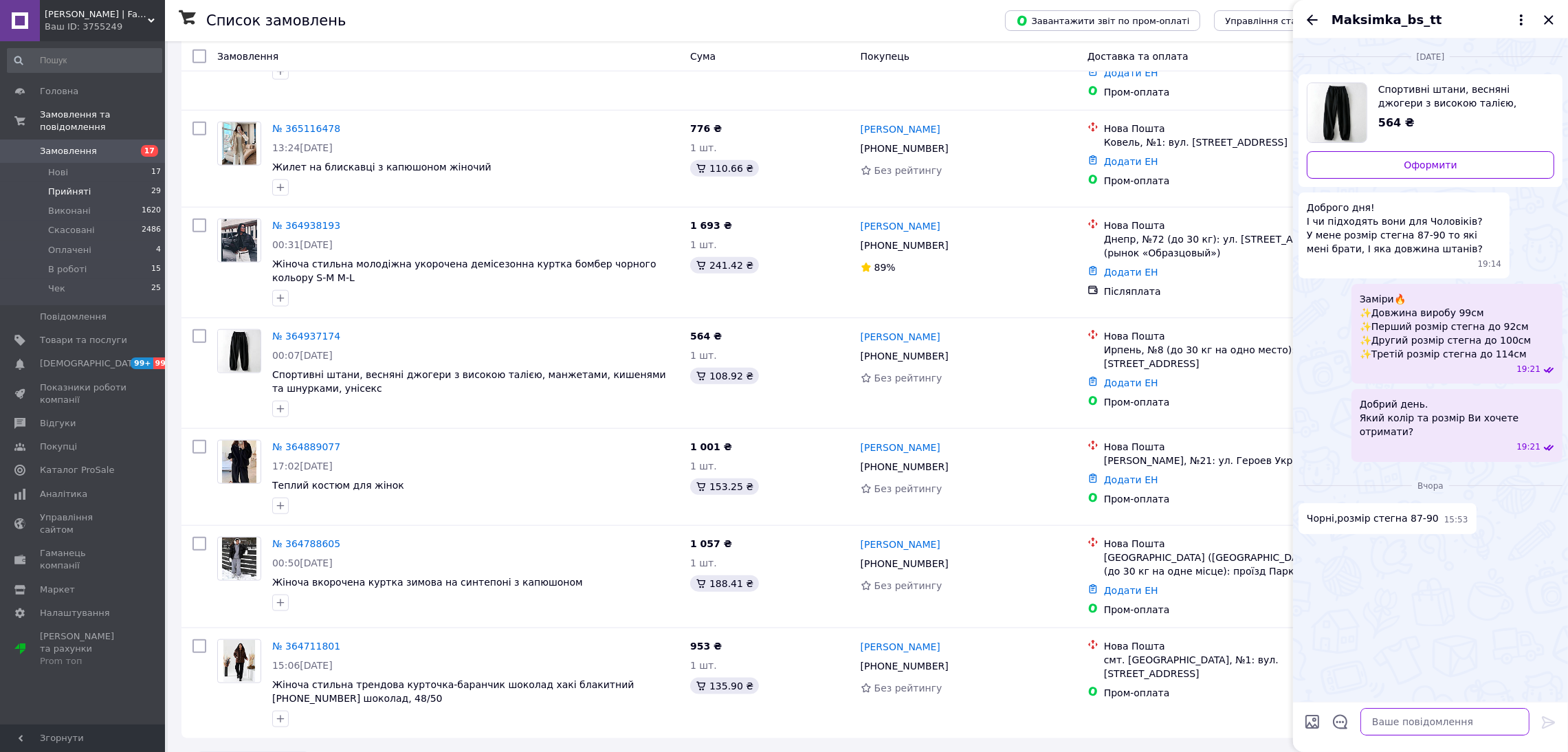
click at [1426, 728] on textarea at bounding box center [1446, 721] width 169 height 28
type textarea "Добрий вечір Запрошую до оформлення замовлення"
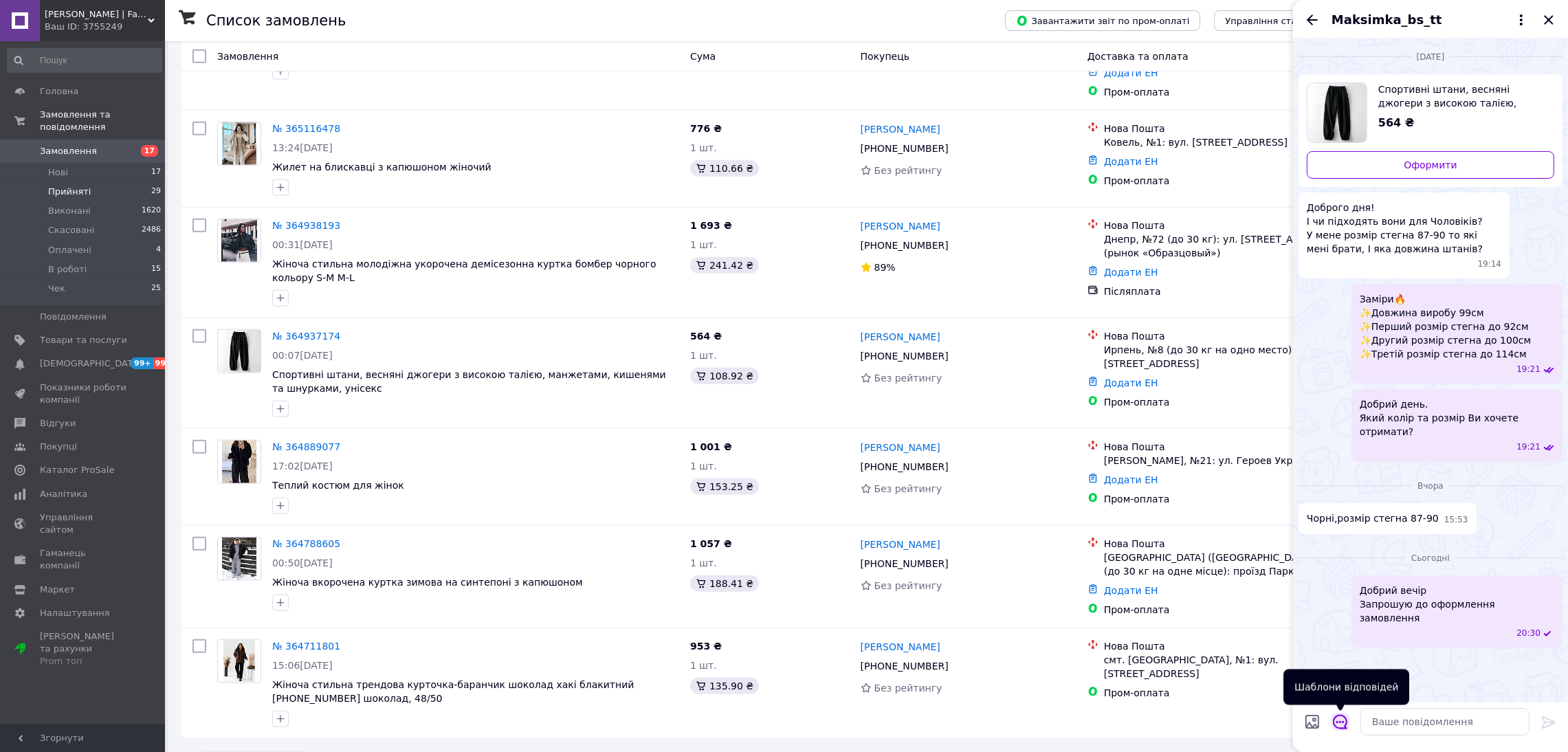
click at [1340, 728] on icon "Відкрити шаблони відповідей" at bounding box center [1340, 721] width 14 height 14
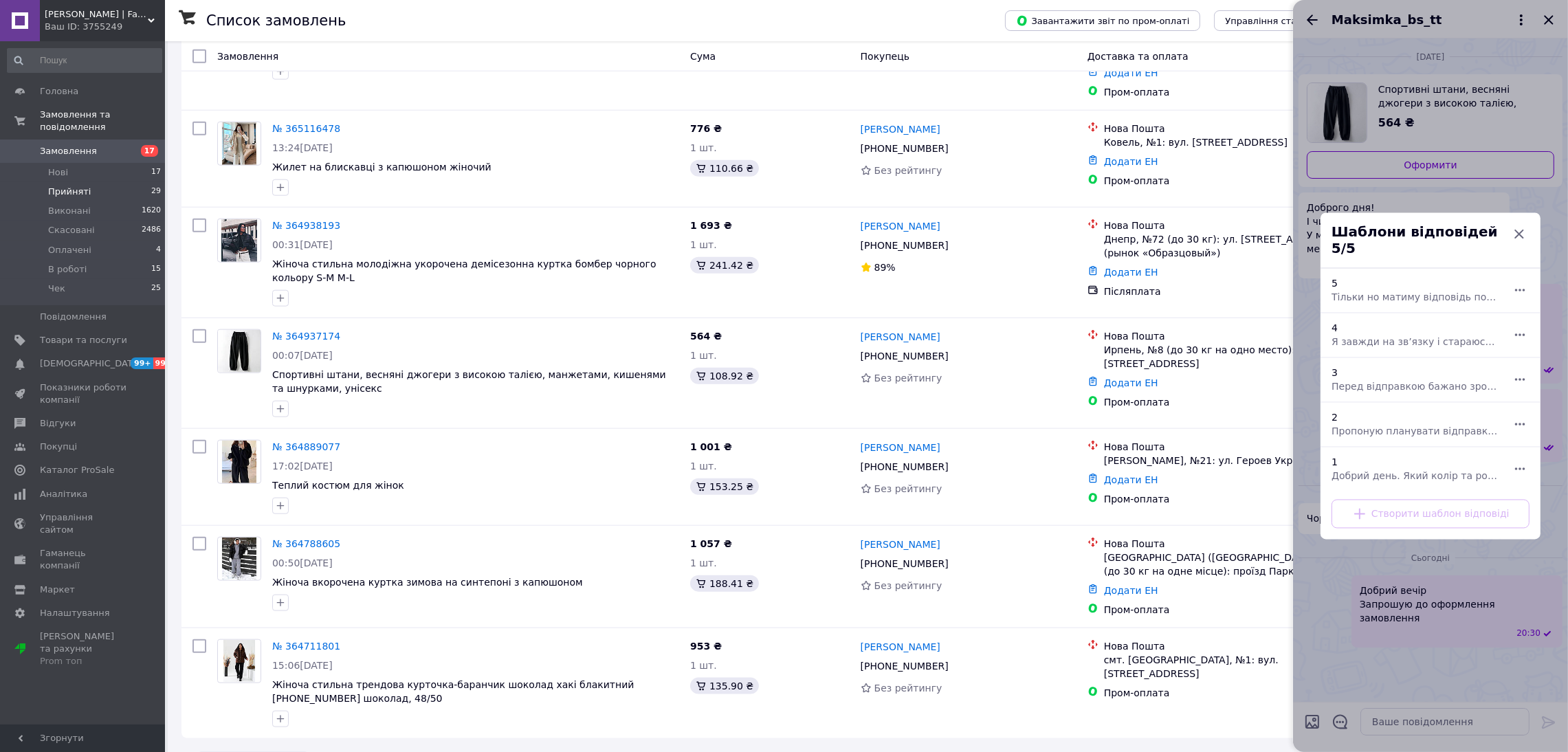
click at [1425, 719] on div at bounding box center [1431, 376] width 275 height 752
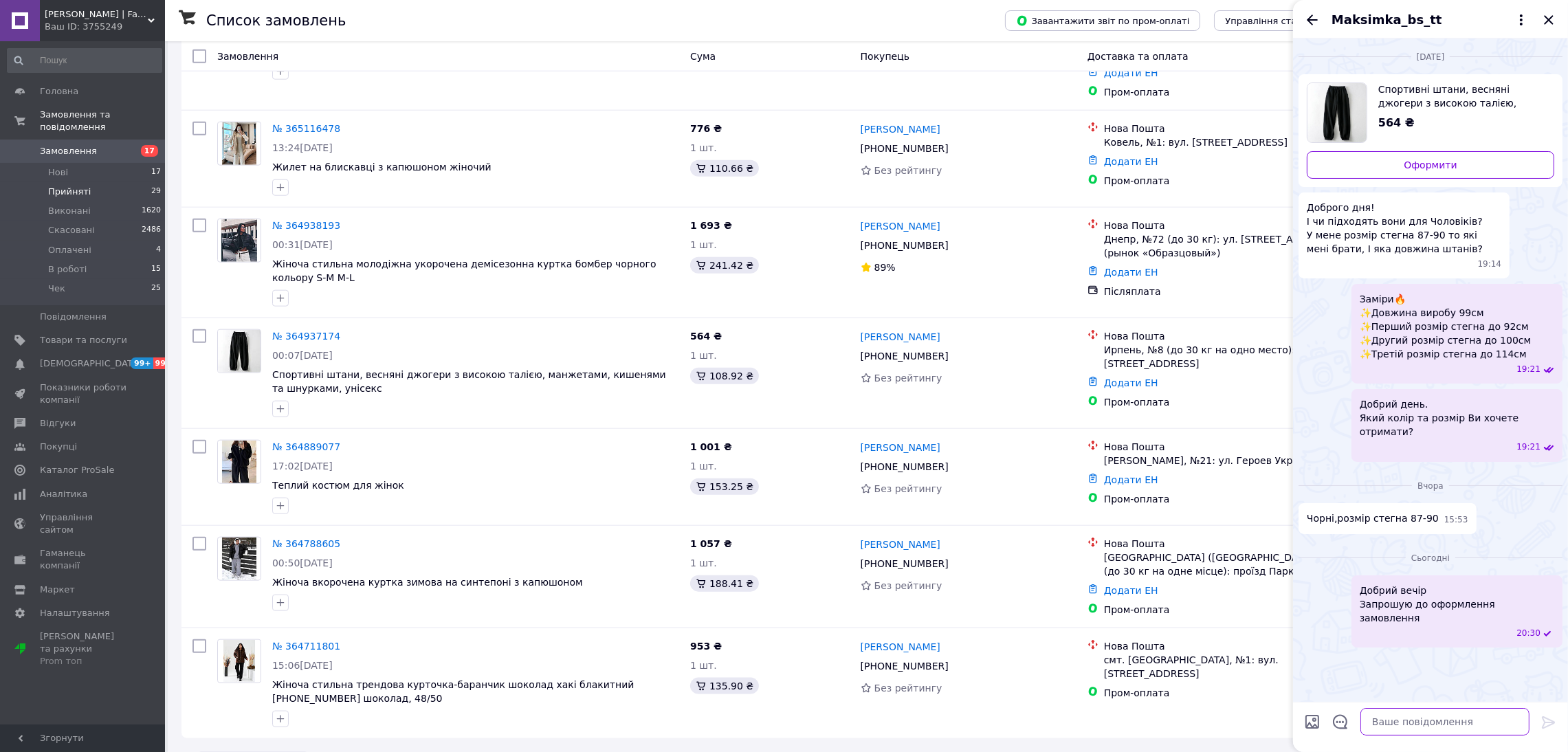
click at [1422, 710] on textarea at bounding box center [1446, 721] width 169 height 28
type textarea "Можливо підберемо верх до образу? Ціна буд приємнішою"
click at [1311, 12] on icon "Назад" at bounding box center [1312, 19] width 16 height 16
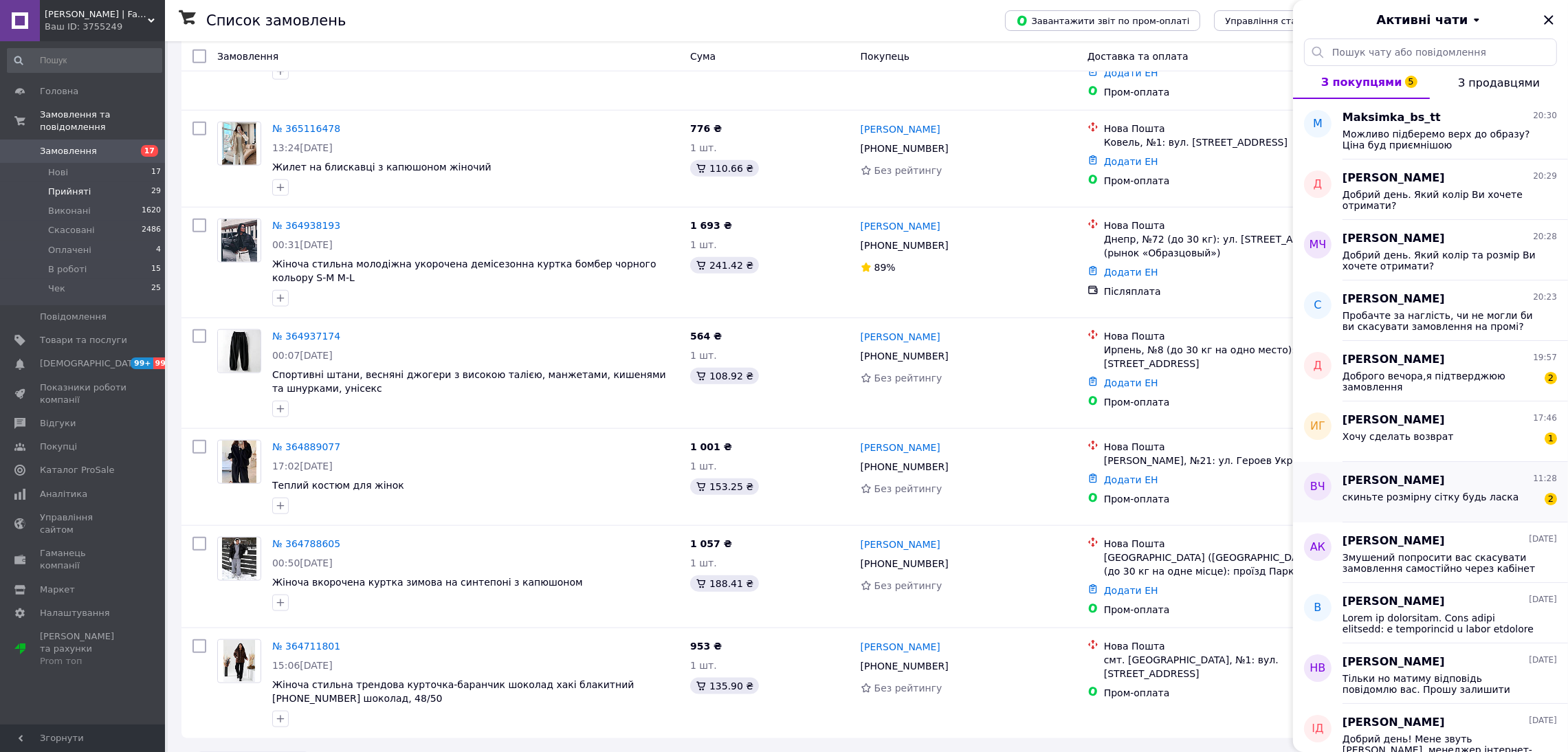
click at [1380, 517] on div "Влад Чернега 11:28 скиньте розмірну сітку будь ласка 2" at bounding box center [1455, 491] width 225 height 61
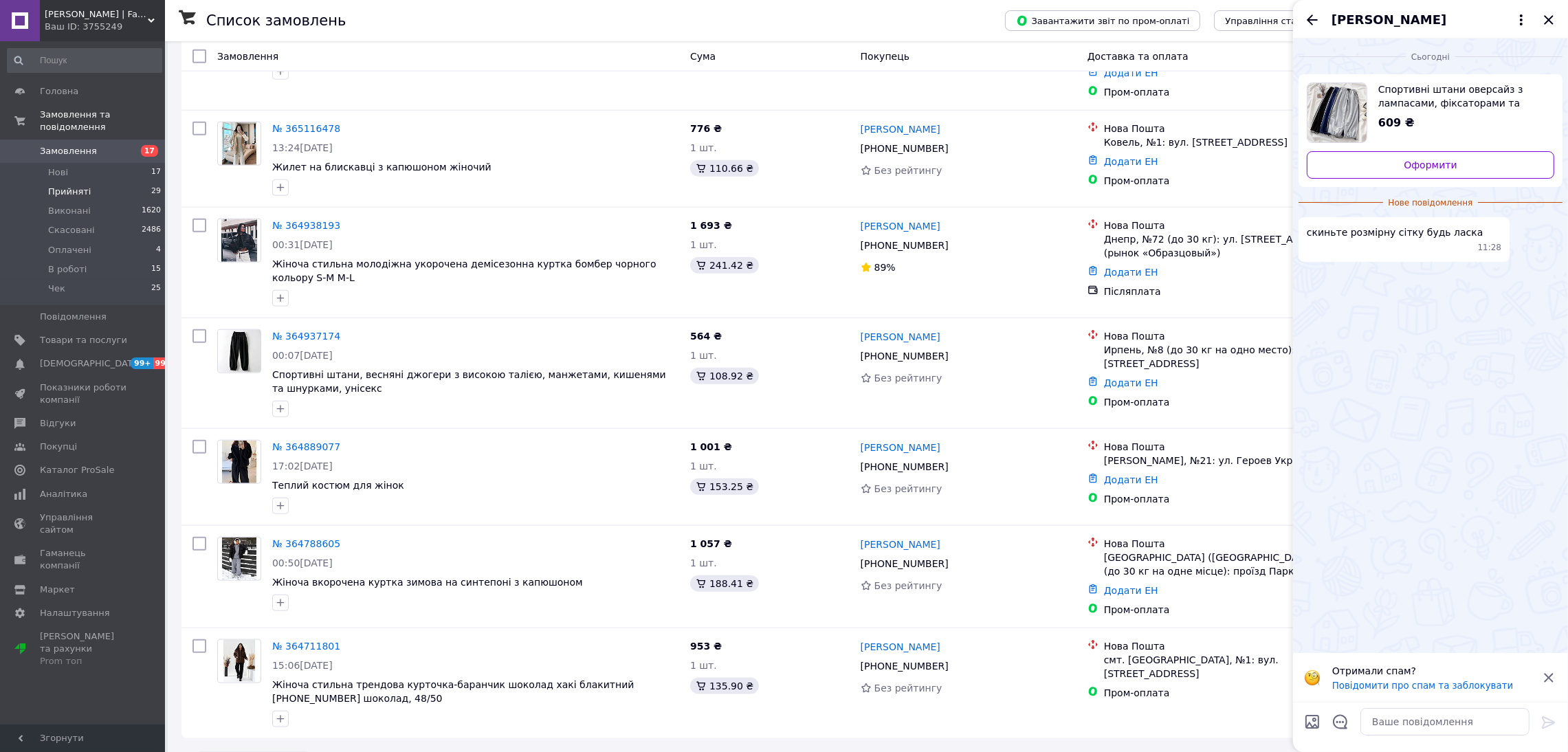
click at [1457, 88] on span "Спортивні штани оверсайз з лампасами, фіксаторами та кишенями, чоловічі, Сірий,…" at bounding box center [1461, 96] width 165 height 28
click at [1397, 719] on textarea at bounding box center [1446, 721] width 169 height 28
paste textarea "➡️Розмір: 42-46, 48-50 (oversize) ➡️Тканина: двохнитка ➡️Кольори: Сірий, Чорний…"
type textarea "➡️Розмір: 42-46, 48-50 (oversize) ➡️Тканина: двохнитка ➡️Кольори: Сірий, Чорний…"
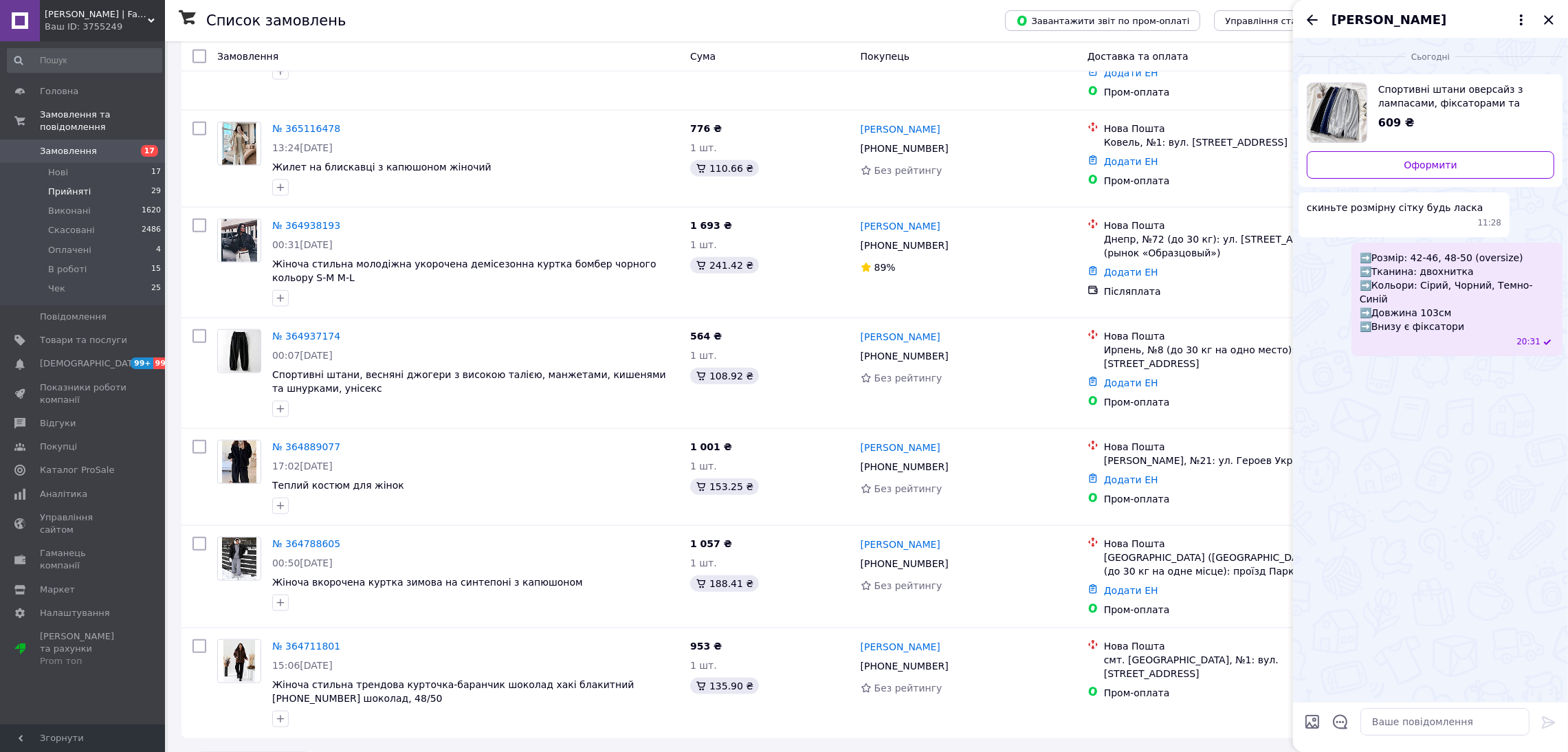
click at [1315, 718] on input "Завантажити файли" at bounding box center [1312, 721] width 16 height 16
type input "C:\fakepath\Screenshot_20231029_231130_monobank.jpg"
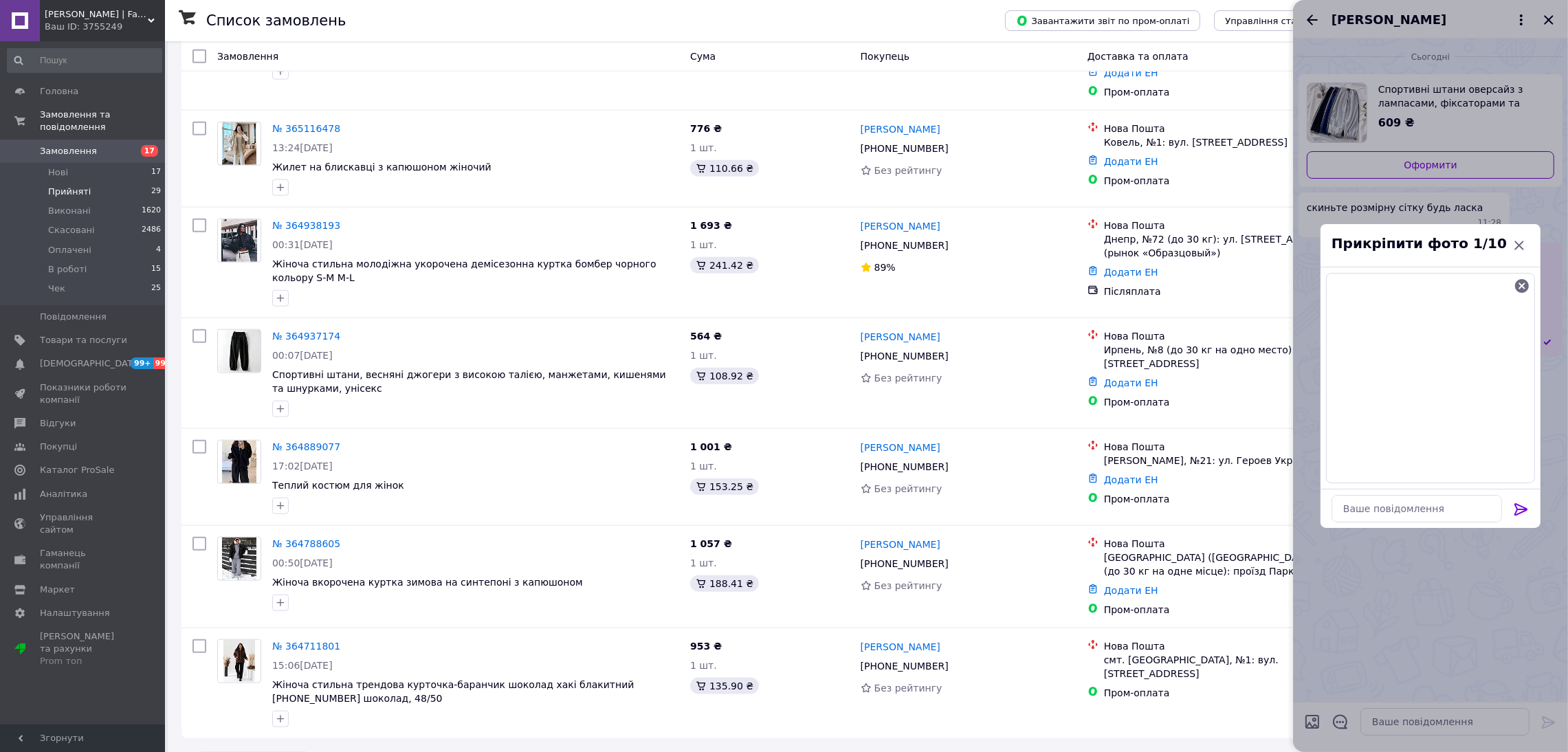
drag, startPoint x: 1507, startPoint y: 513, endPoint x: 1520, endPoint y: 509, distance: 13.6
click at [1509, 513] on div at bounding box center [1522, 512] width 28 height 33
click at [1520, 508] on icon at bounding box center [1521, 509] width 16 height 16
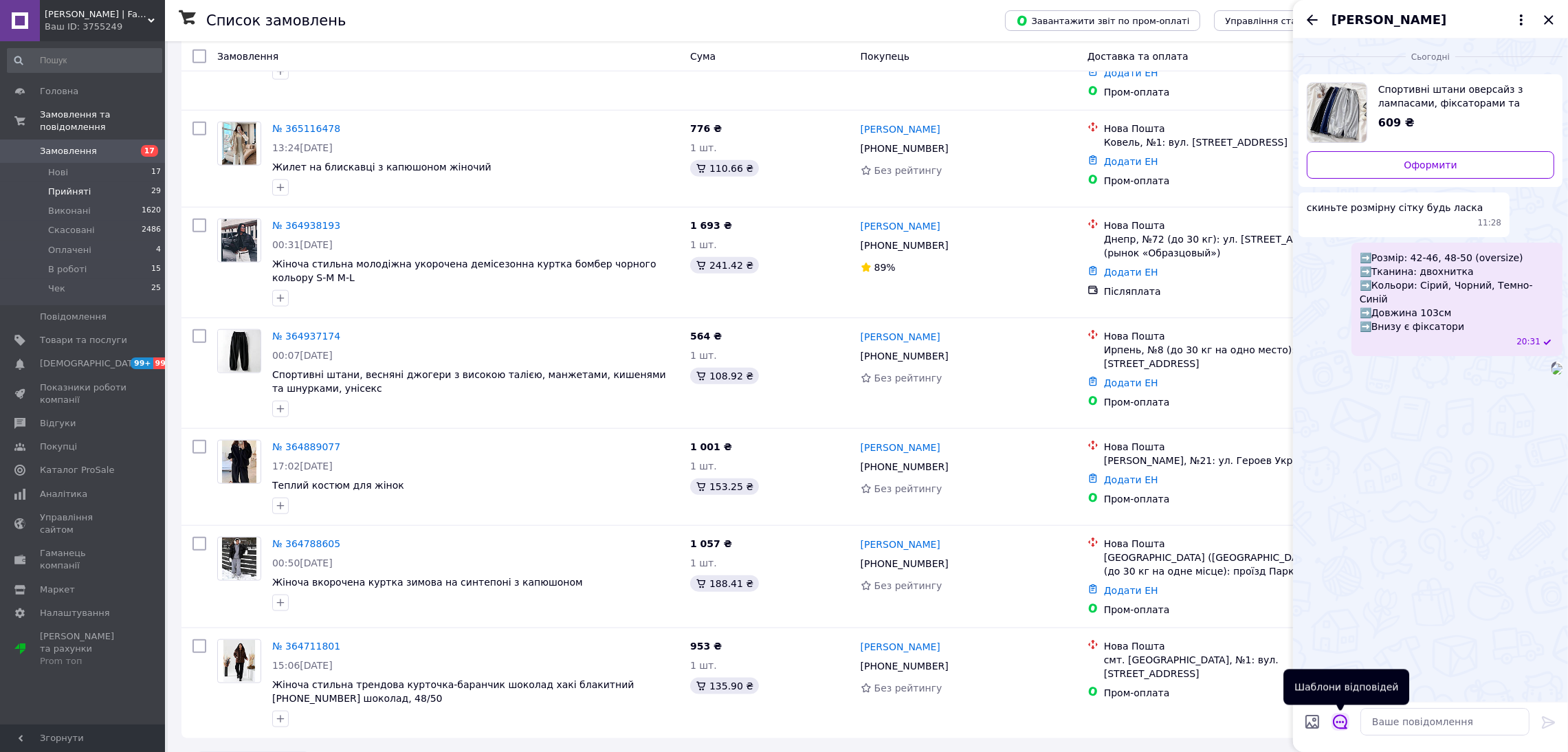
click at [1340, 724] on icon "Відкрити шаблони відповідей" at bounding box center [1341, 722] width 15 height 15
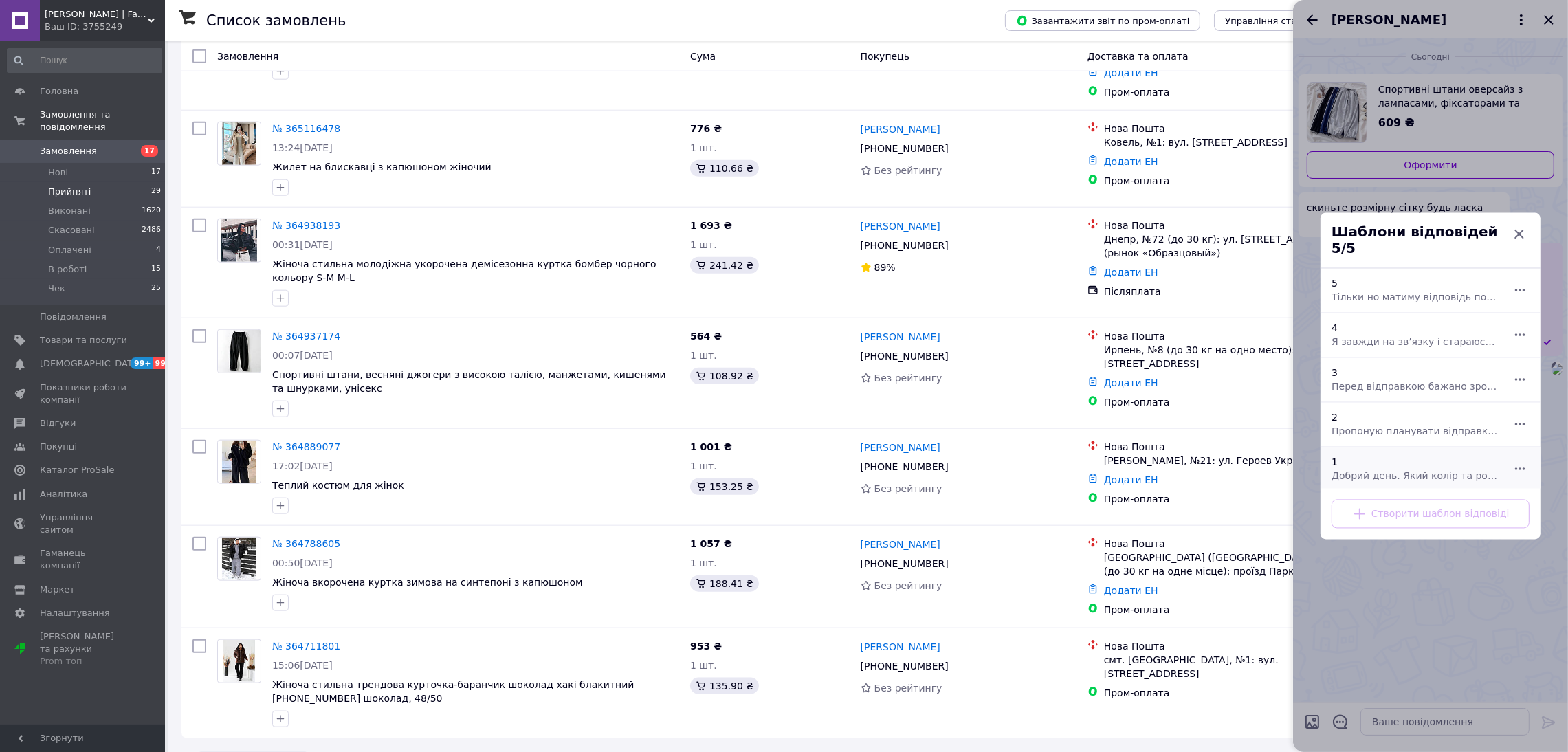
click at [1425, 472] on span "Добрий день. Який колір та розмір Ви хочете отримати?" at bounding box center [1416, 476] width 167 height 13
type textarea "Добрий день. Який колір та розмір Ви хочете отримати?"
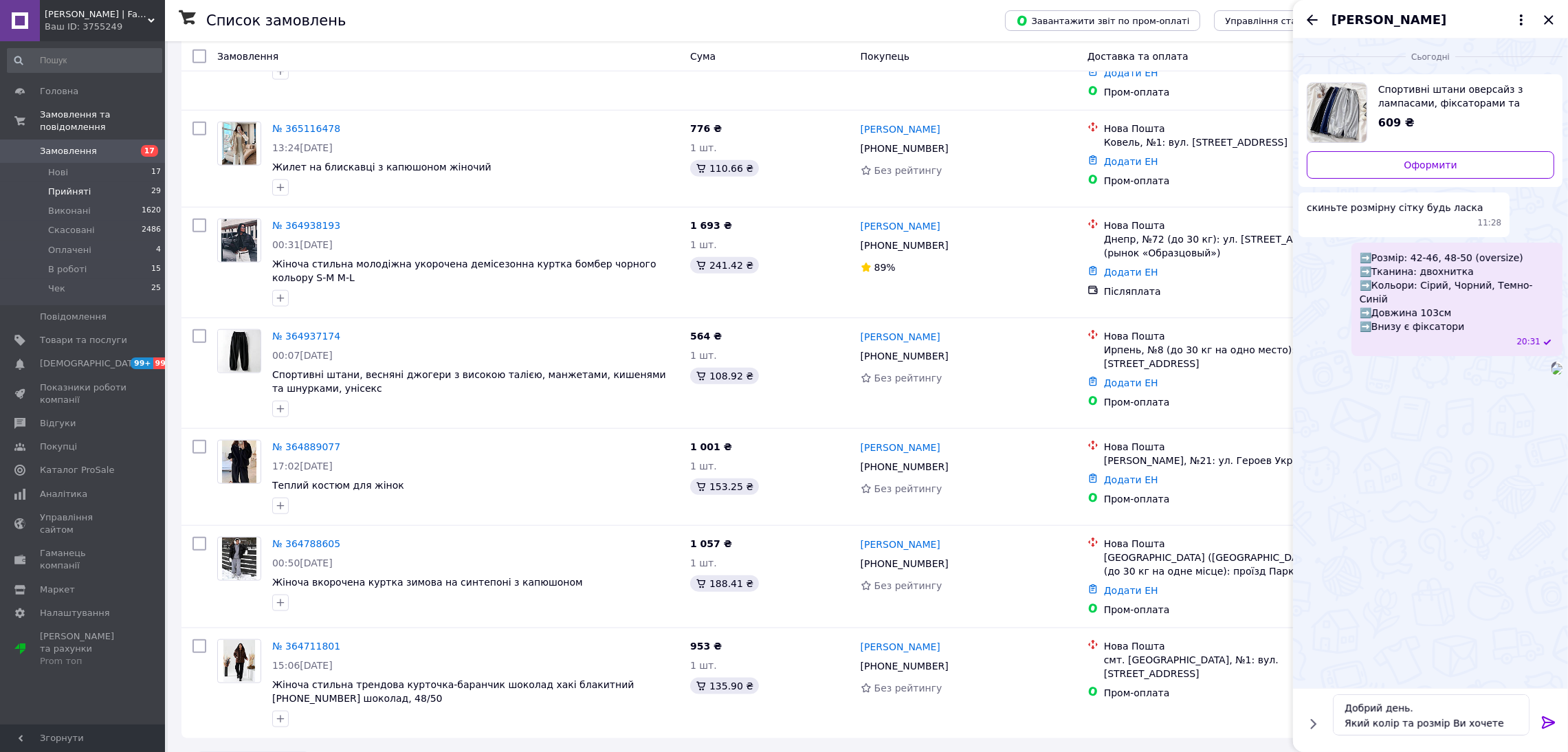
click at [1549, 724] on icon at bounding box center [1549, 722] width 16 height 16
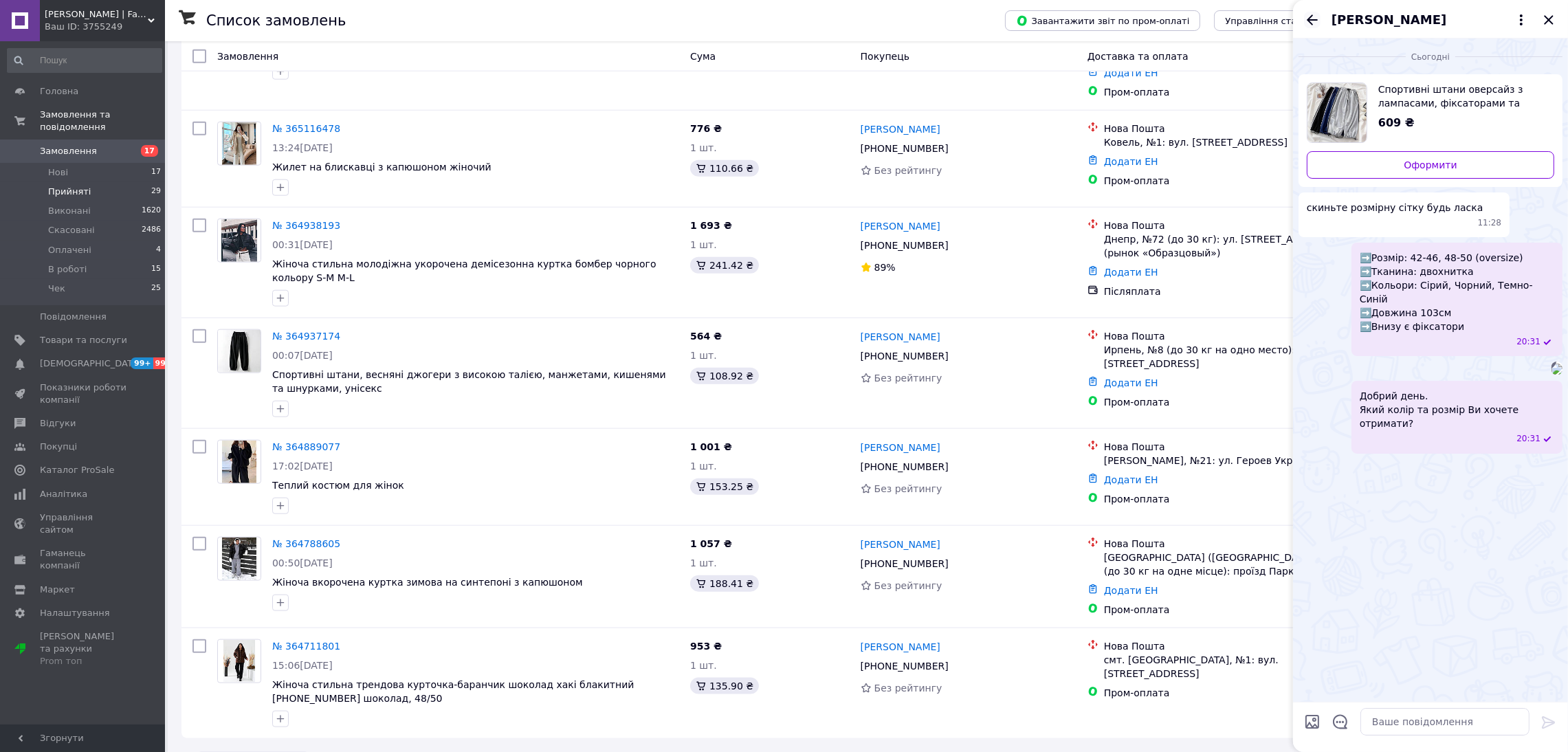
click at [1318, 16] on icon "Назад" at bounding box center [1312, 19] width 16 height 16
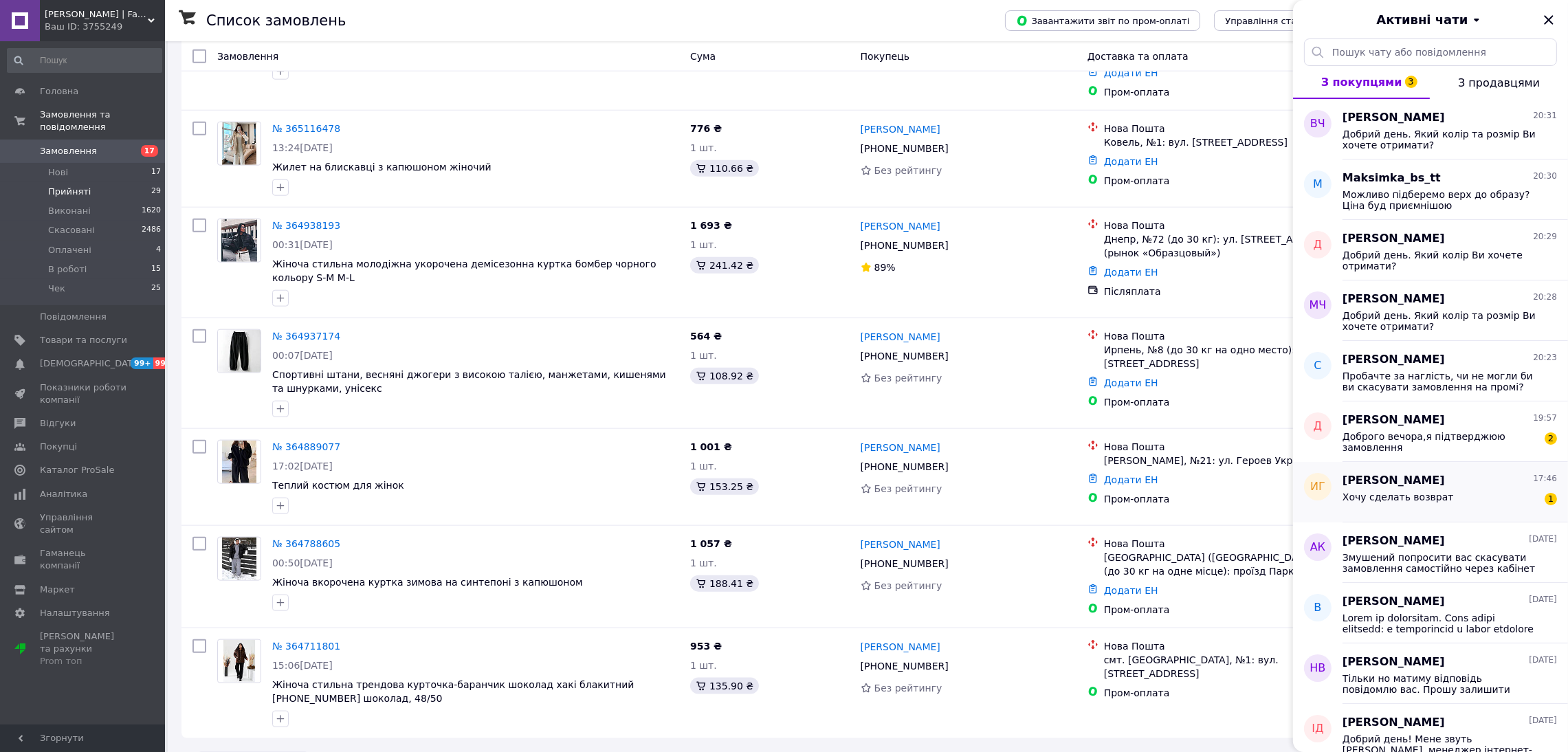
click at [1387, 487] on span "Иван Головко" at bounding box center [1394, 481] width 103 height 15
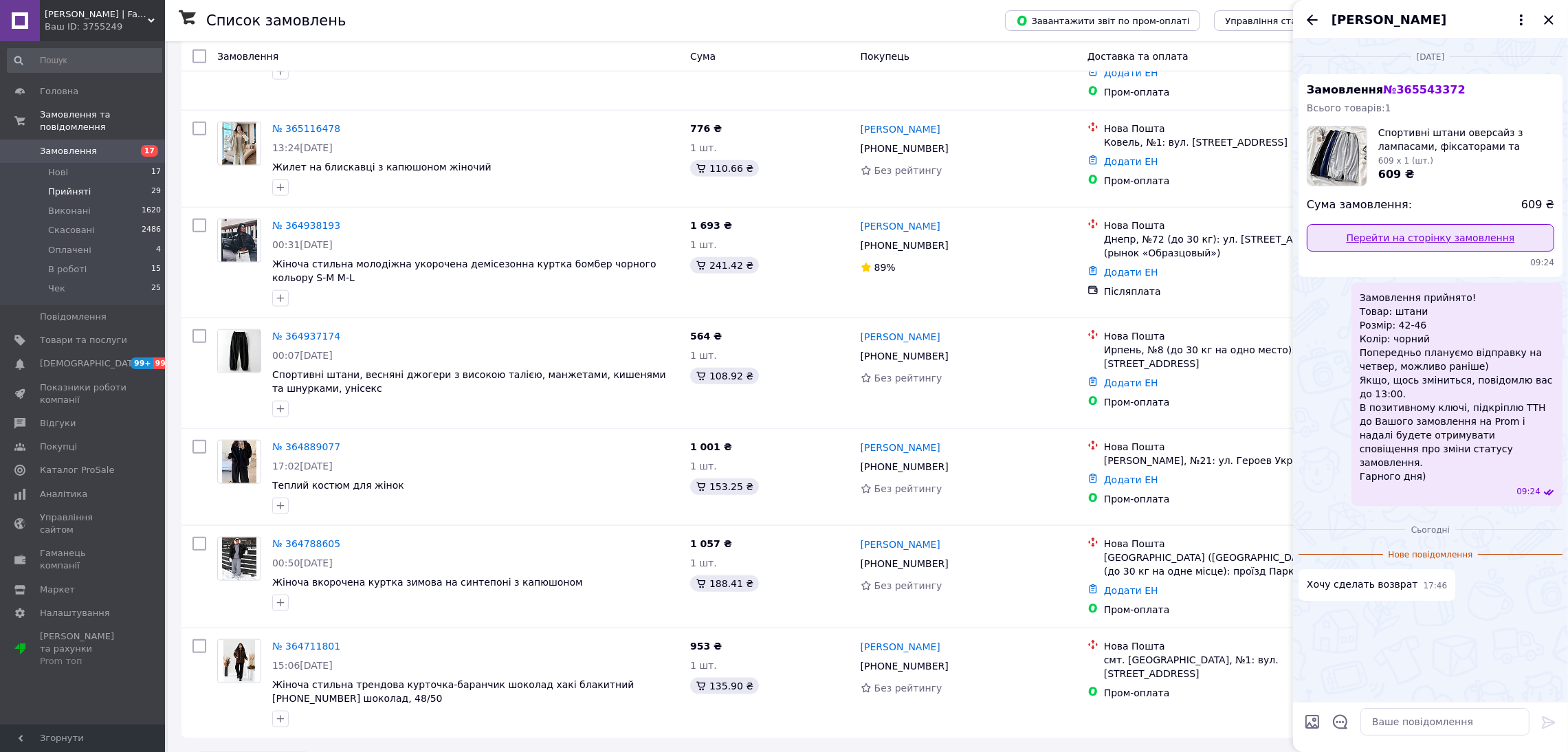
click at [1435, 238] on link "Перейти на сторінку замовлення" at bounding box center [1430, 238] width 247 height 28
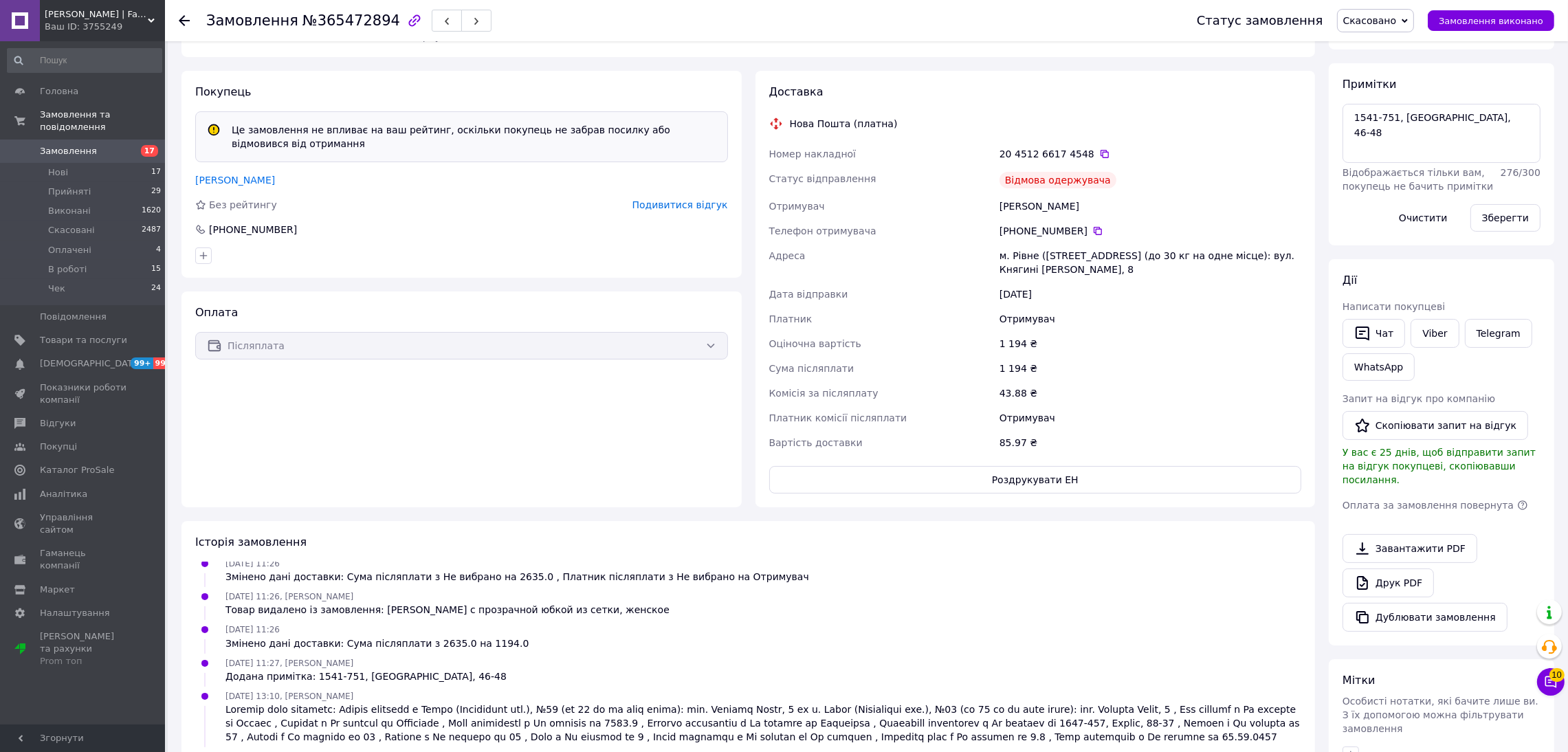
scroll to position [477, 0]
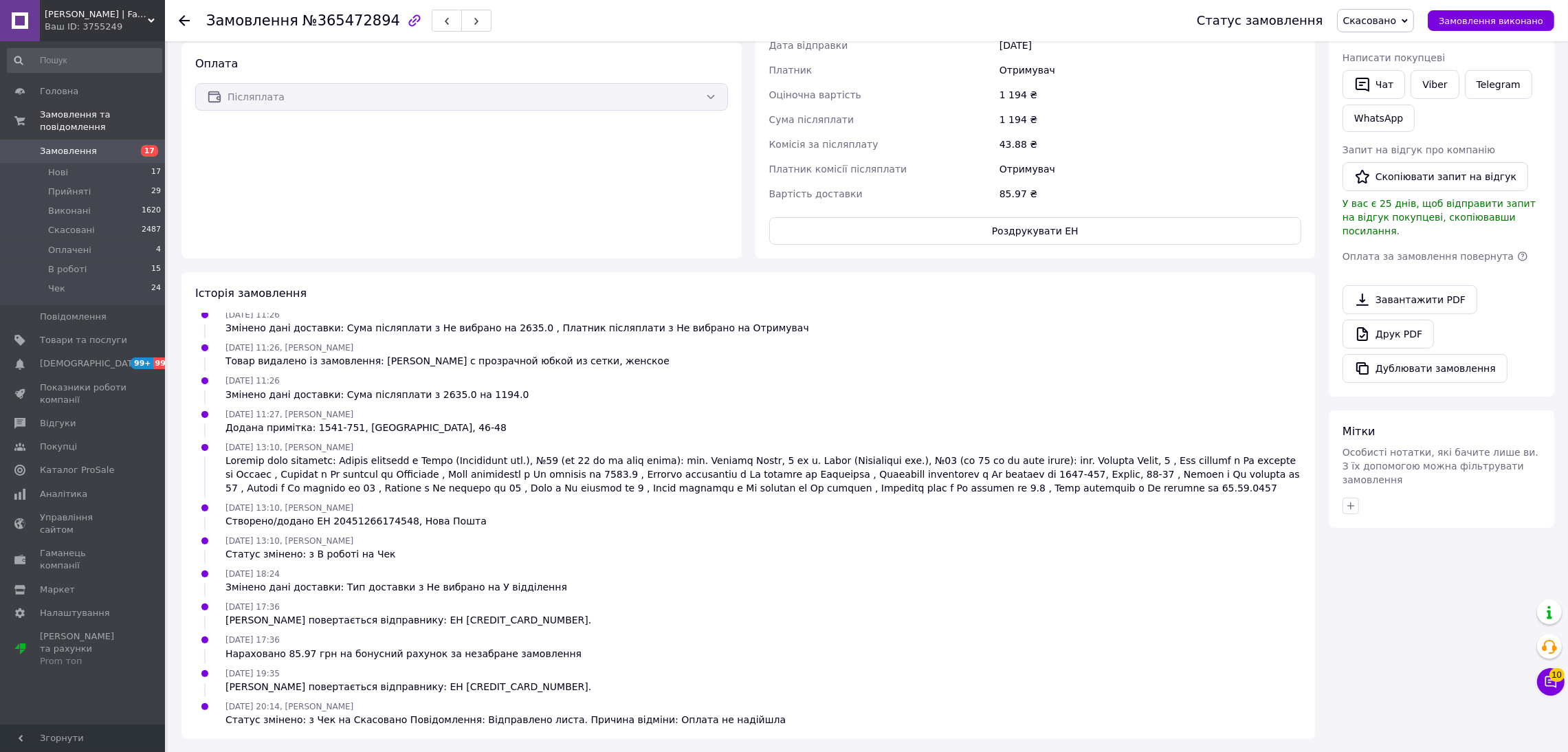
click at [443, 681] on div "Посилка повертається відправнику: ЕН 59001474773791." at bounding box center [408, 687] width 366 height 13
copy div "59001474773791"
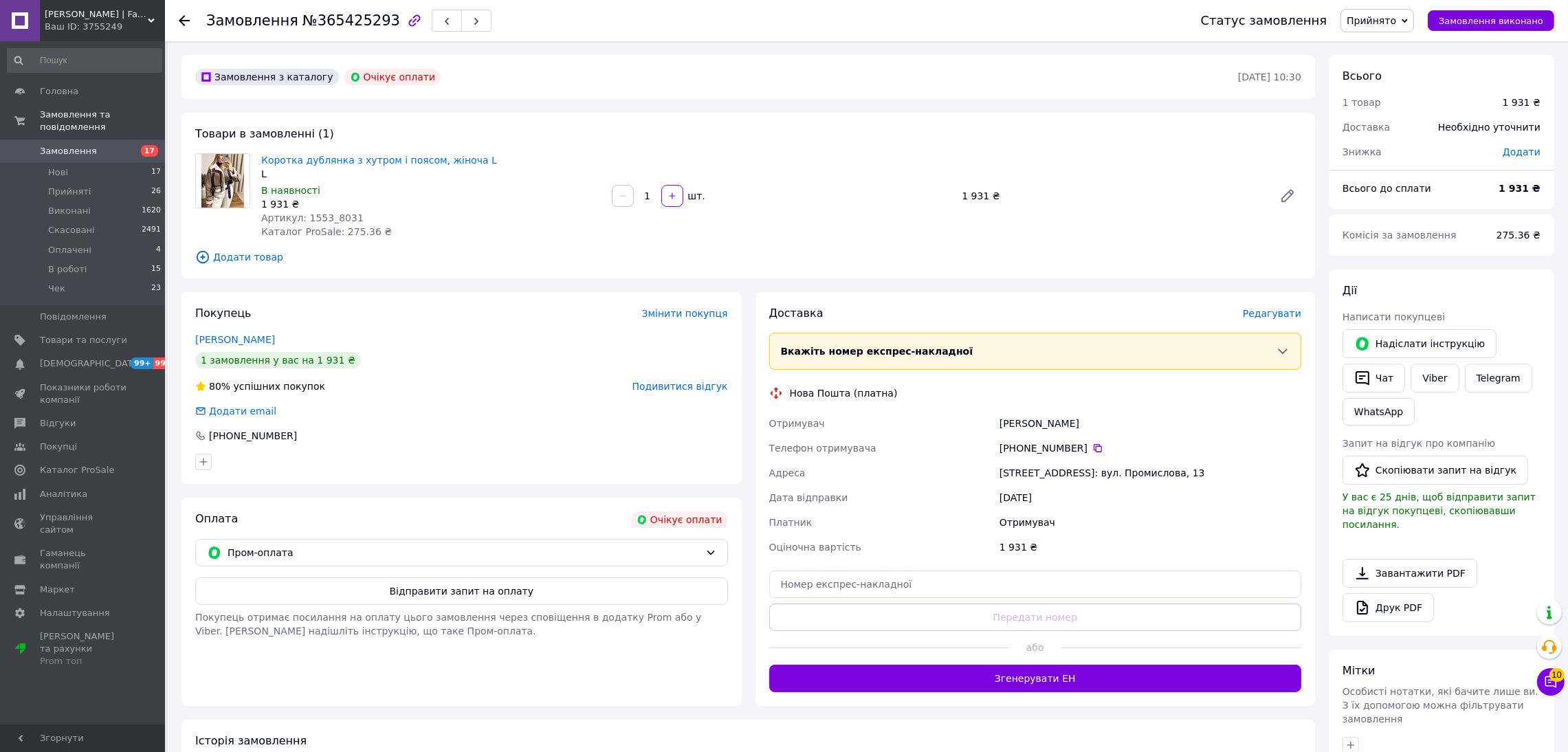
click at [406, 15] on icon "button" at bounding box center [414, 20] width 16 height 16
click at [1362, 375] on icon "button" at bounding box center [1362, 378] width 16 height 16
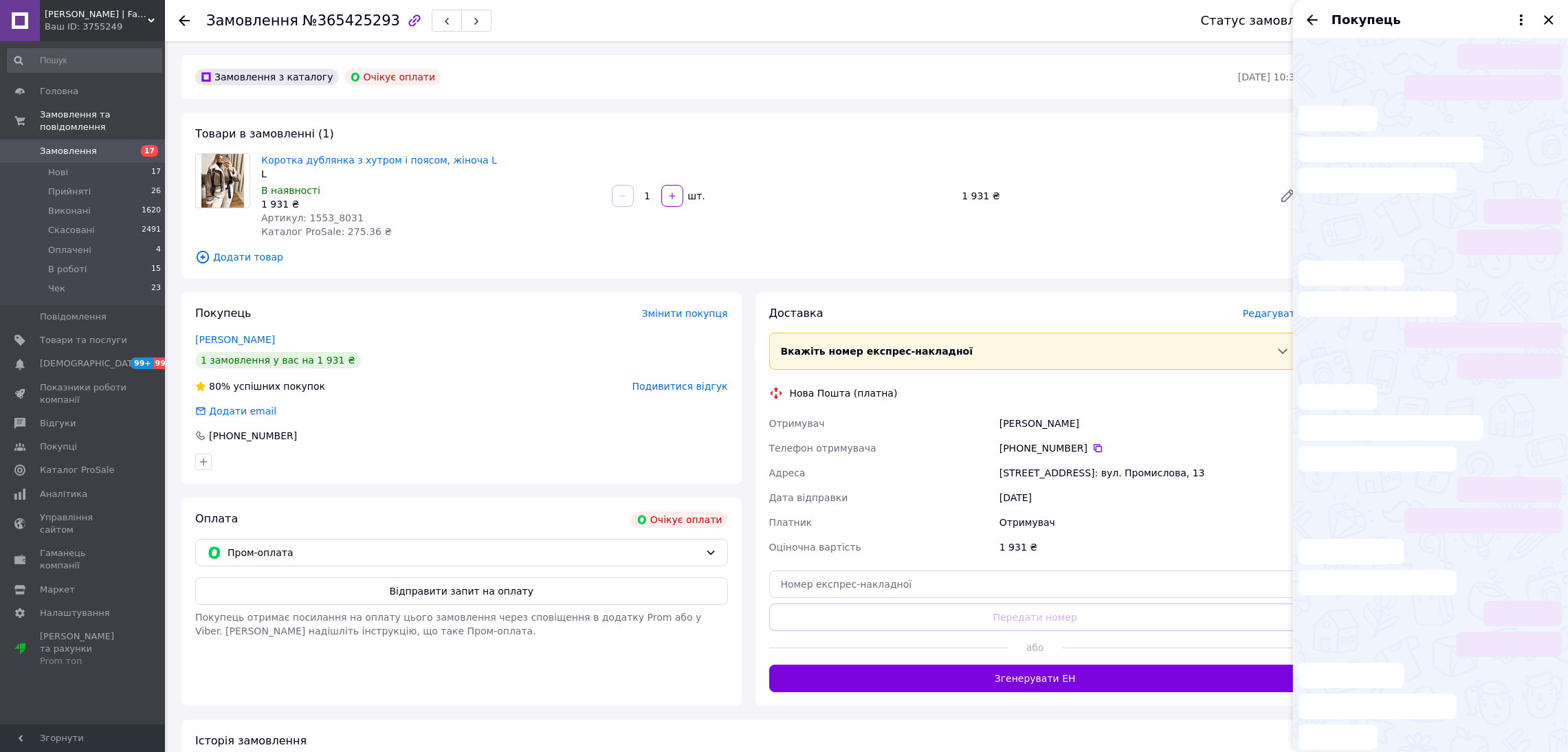
scroll to position [65, 0]
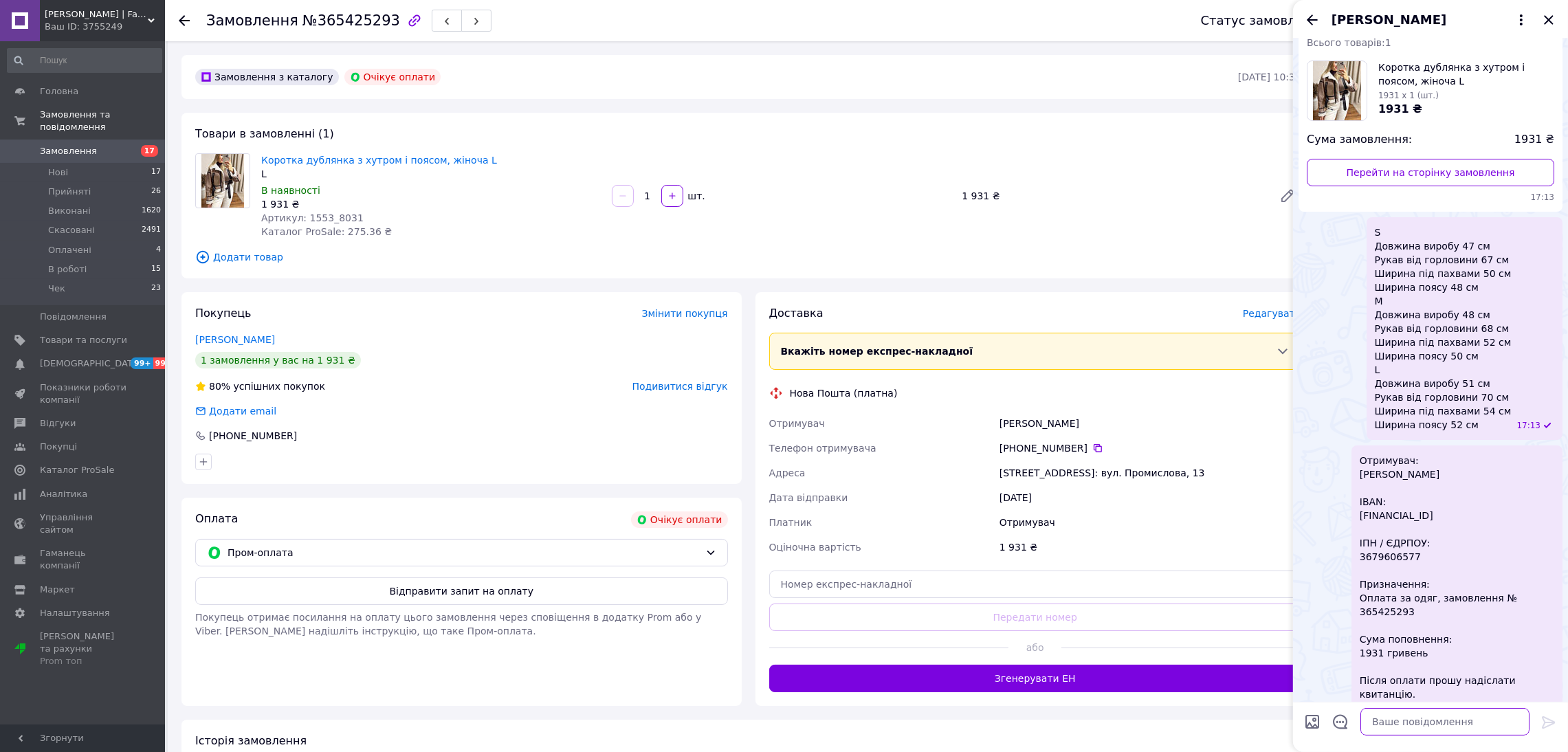
click at [1402, 711] on textarea at bounding box center [1446, 721] width 169 height 28
paste textarea "Пробачте за наглість, чи не могли би ви скасувати замовлення на промі? Дякую за…"
type textarea "Пробачте за наглість, чи не могли би ви скасувати замовлення на промі? Дякую за…"
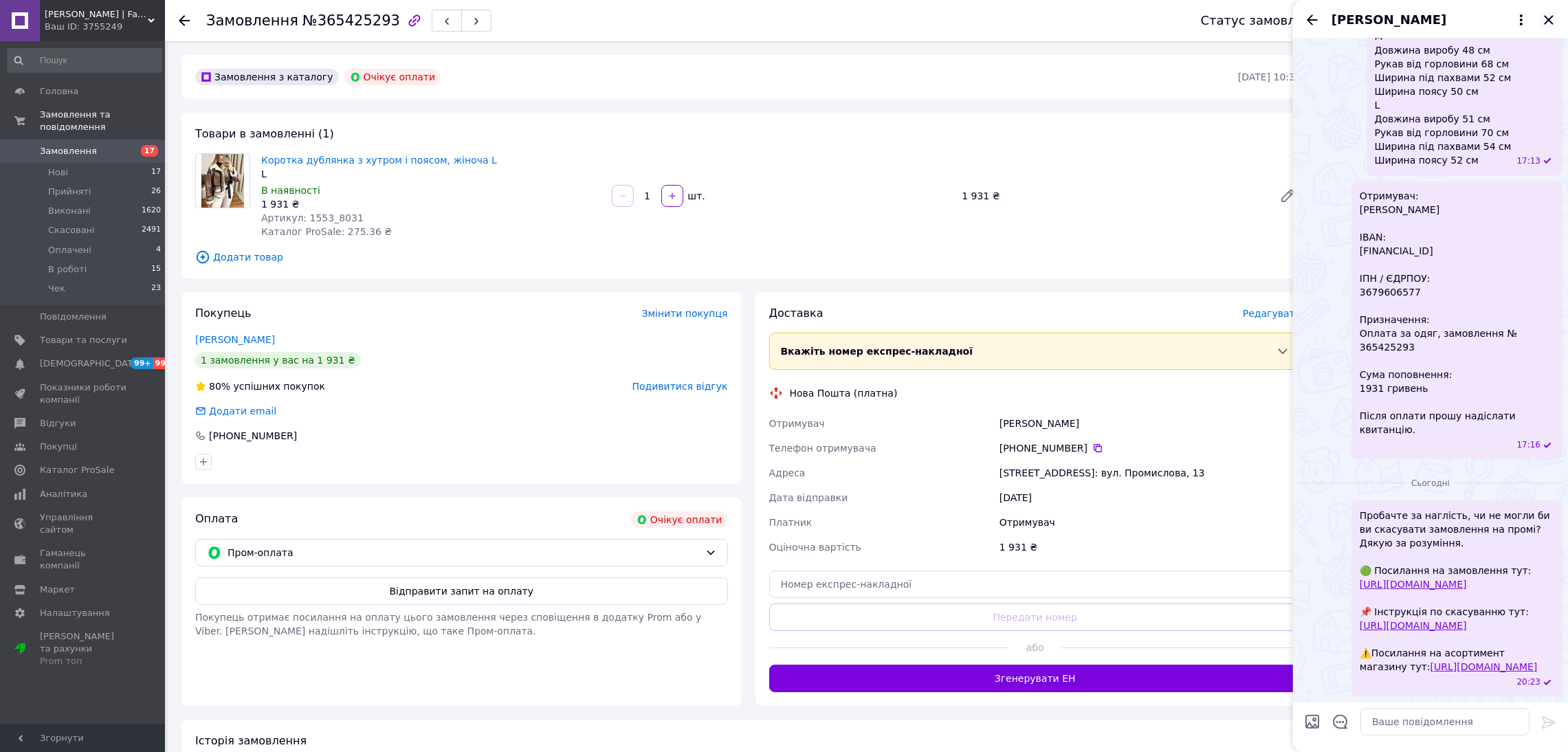
click at [1554, 15] on icon "Закрити" at bounding box center [1548, 19] width 9 height 9
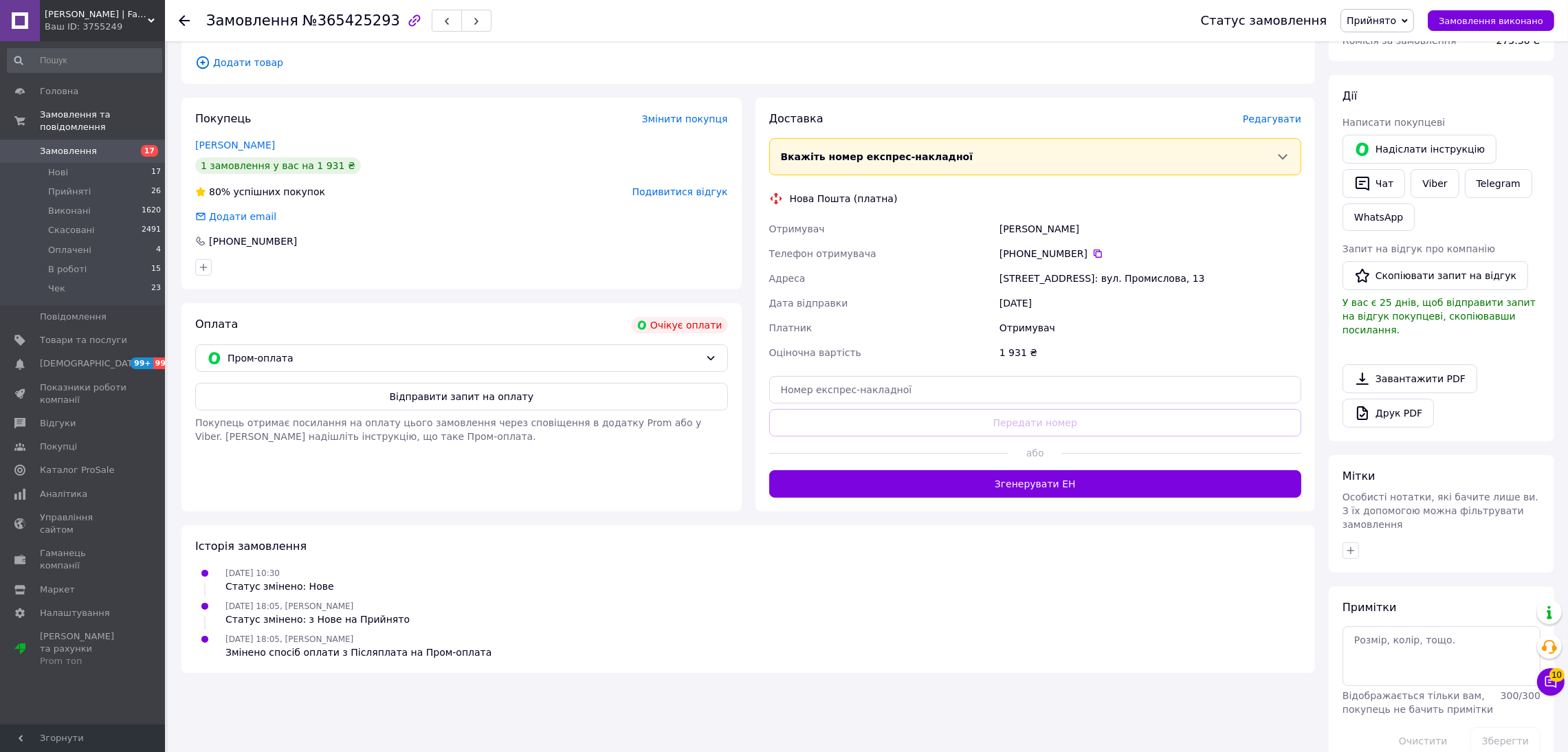
scroll to position [198, 0]
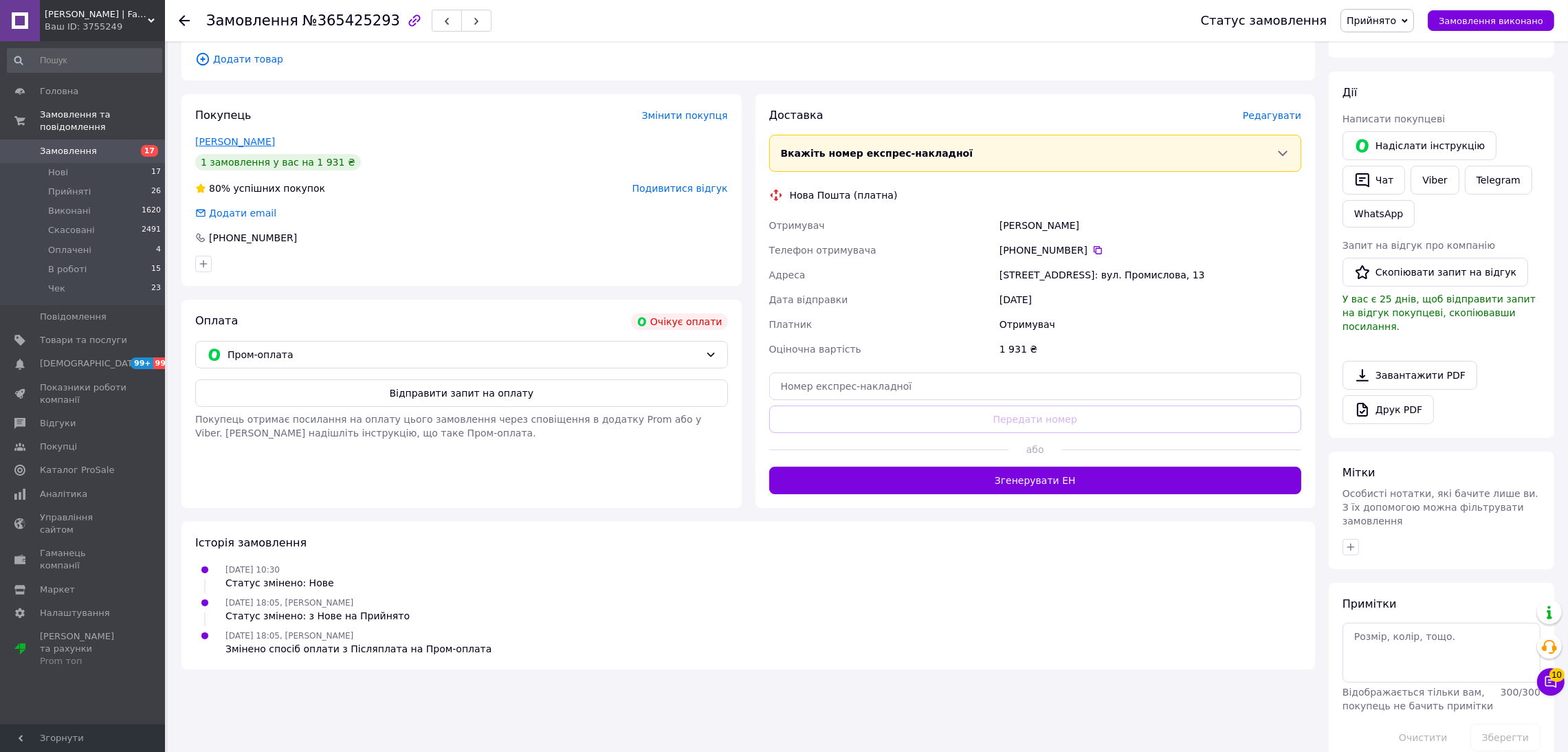
click at [233, 137] on link "Позняк Софія" at bounding box center [235, 141] width 80 height 11
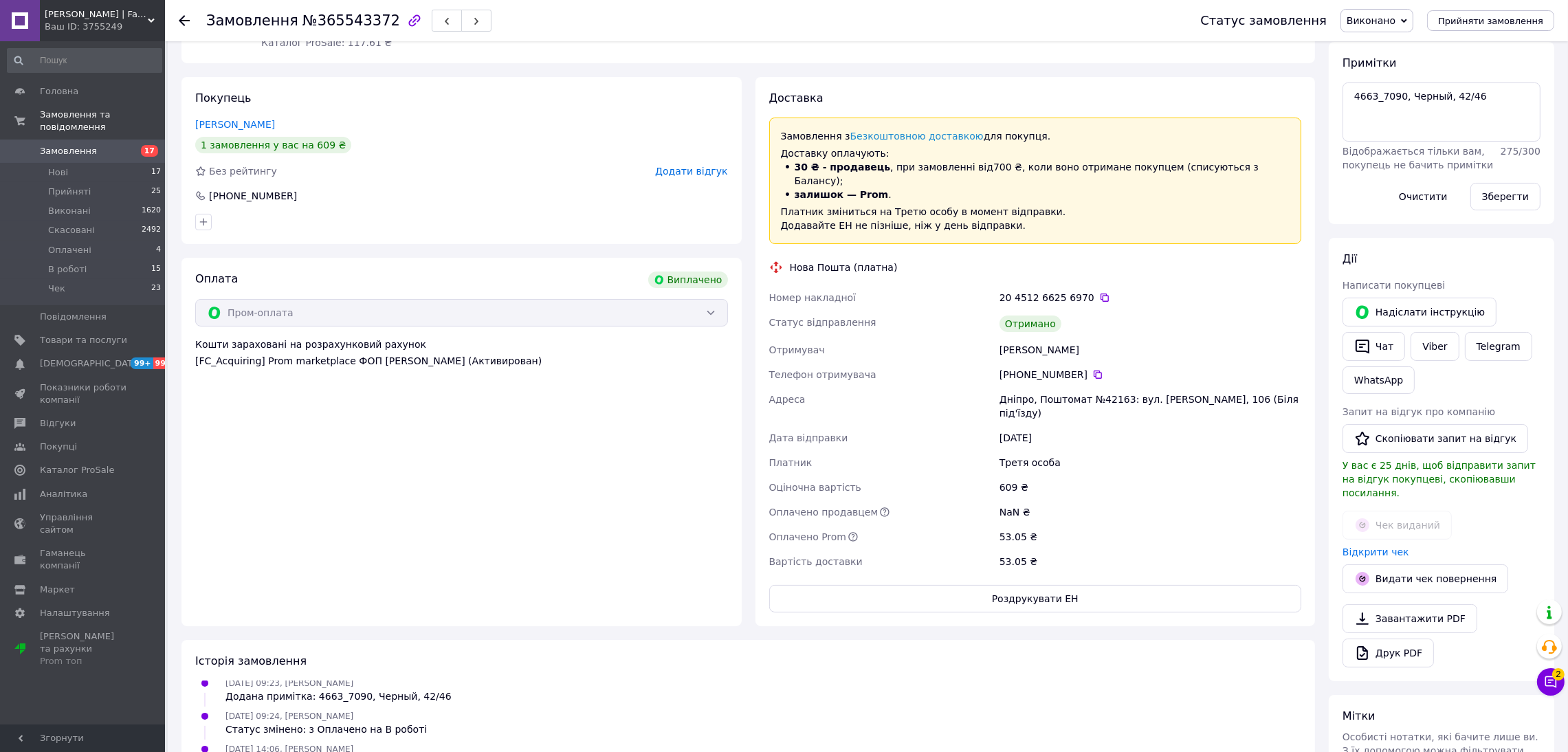
scroll to position [206, 0]
click at [1378, 336] on button "Чат" at bounding box center [1374, 343] width 63 height 29
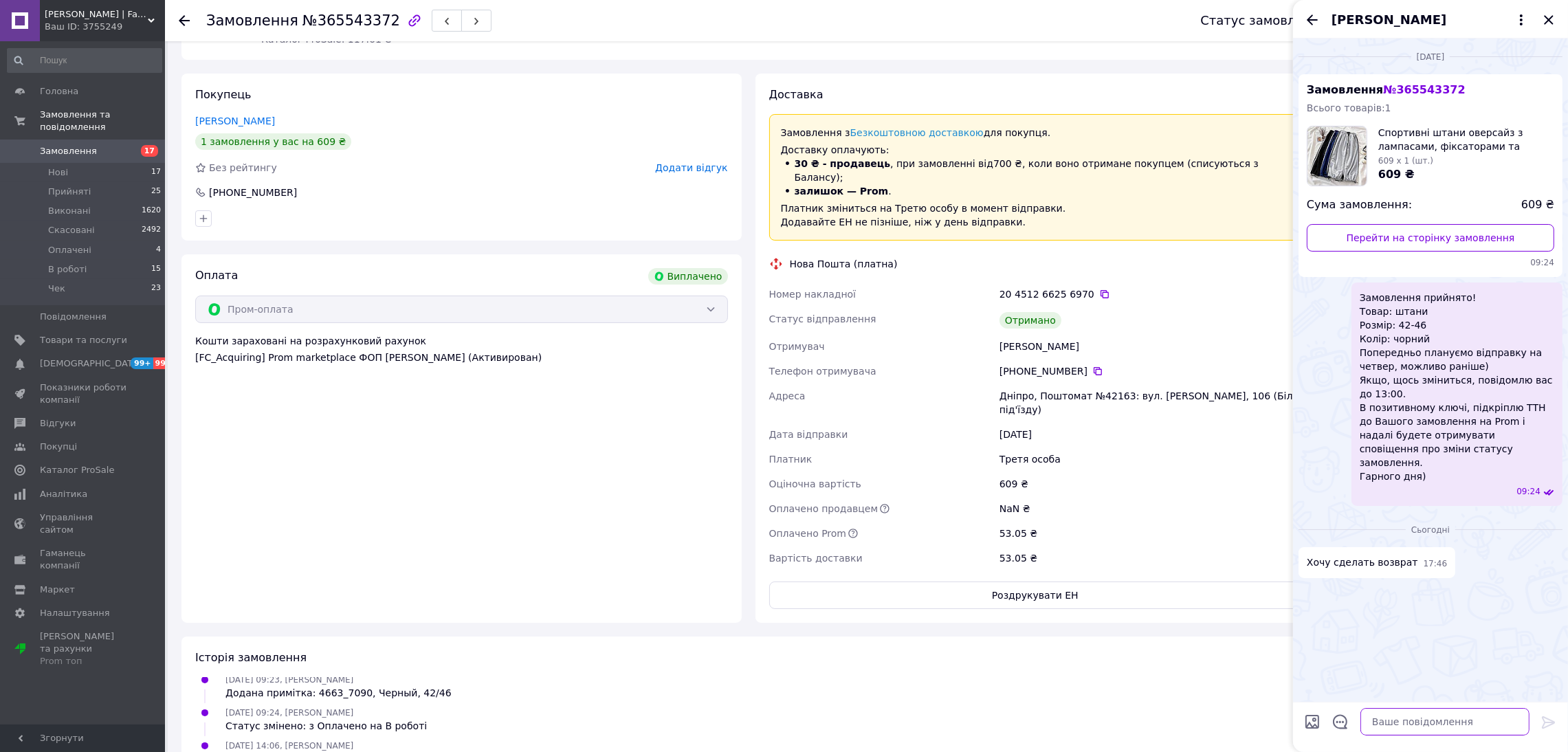
click at [1429, 717] on textarea at bounding box center [1446, 721] width 169 height 28
paste textarea "Підкажіть, будь ласка, що саме не підійшло в цій моделі — вона виявилася меншою…"
type textarea "Підкажіть, будь ласка, що саме не підійшло в цій моделі — вона виявилася меншою…"
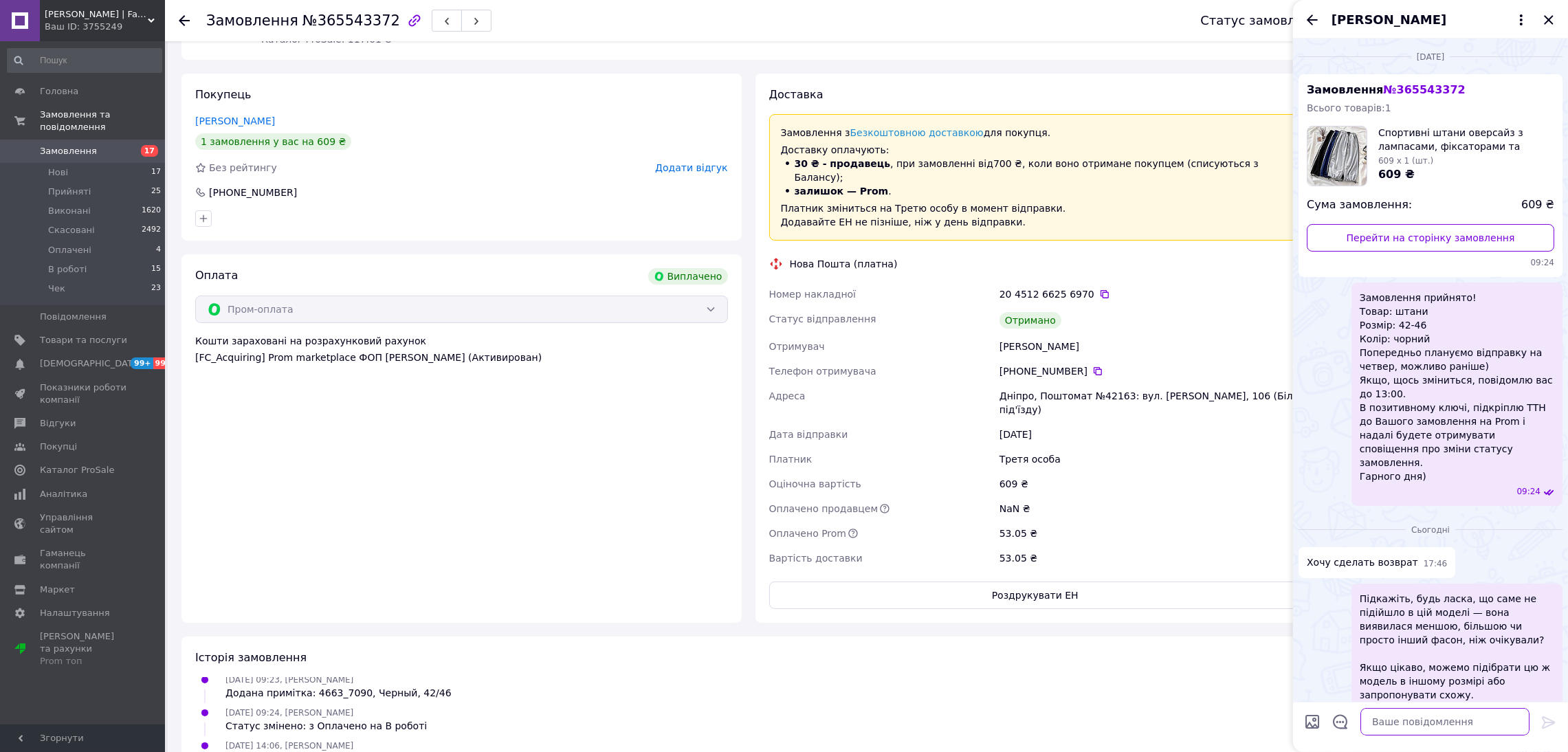
scroll to position [56, 0]
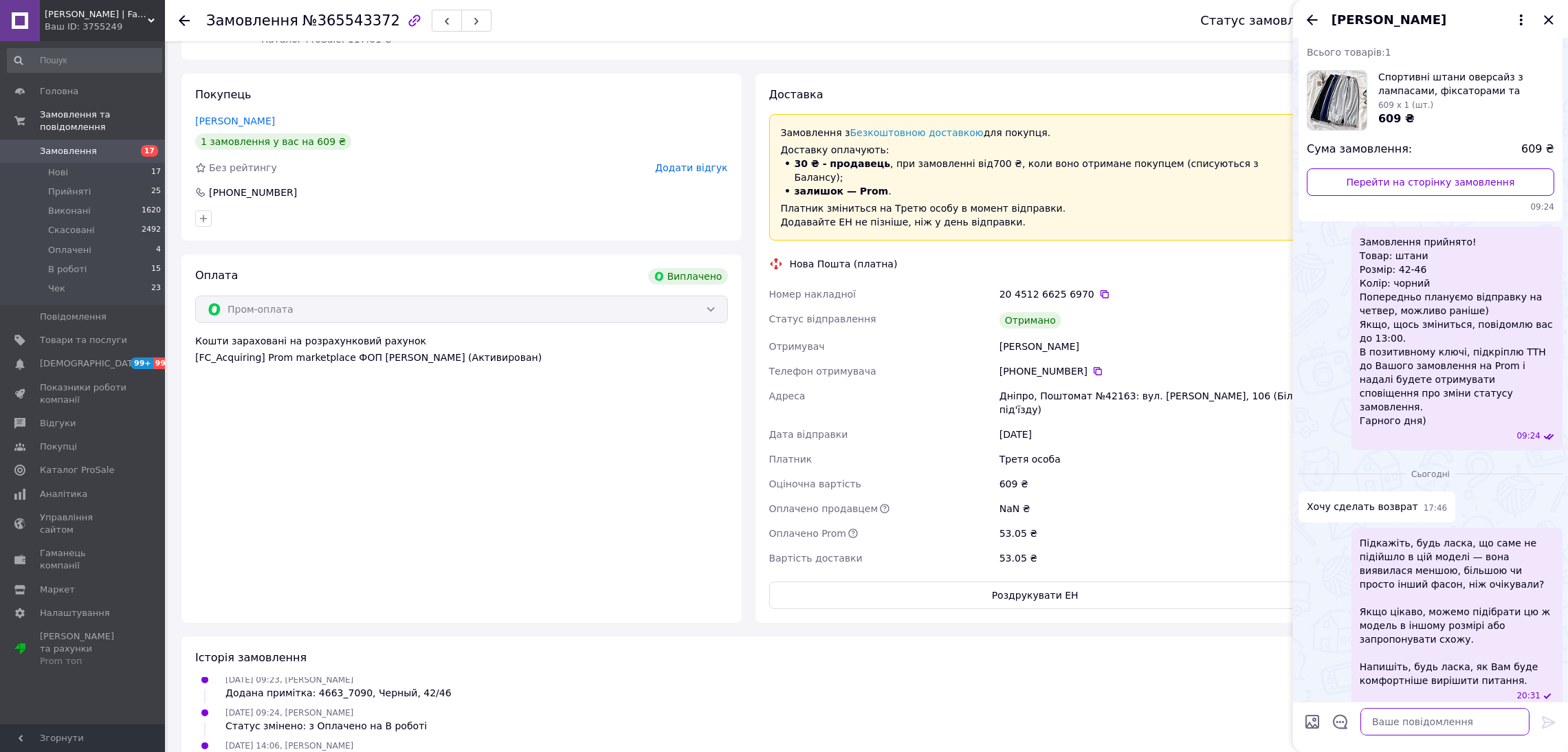
click at [1474, 724] on textarea at bounding box center [1446, 721] width 169 height 28
paste textarea "**********"
type textarea "**********"
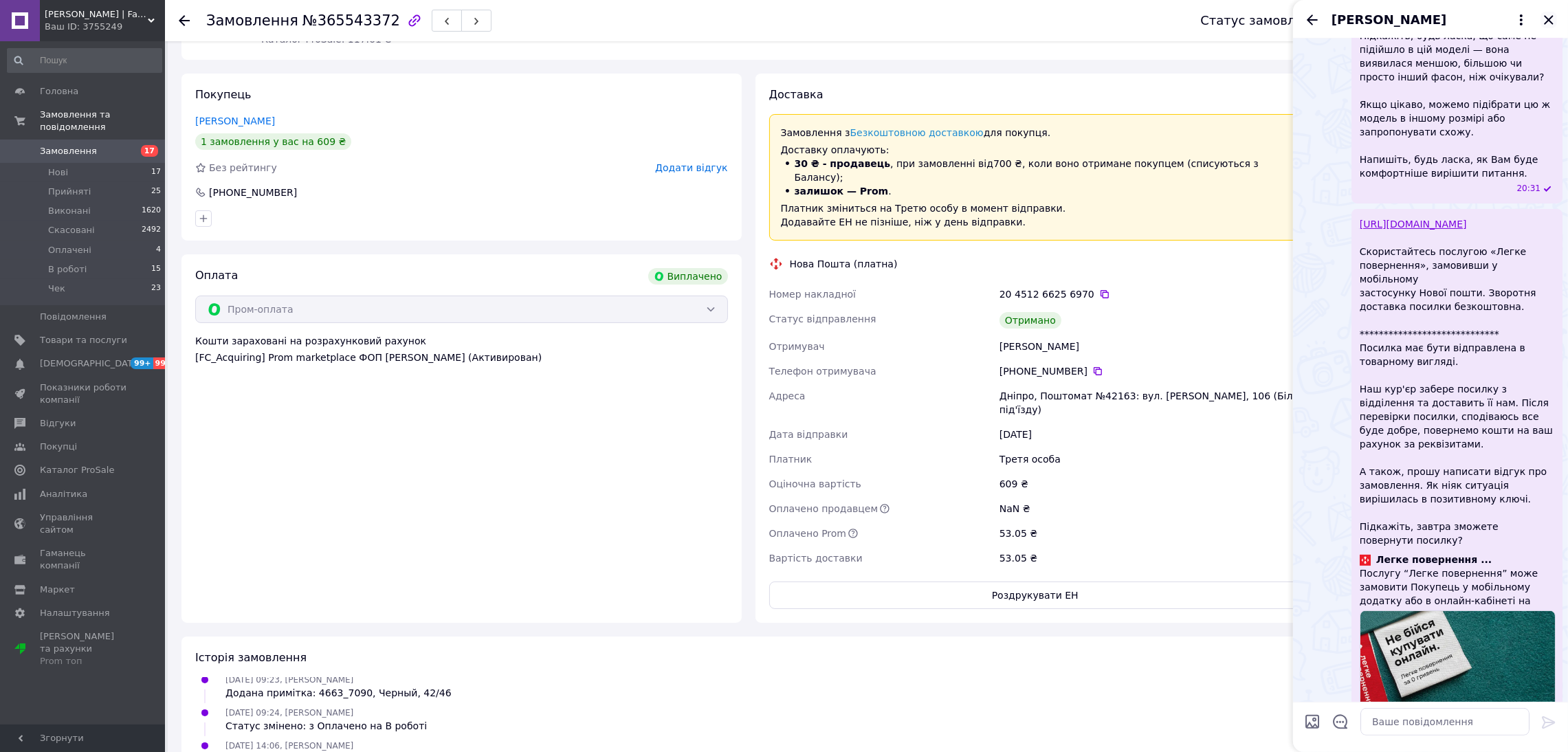
click at [1551, 22] on icon "Закрити" at bounding box center [1548, 19] width 9 height 9
